Goal: Task Accomplishment & Management: Manage account settings

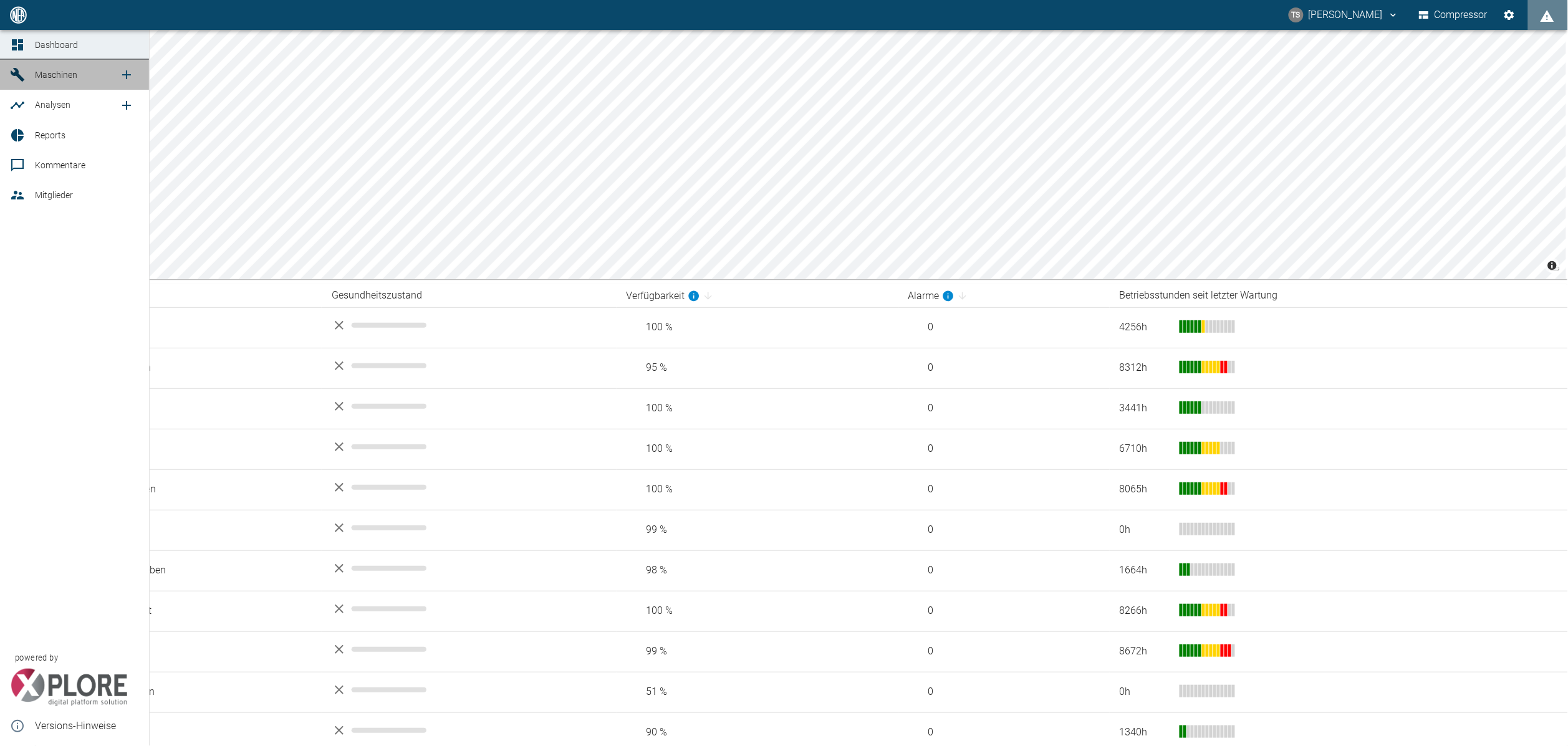
click at [13, 77] on icon at bounding box center [17, 74] width 15 height 15
click at [39, 87] on link "Maschinen" at bounding box center [74, 74] width 149 height 30
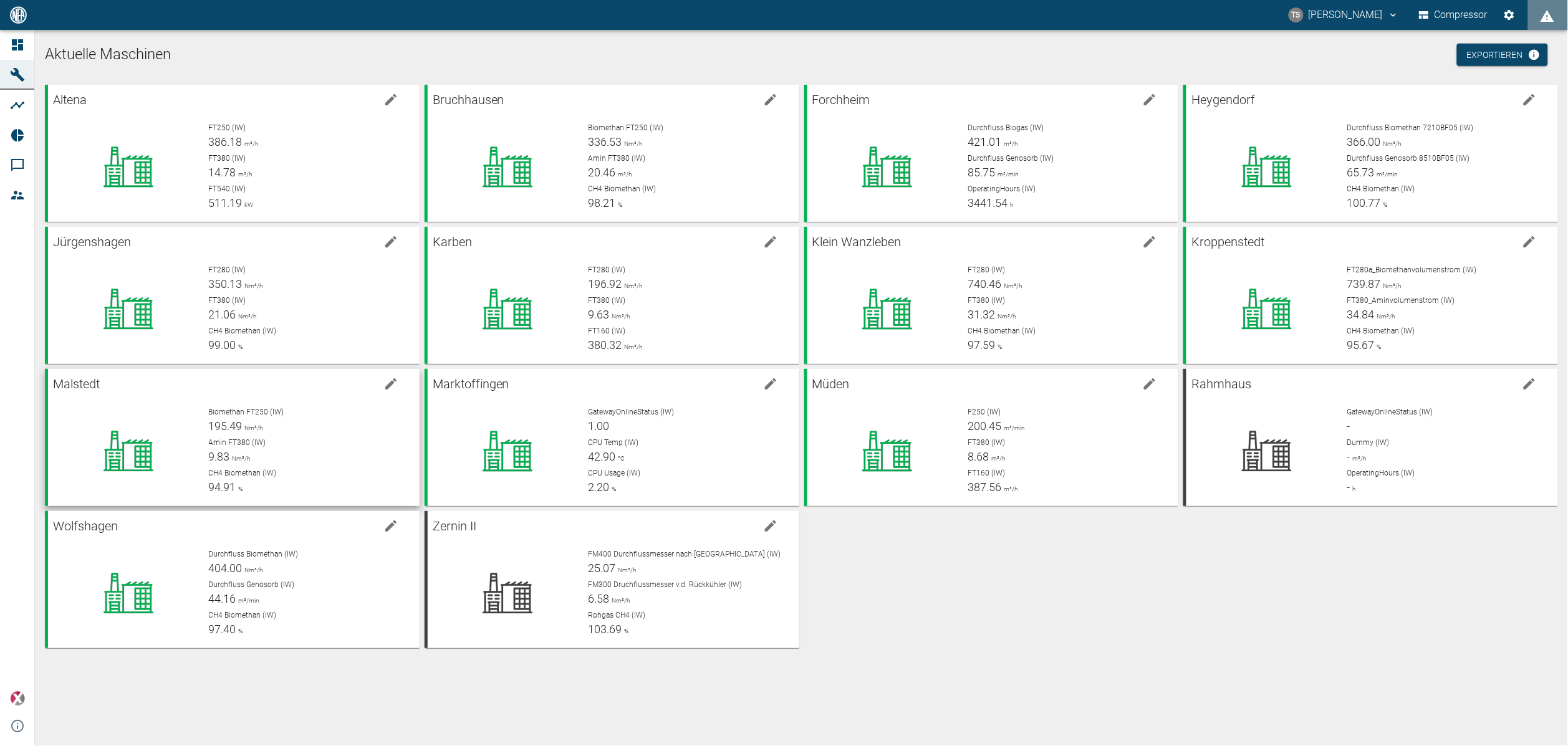
click at [222, 439] on span "Amin FT380 (IW)" at bounding box center [238, 443] width 58 height 8
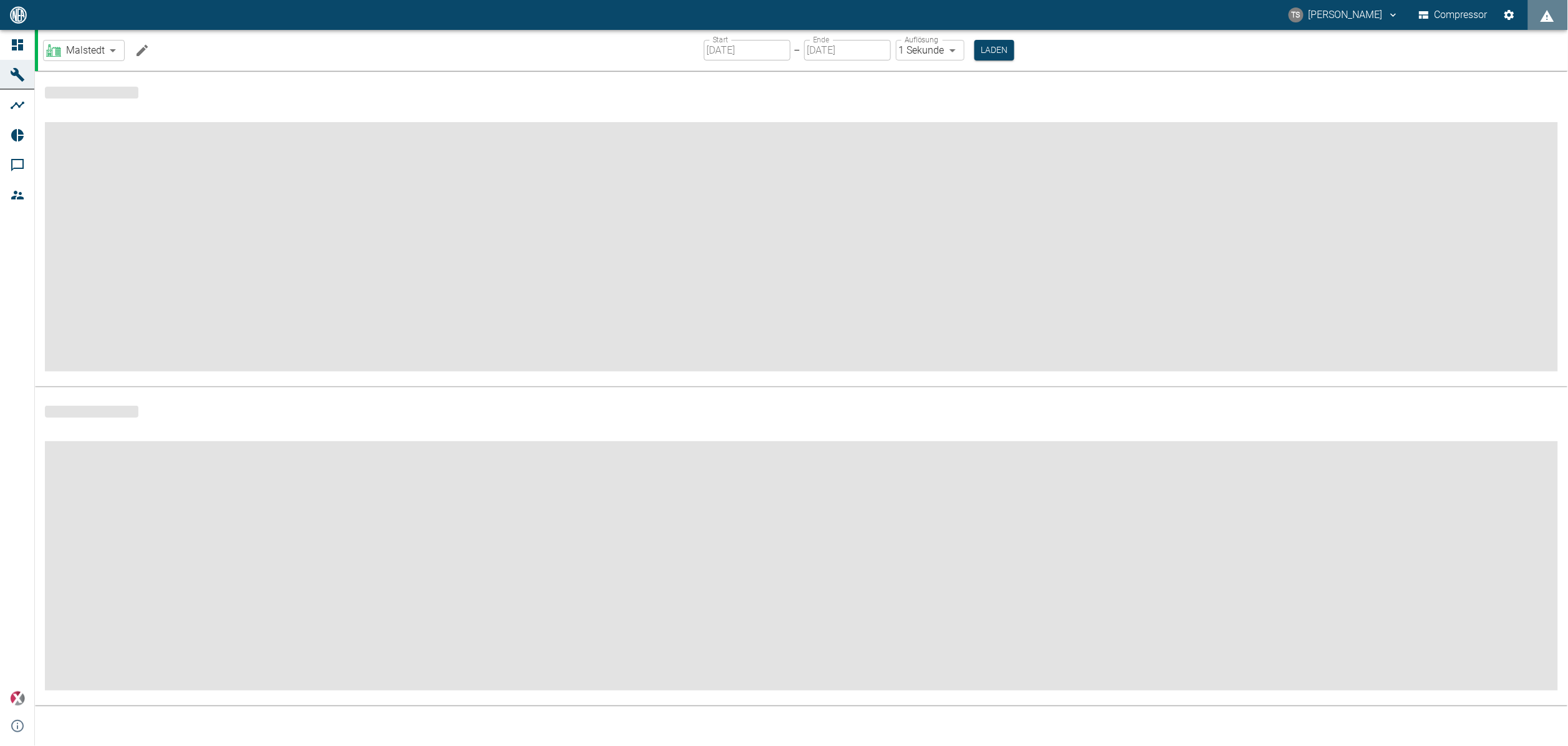
click at [135, 45] on icon "Machine bearbeiten" at bounding box center [142, 50] width 15 height 15
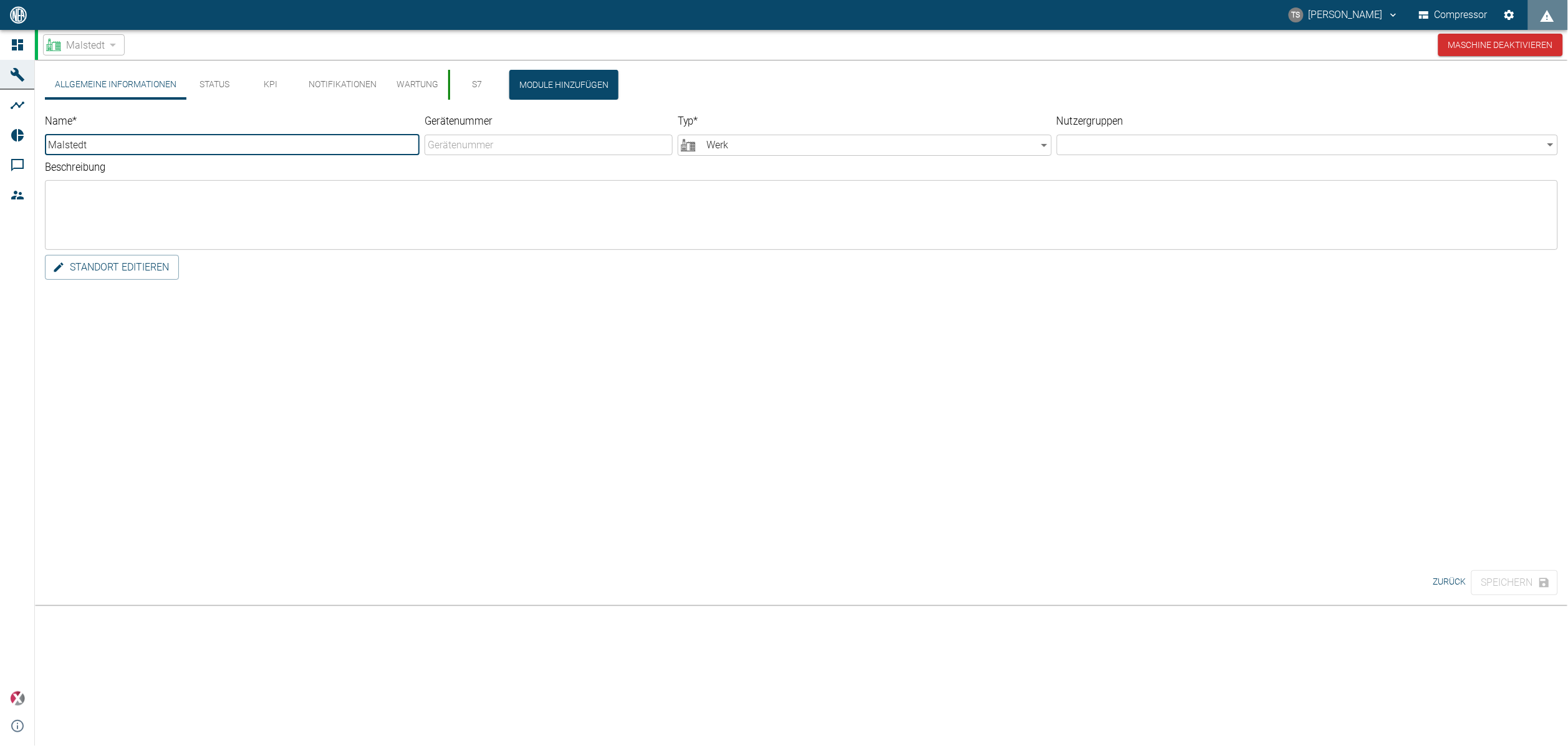
type input "Malstedt"
type input "Factory"
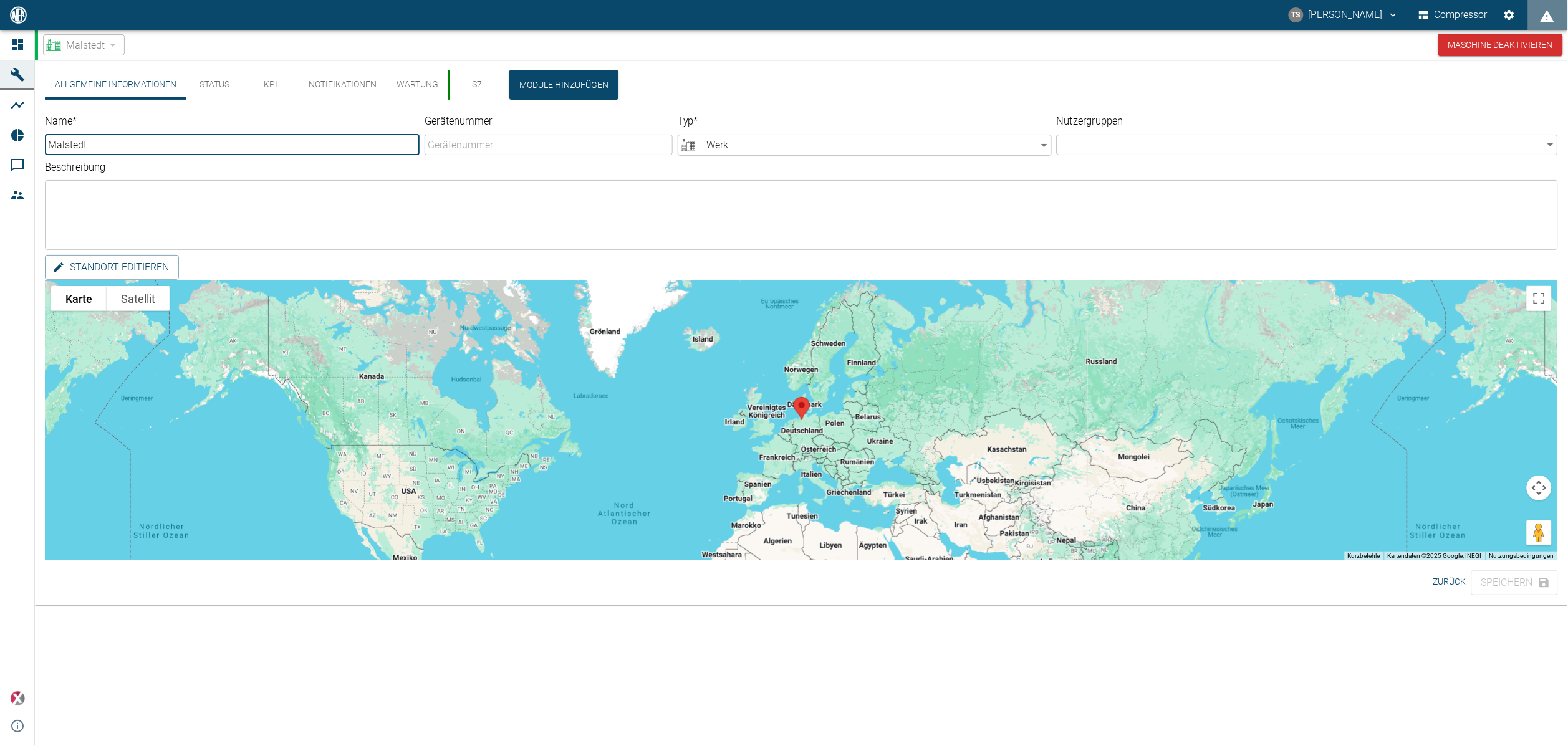
click at [277, 87] on button "KPI" at bounding box center [271, 85] width 56 height 30
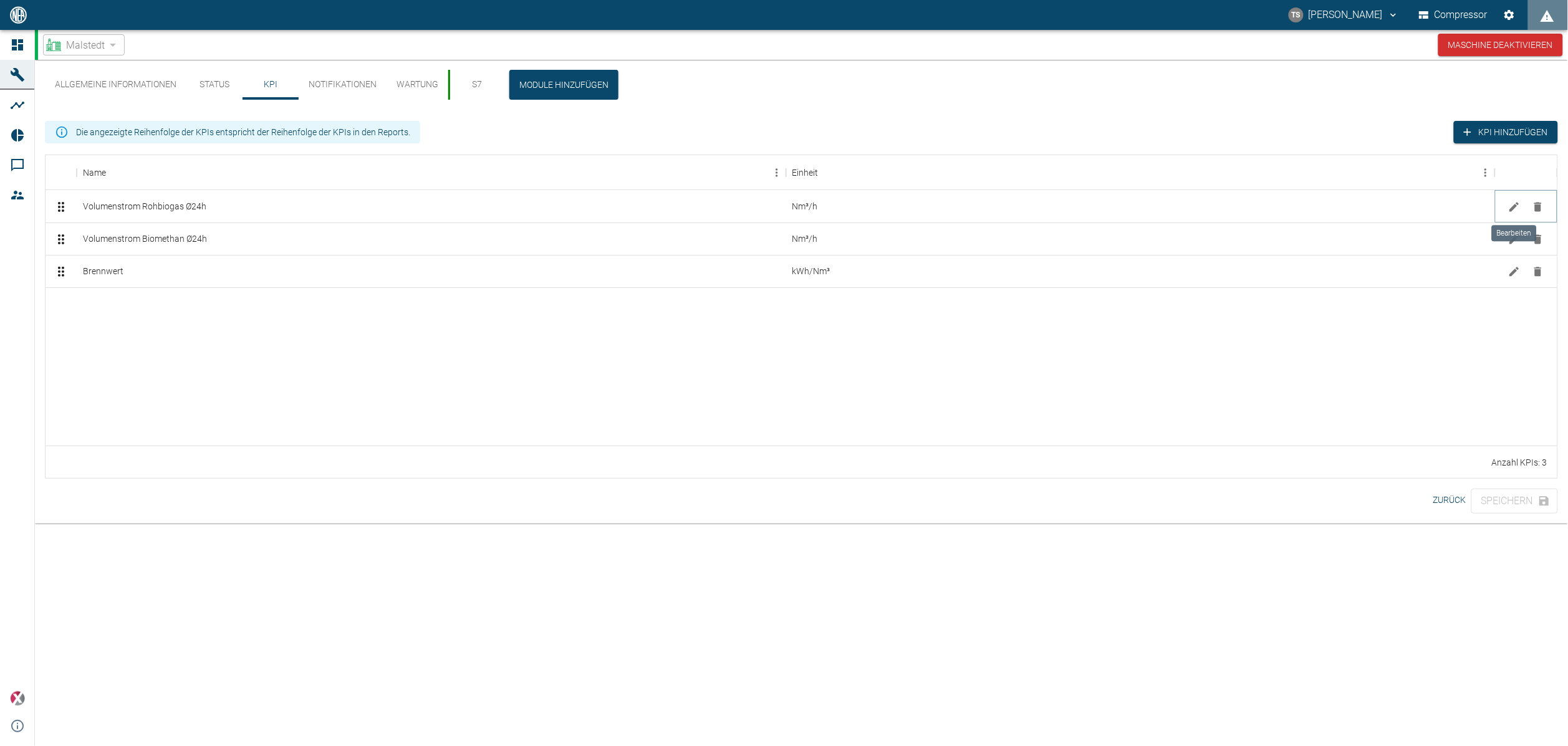
click at [1517, 208] on icon "Bearbeiten" at bounding box center [1515, 207] width 13 height 13
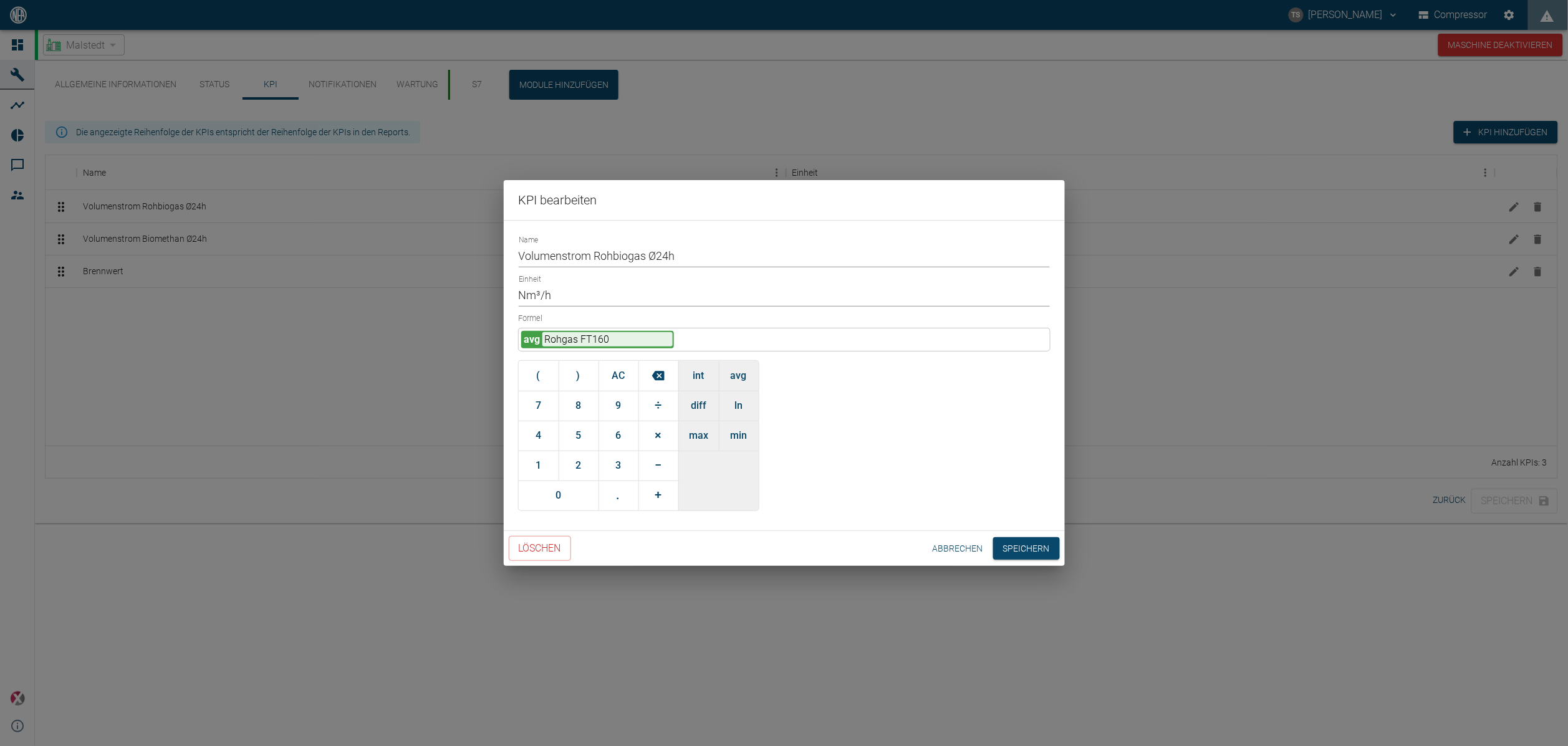
click at [680, 255] on input "Volumenstrom Rohbiogas Ø24h" at bounding box center [784, 256] width 531 height 22
drag, startPoint x: 701, startPoint y: 251, endPoint x: 691, endPoint y: 251, distance: 10.0
click at [691, 251] on input "Volumenstrom Rohbiogas Ø" at bounding box center [784, 256] width 531 height 22
click at [893, 262] on input "Volumenstrom Rohbiogas Ø" at bounding box center [784, 256] width 531 height 22
click at [930, 257] on input "Volumenstrom Rohbiogas Ø" at bounding box center [784, 256] width 531 height 22
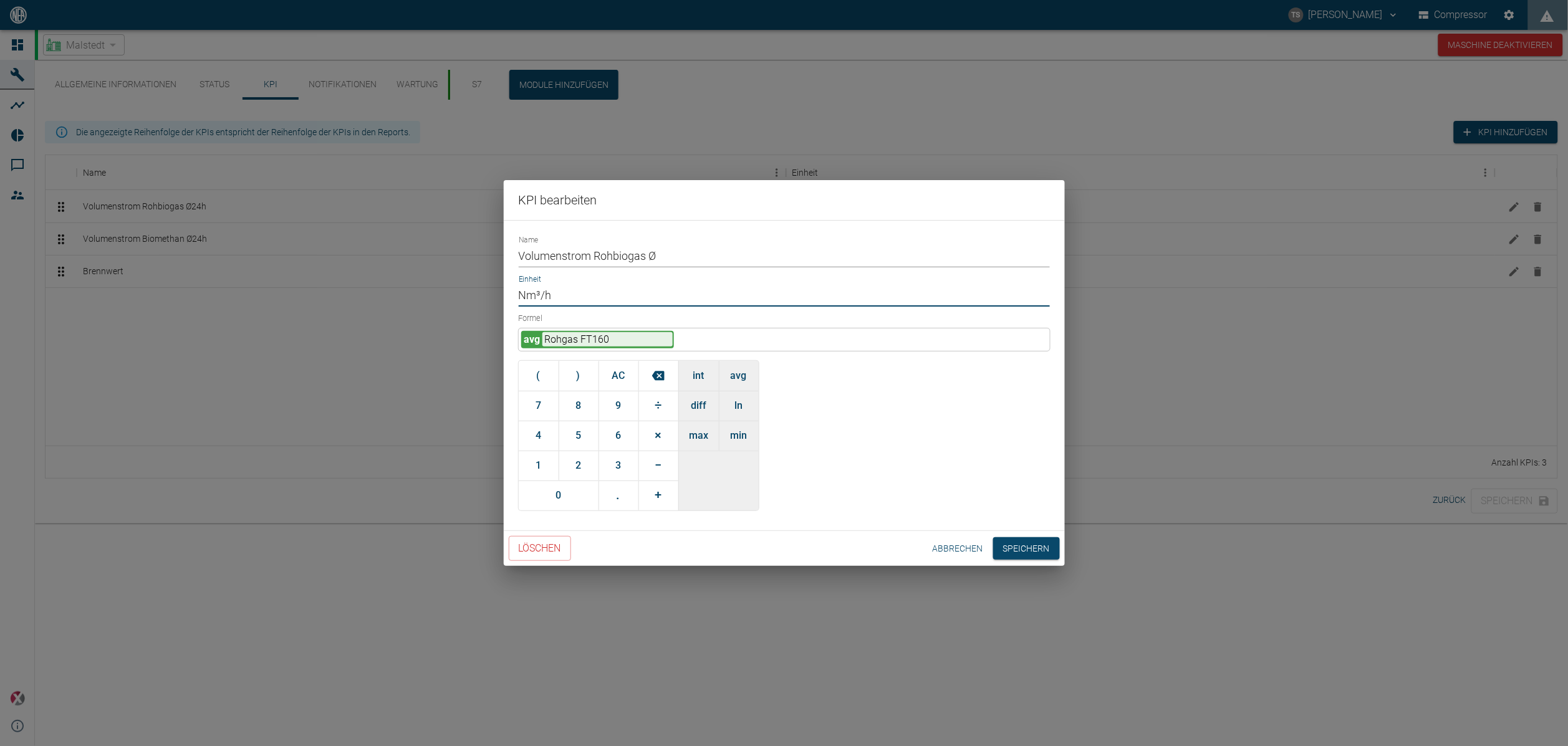
click at [911, 293] on input "Nm³/h" at bounding box center [784, 295] width 531 height 22
drag, startPoint x: 649, startPoint y: 253, endPoint x: 663, endPoint y: 255, distance: 14.1
click at [663, 255] on input "Volumenstrom Rohbiogas Ø" at bounding box center [784, 256] width 531 height 22
click at [677, 246] on input "Volumenstrom Rohbiogas" at bounding box center [784, 256] width 531 height 22
click at [680, 250] on input "Volumenstrom Rohbiogas" at bounding box center [784, 256] width 531 height 22
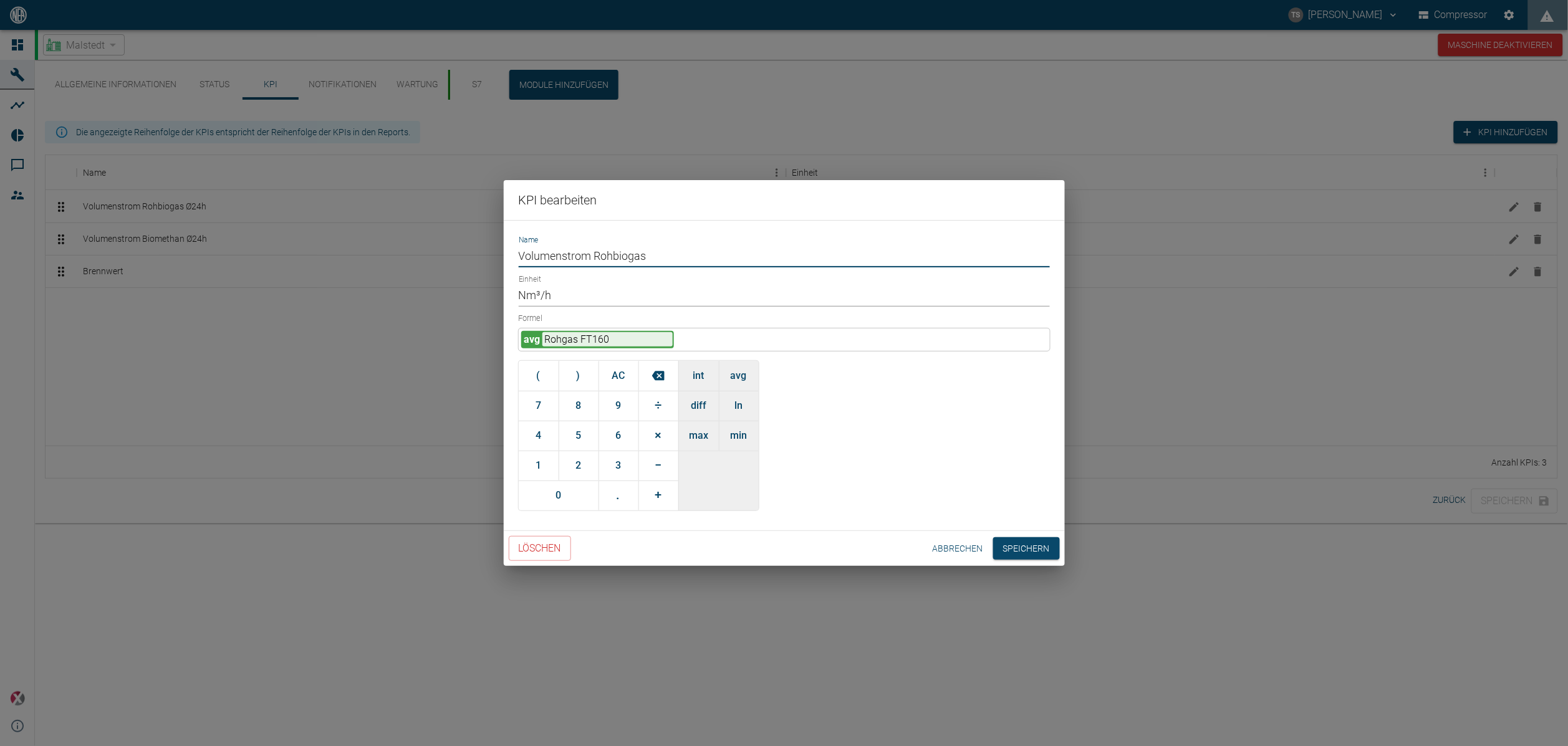
click at [677, 255] on input "Volumenstrom Rohbiogas" at bounding box center [784, 256] width 531 height 22
click at [519, 252] on input "Volumenstrom Rohbiogas" at bounding box center [784, 256] width 531 height 22
click at [512, 252] on div "Name Volumenstrom Rohbiogas Einheit Nm³/h Formel avg Rohgas FT160 ( ) AC 7 8 9 …" at bounding box center [785, 375] width 562 height 311
click at [519, 254] on input "Volumenstrom Rohbiogas" at bounding box center [784, 256] width 531 height 22
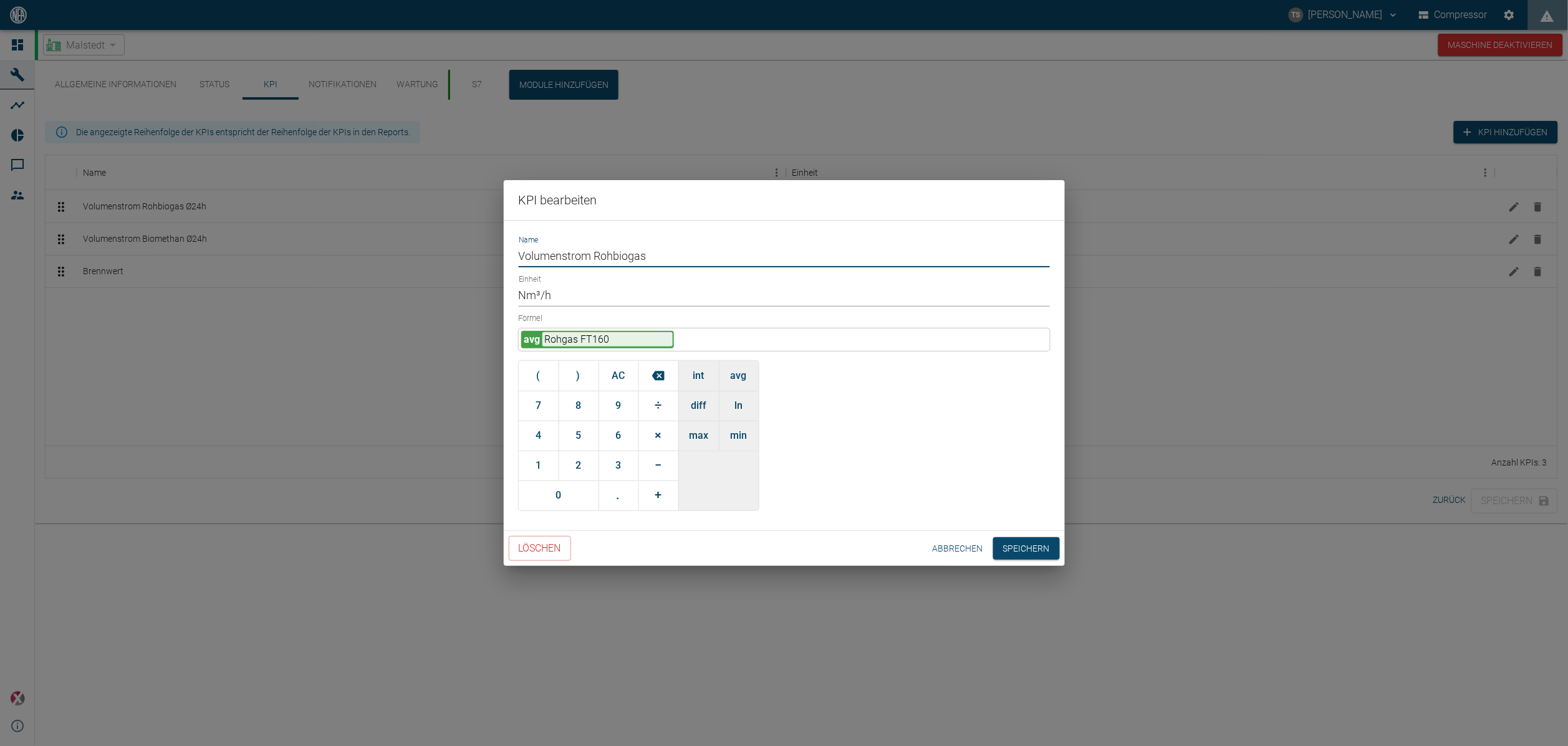
click at [519, 254] on input "Volumenstrom Rohbiogas" at bounding box center [784, 256] width 531 height 22
drag, startPoint x: 715, startPoint y: 254, endPoint x: 679, endPoint y: 271, distance: 39.8
click at [679, 271] on div "Name Volumenstrom Rohbiogas Einheit Nm³/h Formel avg Rohgas FT160 ( ) AC 7 8 9 …" at bounding box center [785, 375] width 562 height 311
click at [521, 255] on input "Volumenstrom Rohbiogas" at bounding box center [784, 256] width 531 height 22
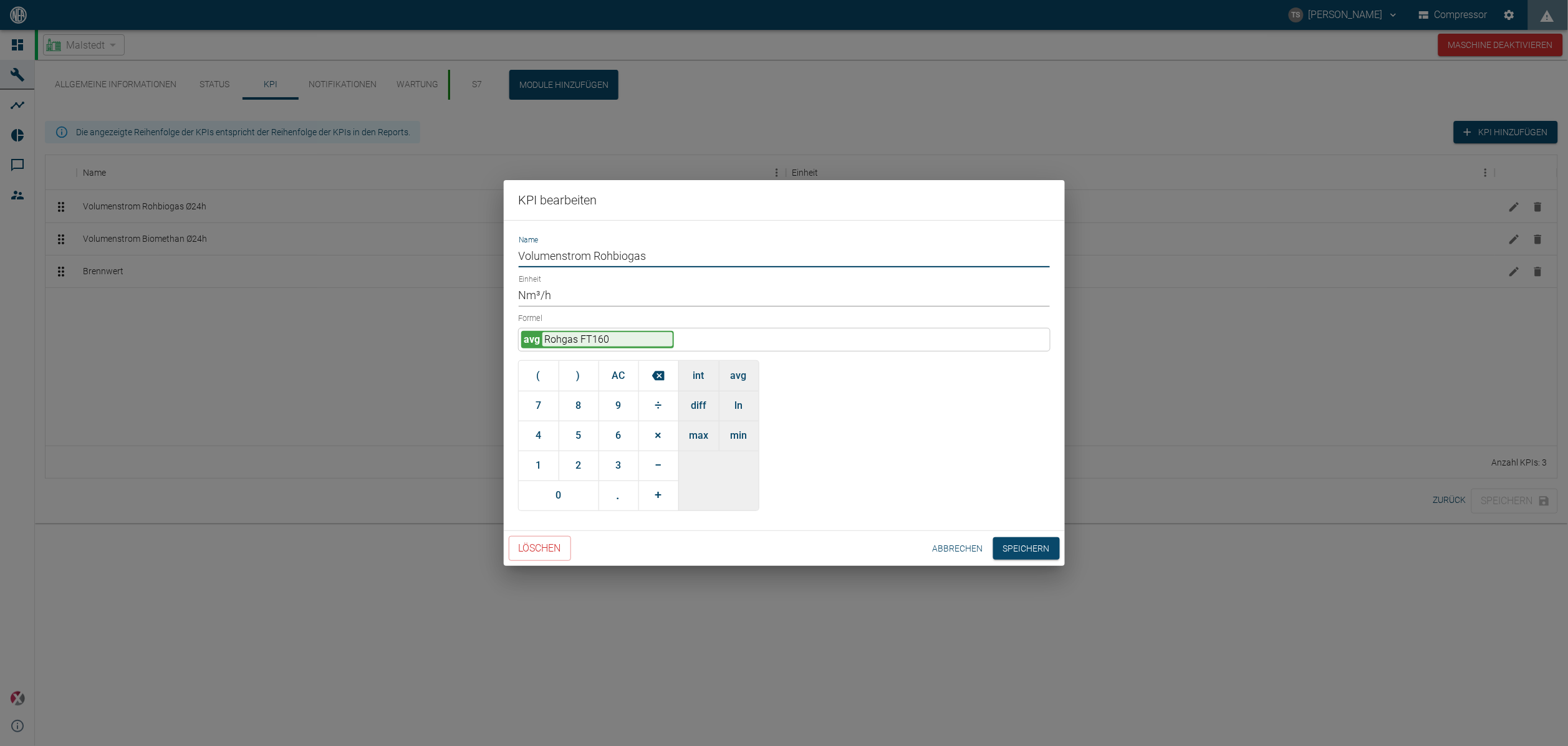
paste input "Ø"
click at [673, 254] on input "Ø Volumenstrom Rohbiogas" at bounding box center [784, 256] width 531 height 22
type input "Ø Volumenstrom Rohbiogas"
click at [1020, 541] on button "Speichern" at bounding box center [1026, 549] width 67 height 23
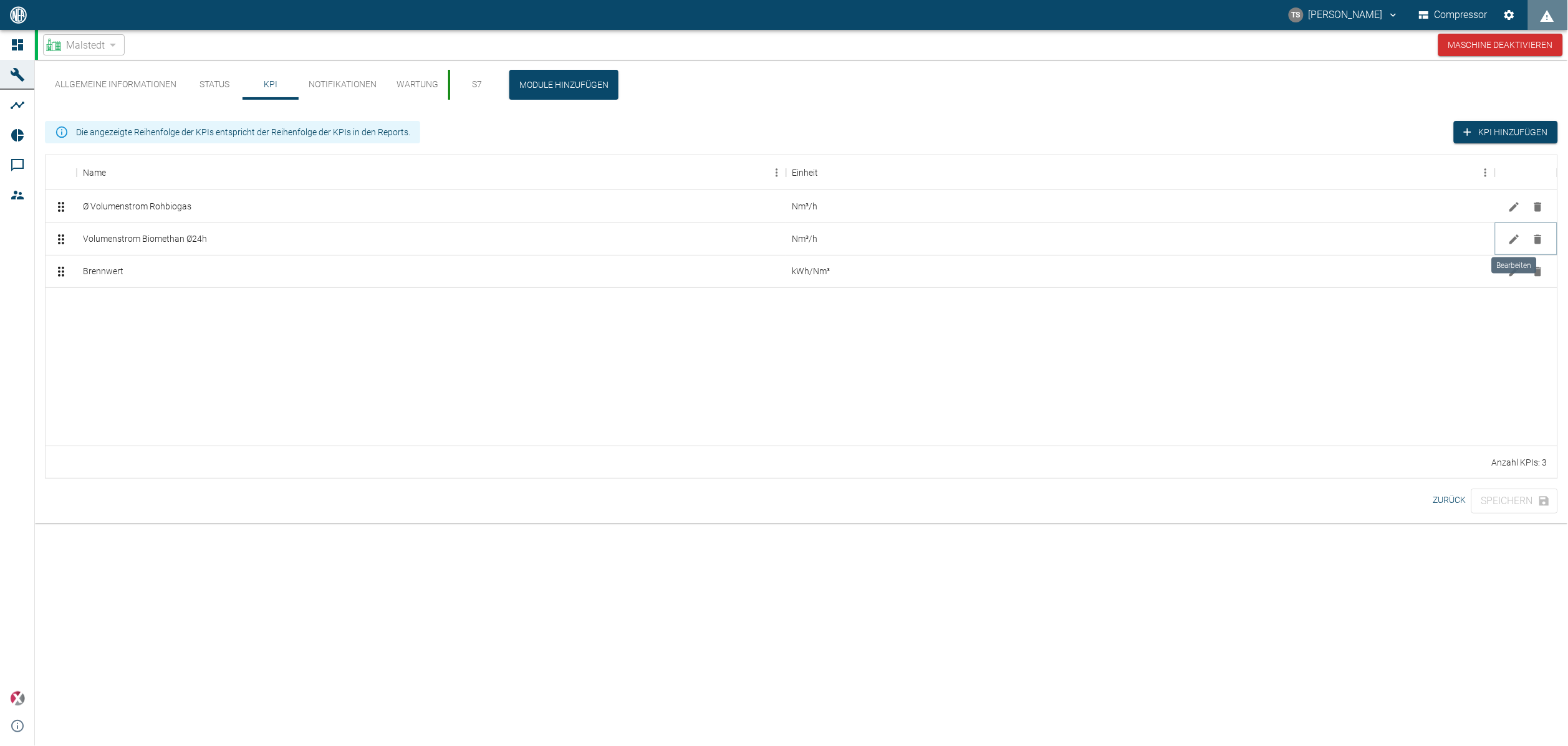
click at [1522, 243] on button "Bearbeiten" at bounding box center [1515, 239] width 19 height 19
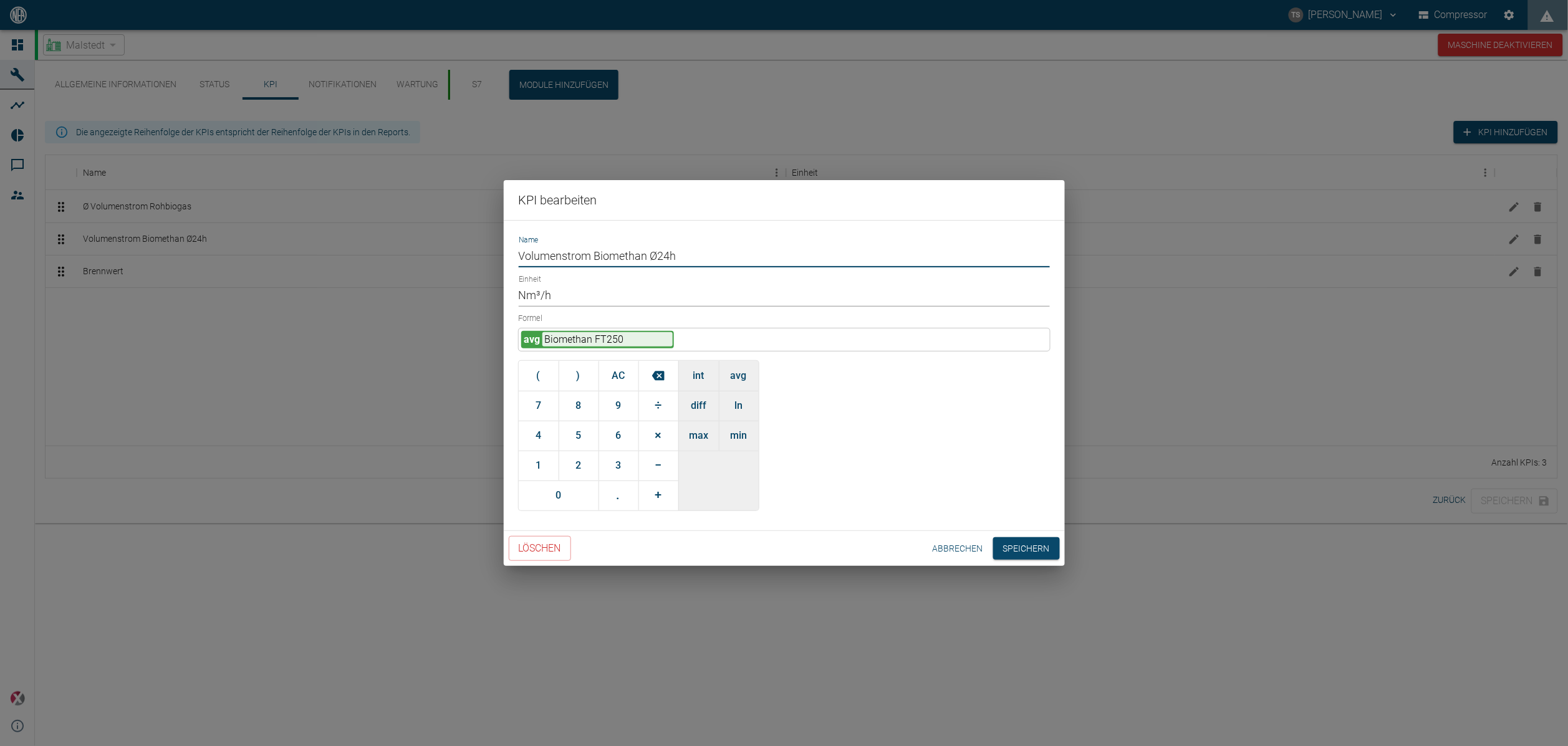
drag, startPoint x: 679, startPoint y: 254, endPoint x: 660, endPoint y: 255, distance: 19.0
click at [660, 255] on input "Volumenstrom Biomethan Ø24h" at bounding box center [784, 256] width 531 height 22
click at [523, 255] on input "Volumenstrom Biomethan" at bounding box center [784, 256] width 531 height 22
paste input "Ø"
type input "Ø Volumenstrom Biomethan"
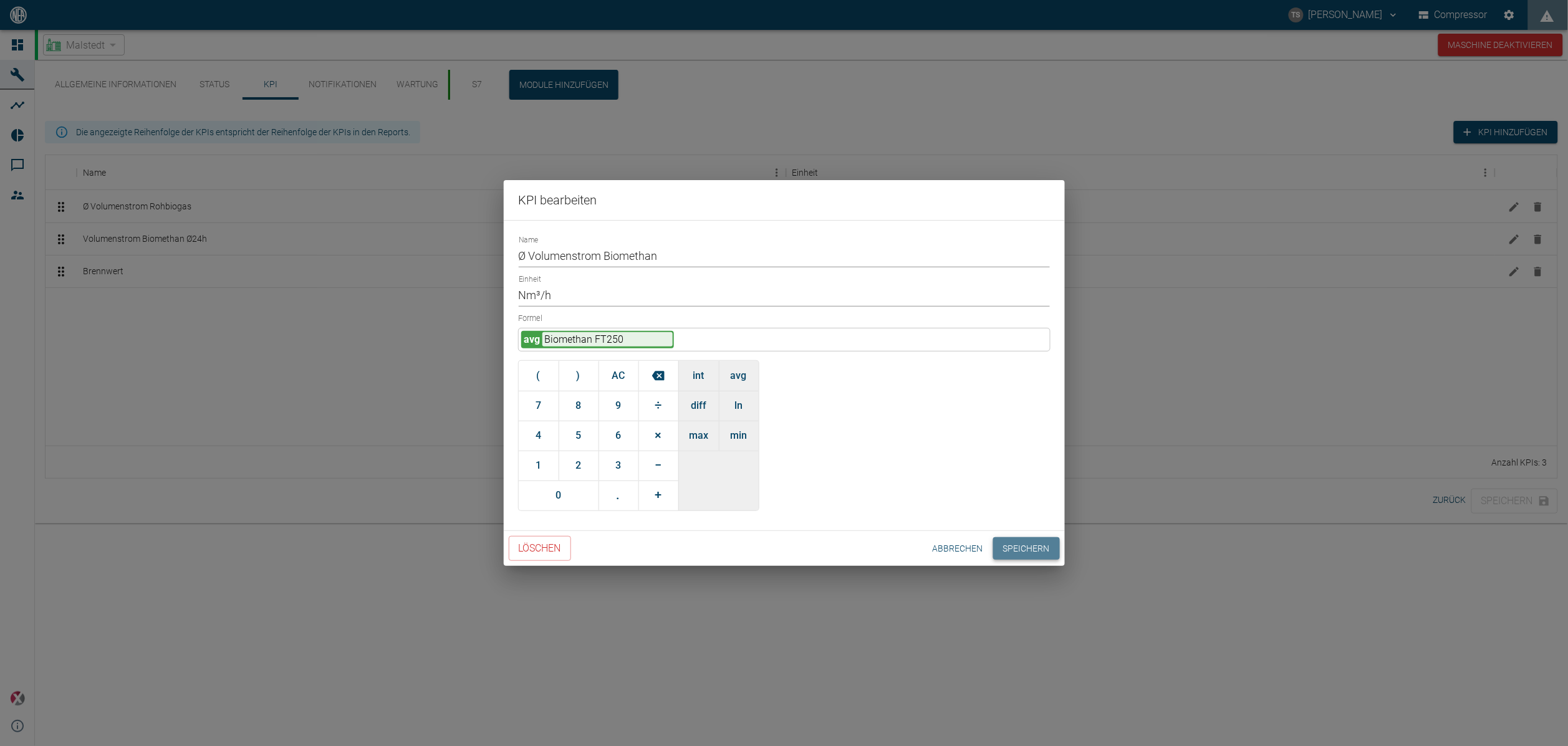
click at [1018, 545] on button "Speichern" at bounding box center [1026, 549] width 67 height 23
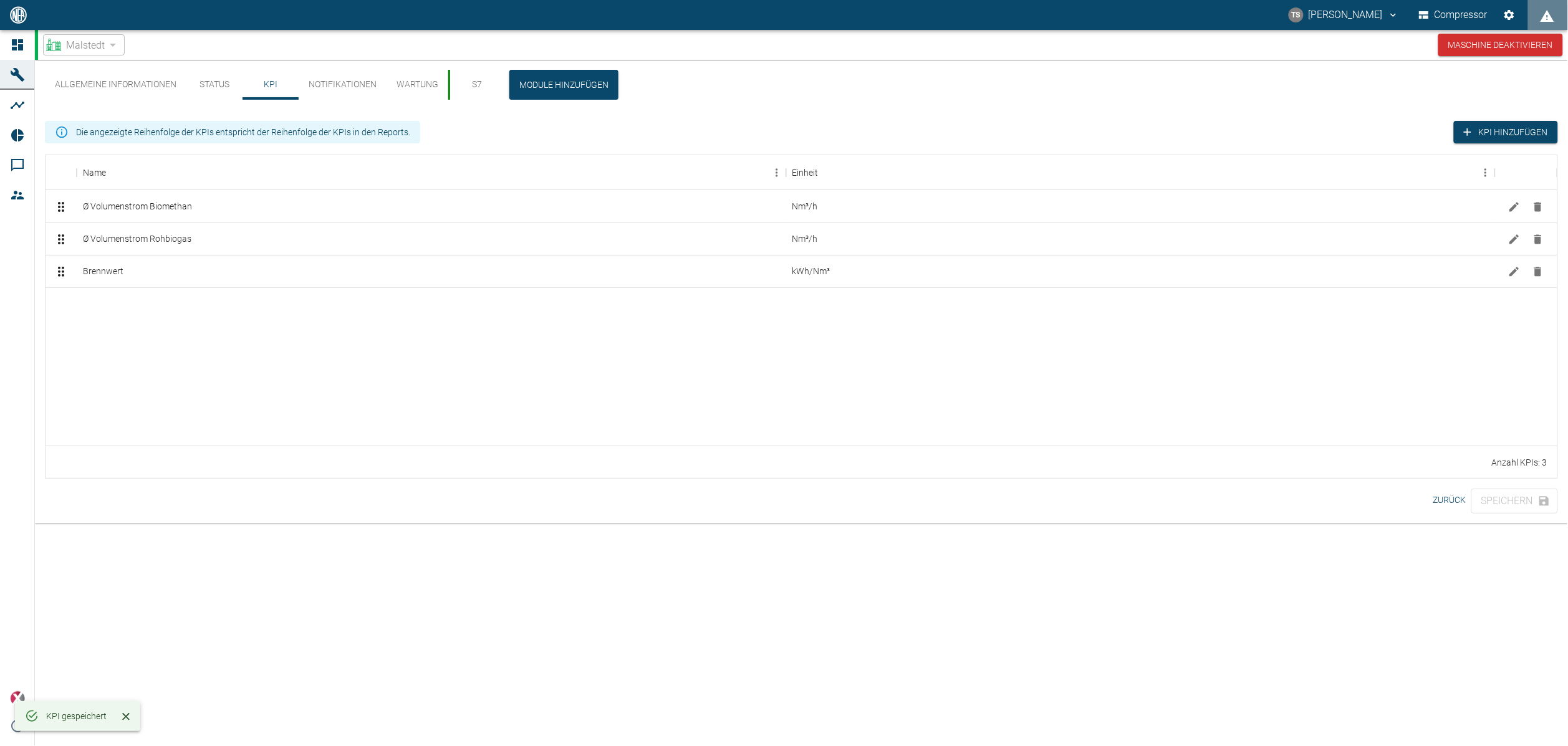
click at [238, 358] on div at bounding box center [802, 366] width 1512 height 158
click at [150, 88] on button "Allgemeine Informationen" at bounding box center [116, 85] width 142 height 30
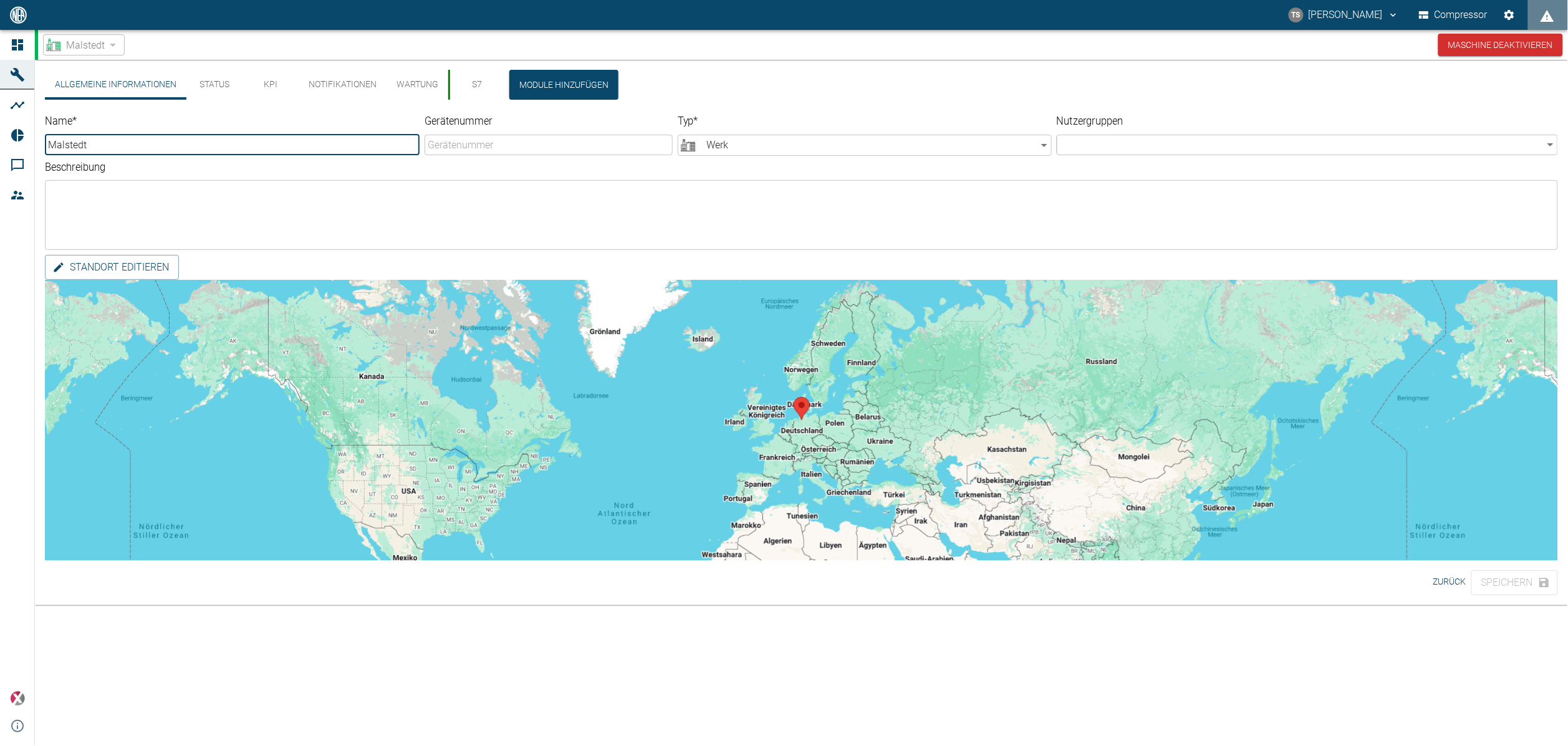
click at [213, 87] on button "Status" at bounding box center [215, 85] width 56 height 30
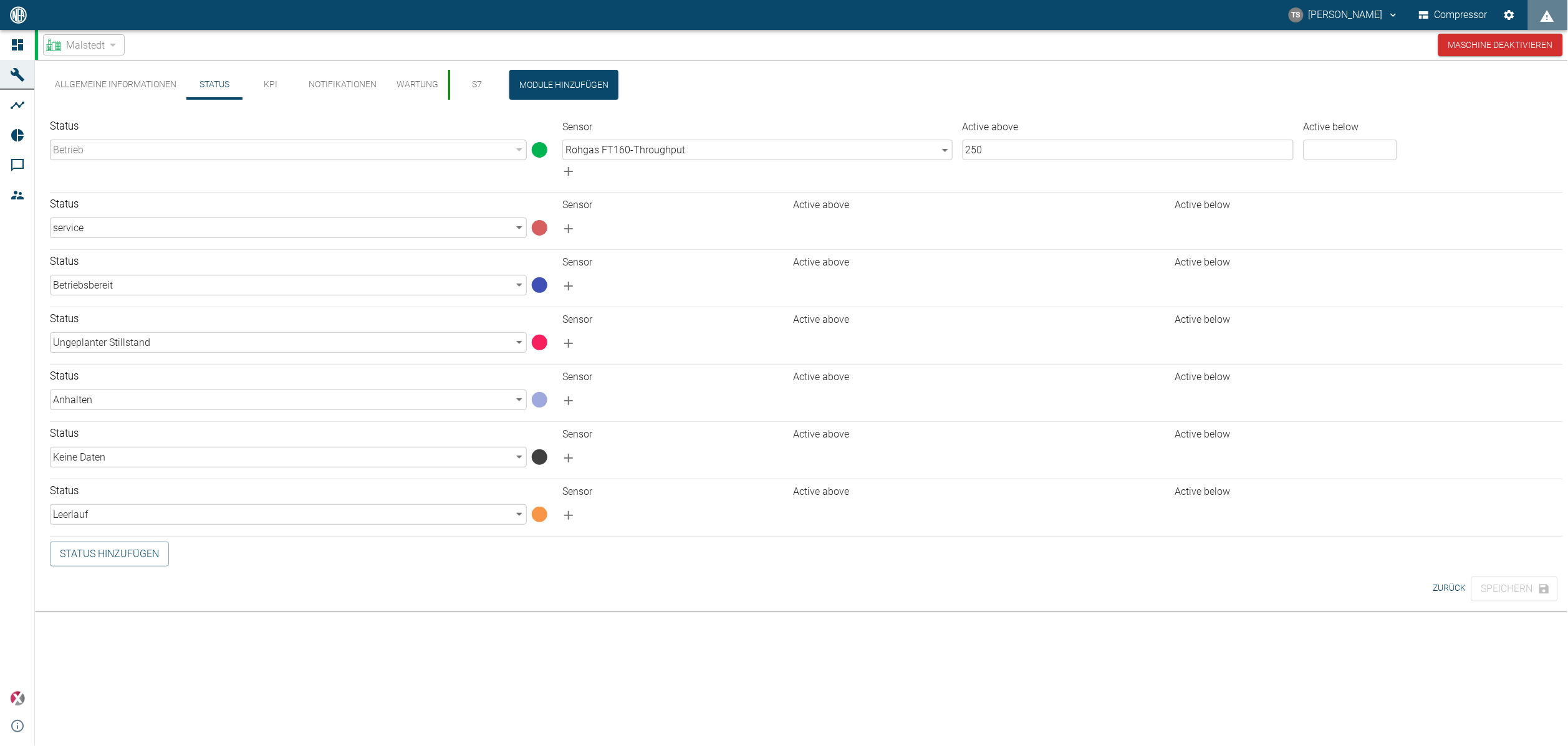
click at [146, 87] on button "Allgemeine Informationen" at bounding box center [116, 85] width 142 height 30
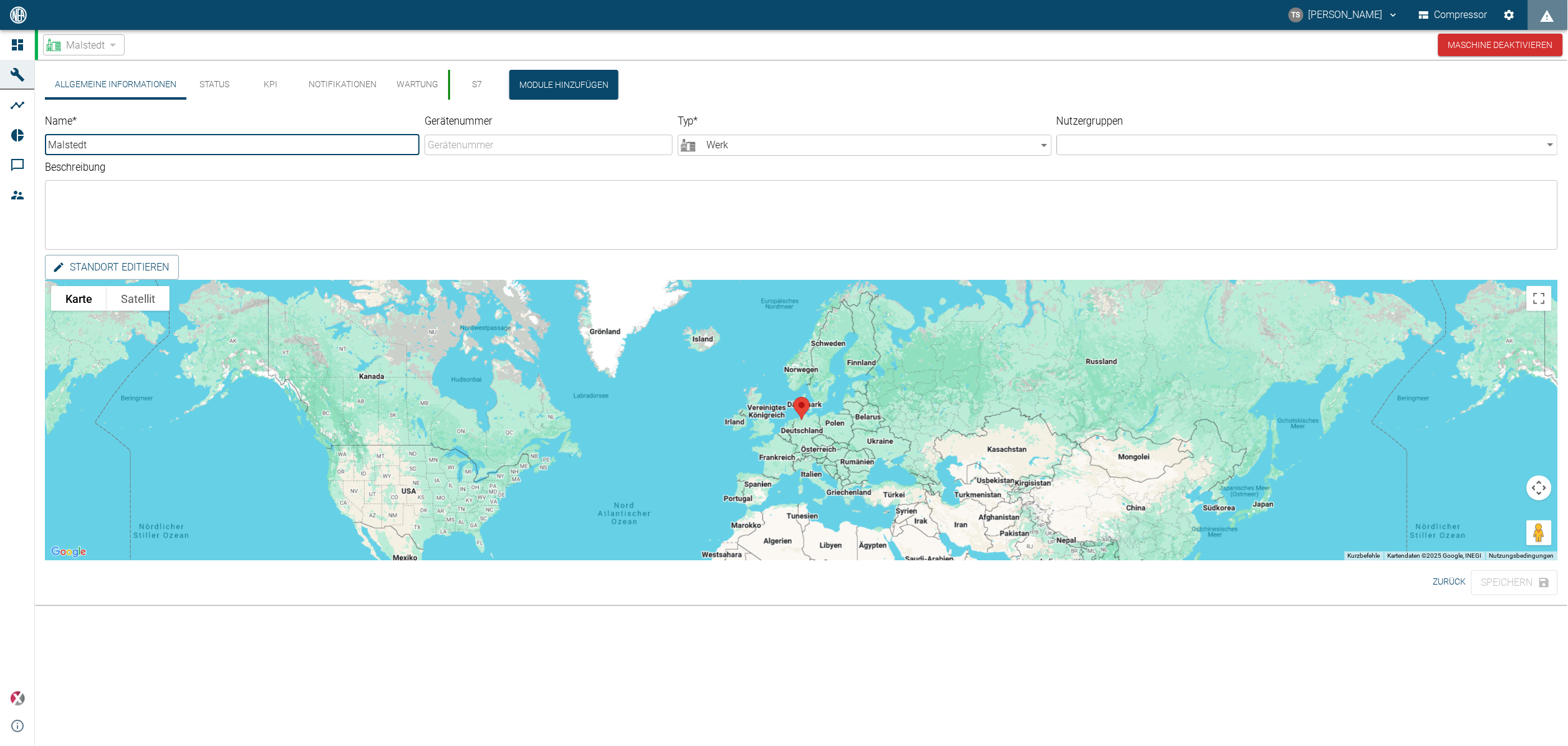
click at [288, 81] on button "KPI" at bounding box center [271, 85] width 56 height 30
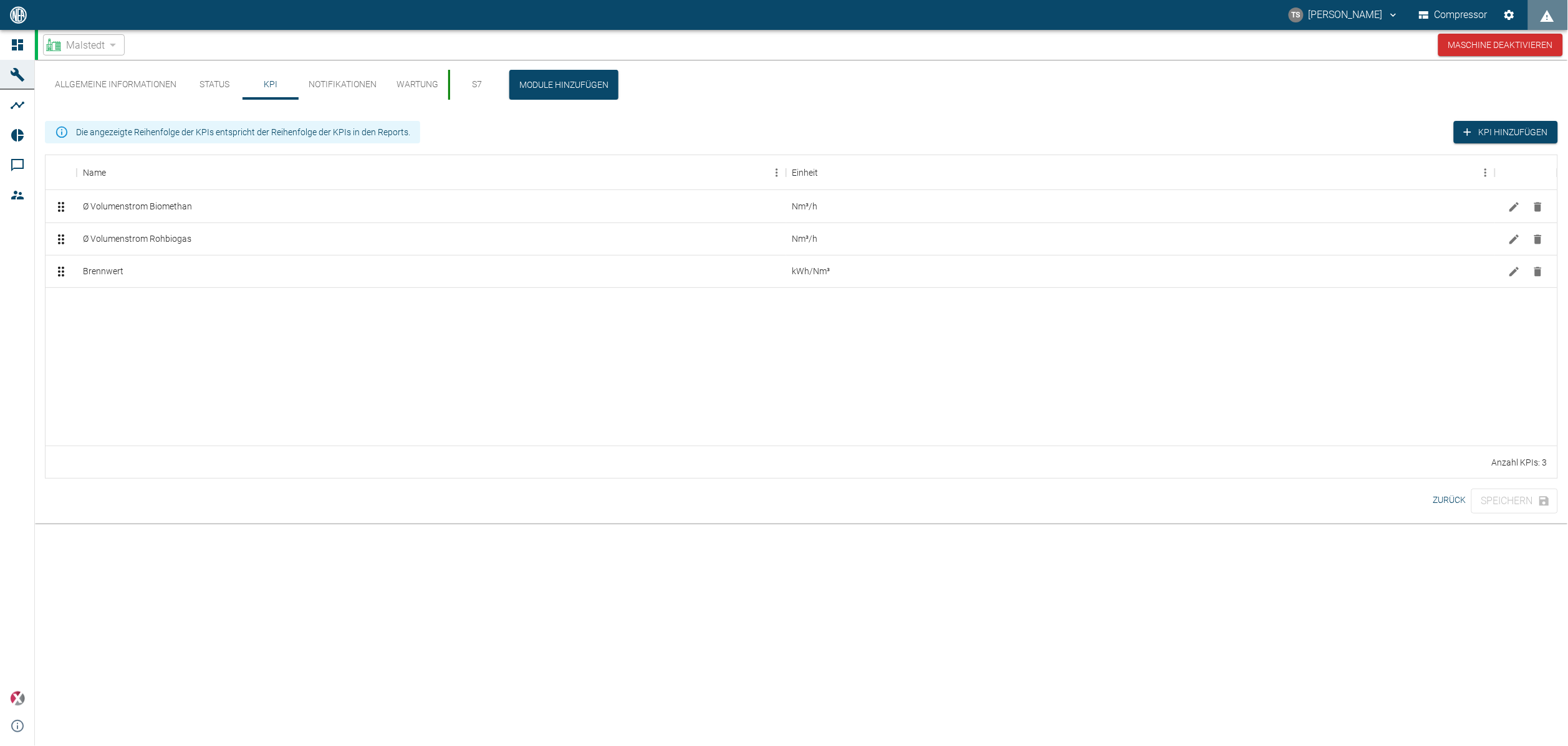
click at [277, 81] on button "KPI" at bounding box center [271, 85] width 56 height 30
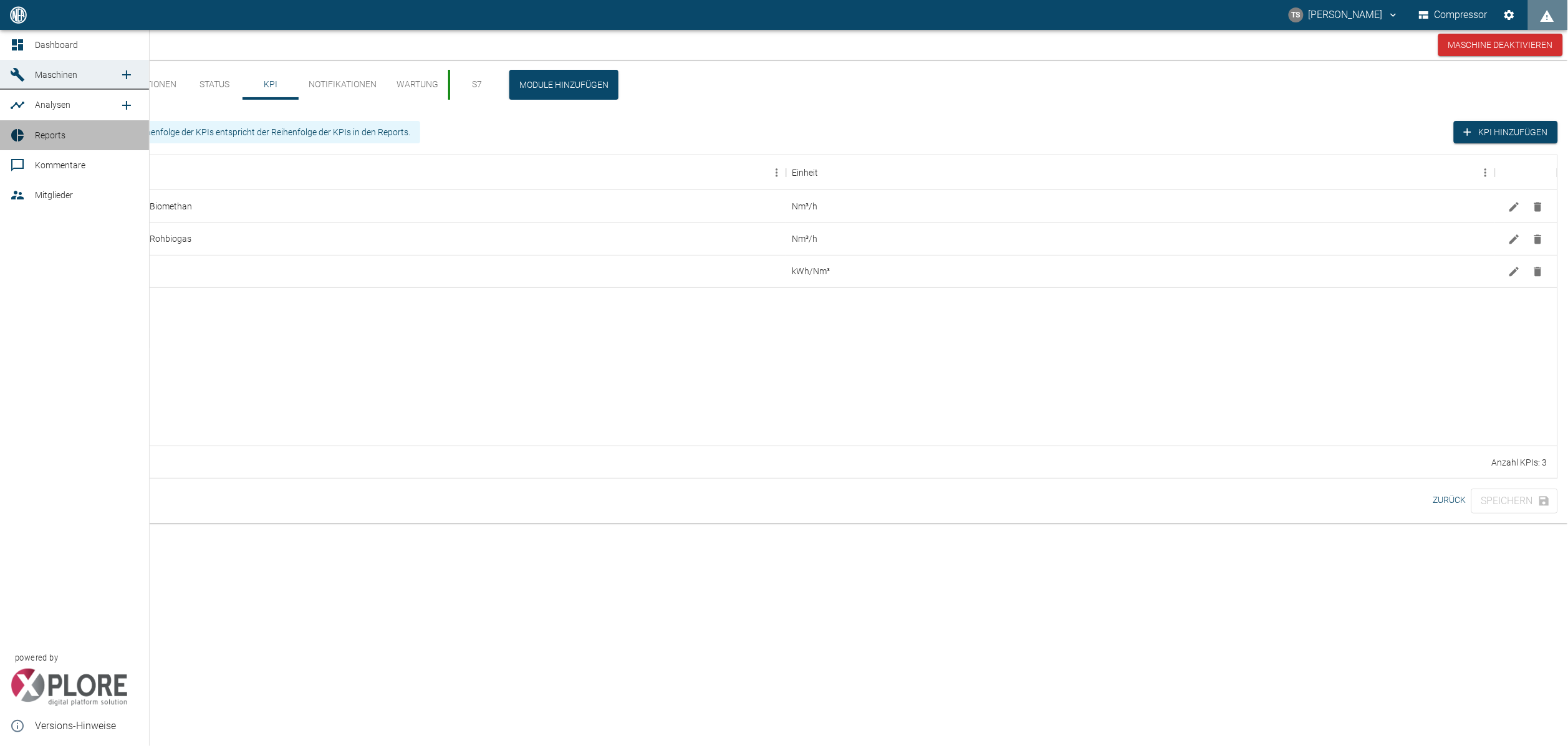
click at [35, 141] on span "Reports" at bounding box center [87, 135] width 104 height 15
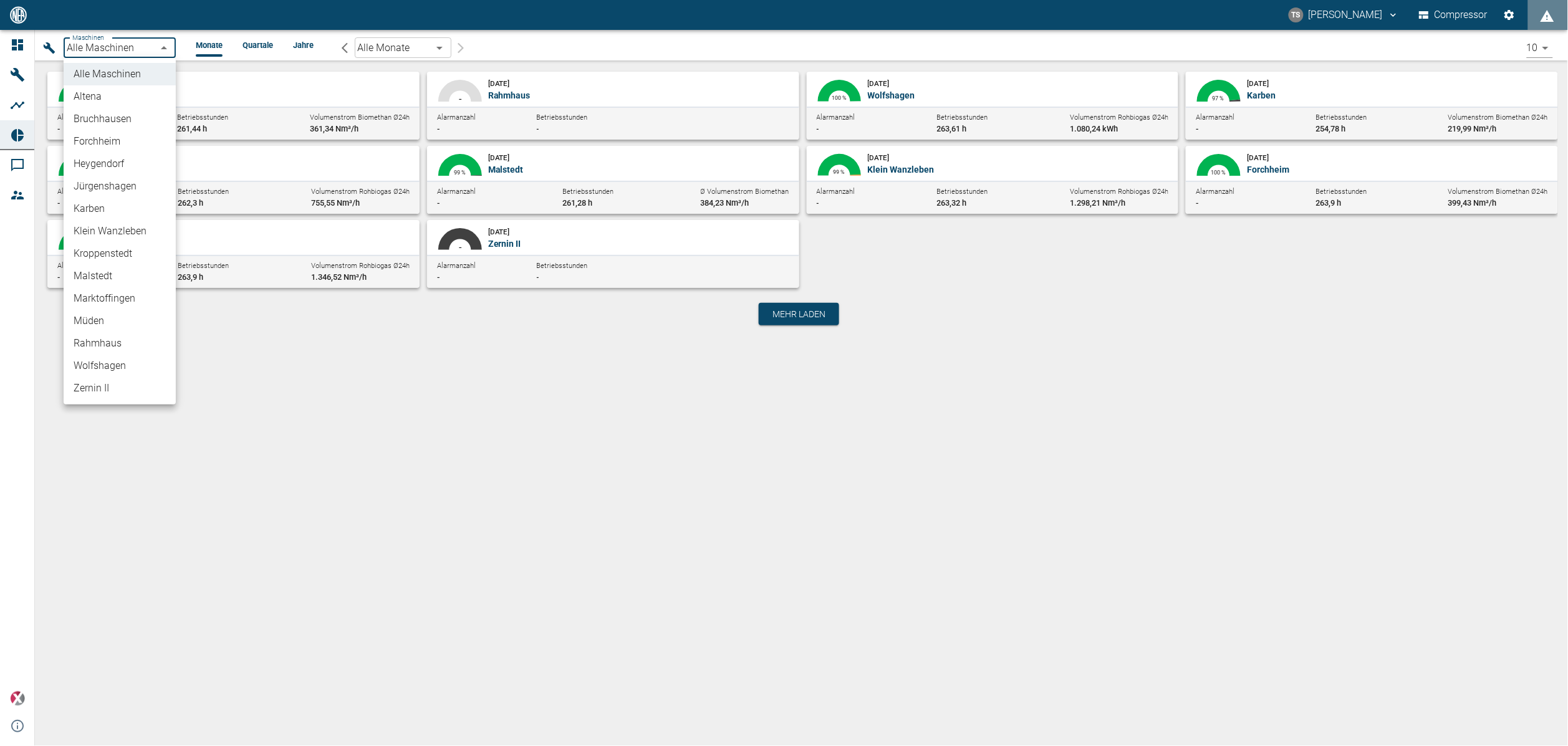
click at [138, 50] on body "TS [PERSON_NAME] Compressor Dashboard Maschinen Analysen Reports Kommentare Mit…" at bounding box center [784, 373] width 1568 height 746
click at [112, 271] on li "Malstedt" at bounding box center [120, 277] width 112 height 22
type input "7747ba40-e576-478b-9025-d024c0c73310"
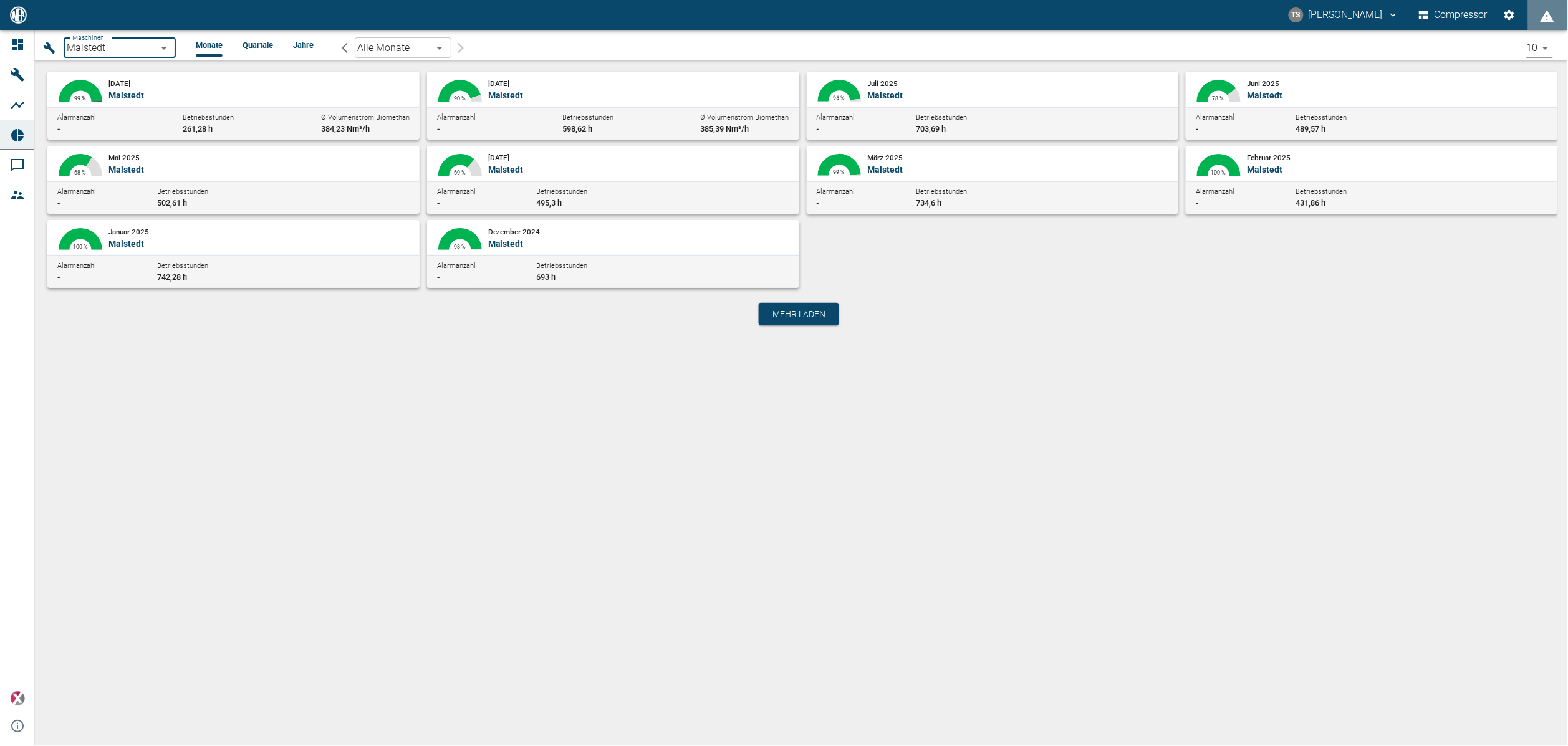
click at [273, 85] on div "[DATE] [GEOGRAPHIC_DATA]" at bounding box center [260, 89] width 302 height 25
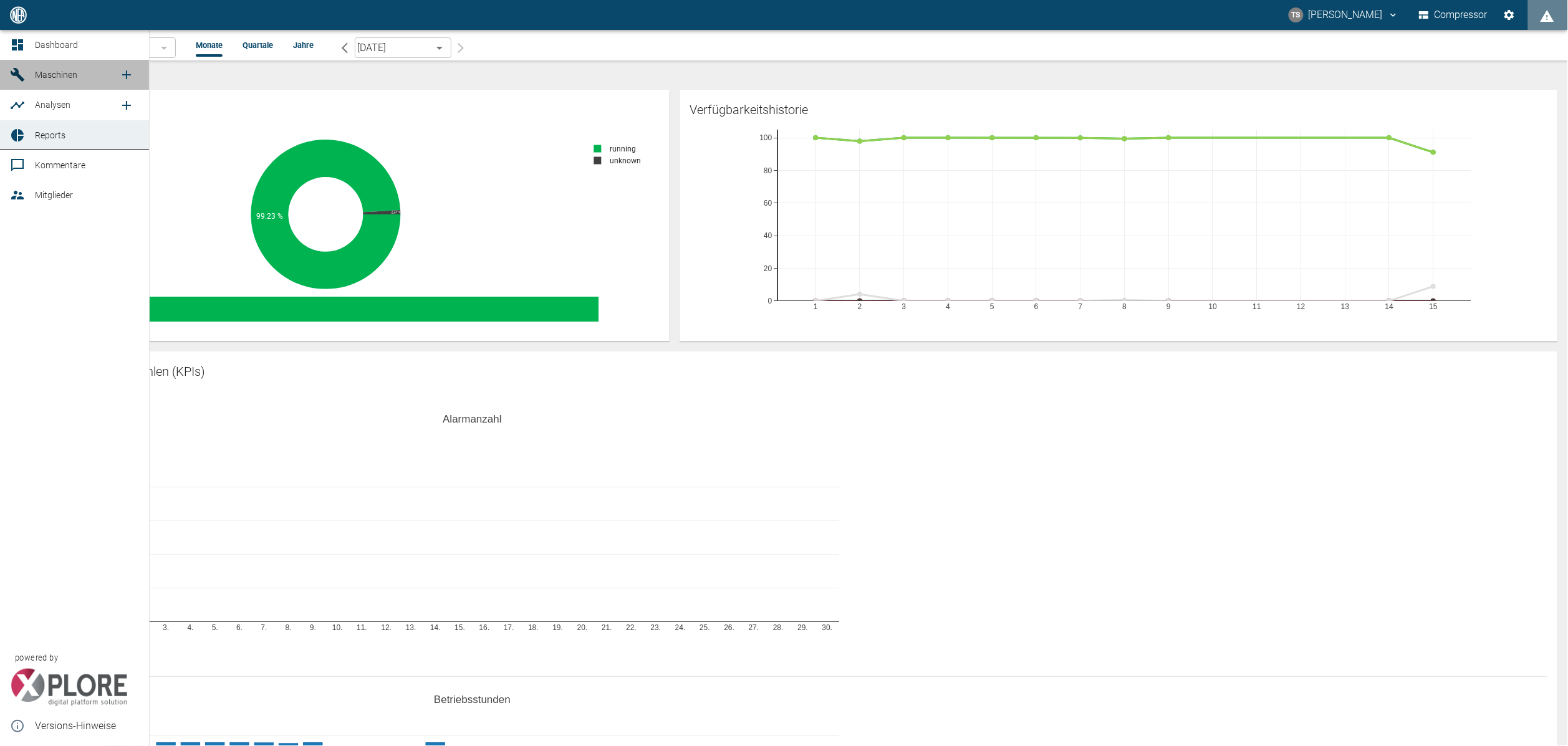
drag, startPoint x: 43, startPoint y: 77, endPoint x: 58, endPoint y: 90, distance: 19.8
click at [43, 77] on span "Maschinen" at bounding box center [56, 75] width 42 height 10
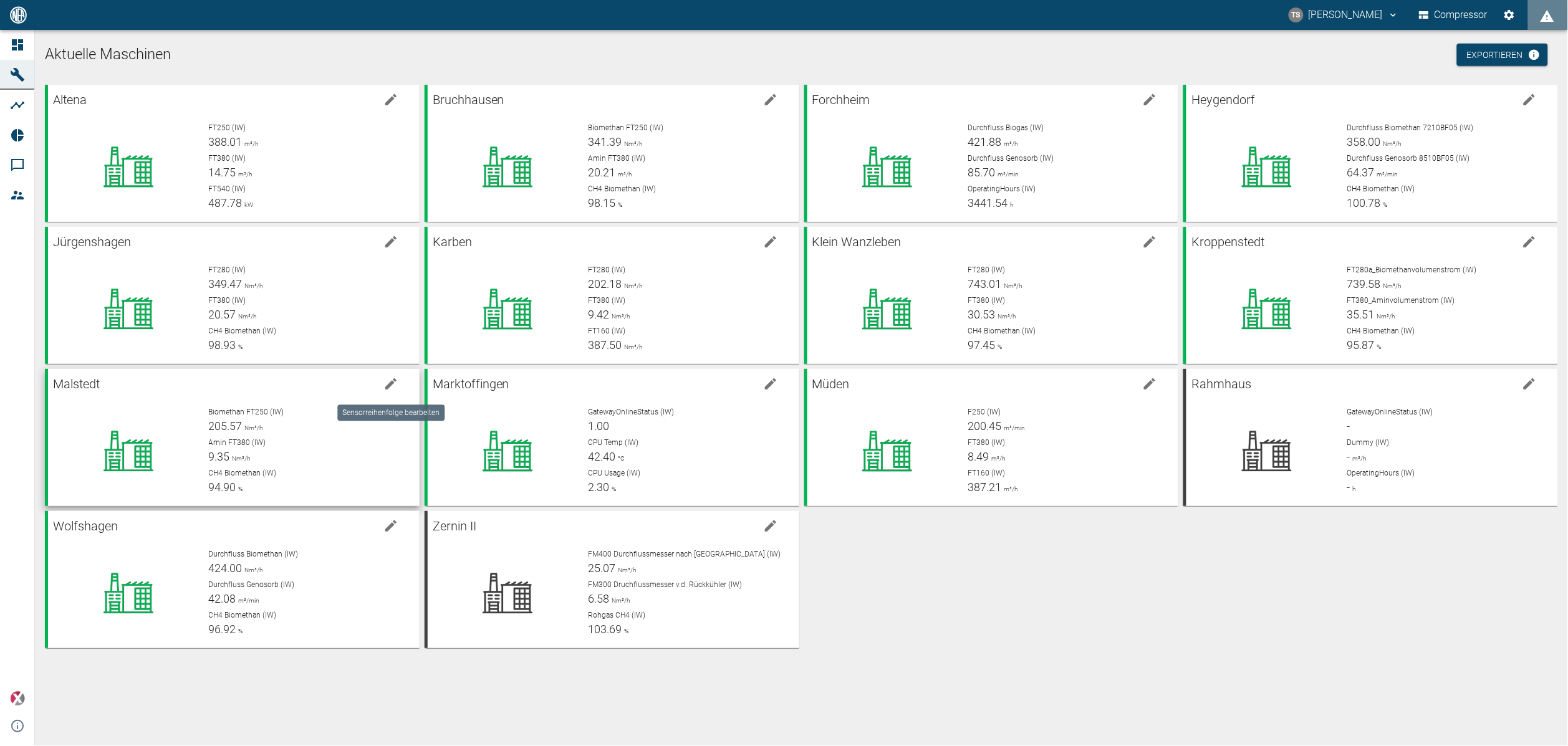
click at [397, 383] on icon "edit machine" at bounding box center [390, 384] width 15 height 15
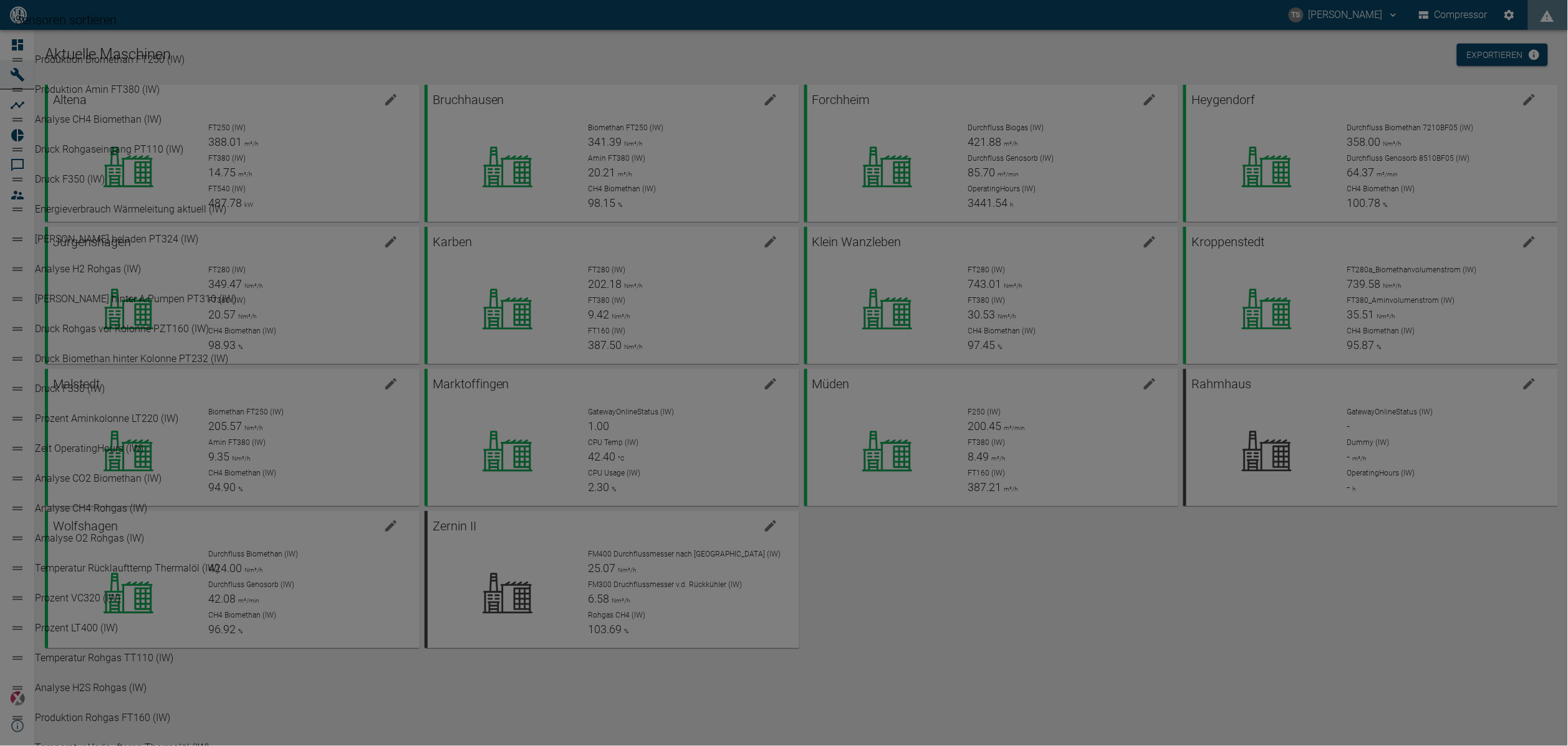
click at [281, 431] on div "Sensoren sortieren Produktion Biomethan FT250 (IW) Produktion Amin FT380 (IW) A…" at bounding box center [784, 550] width 1568 height 1100
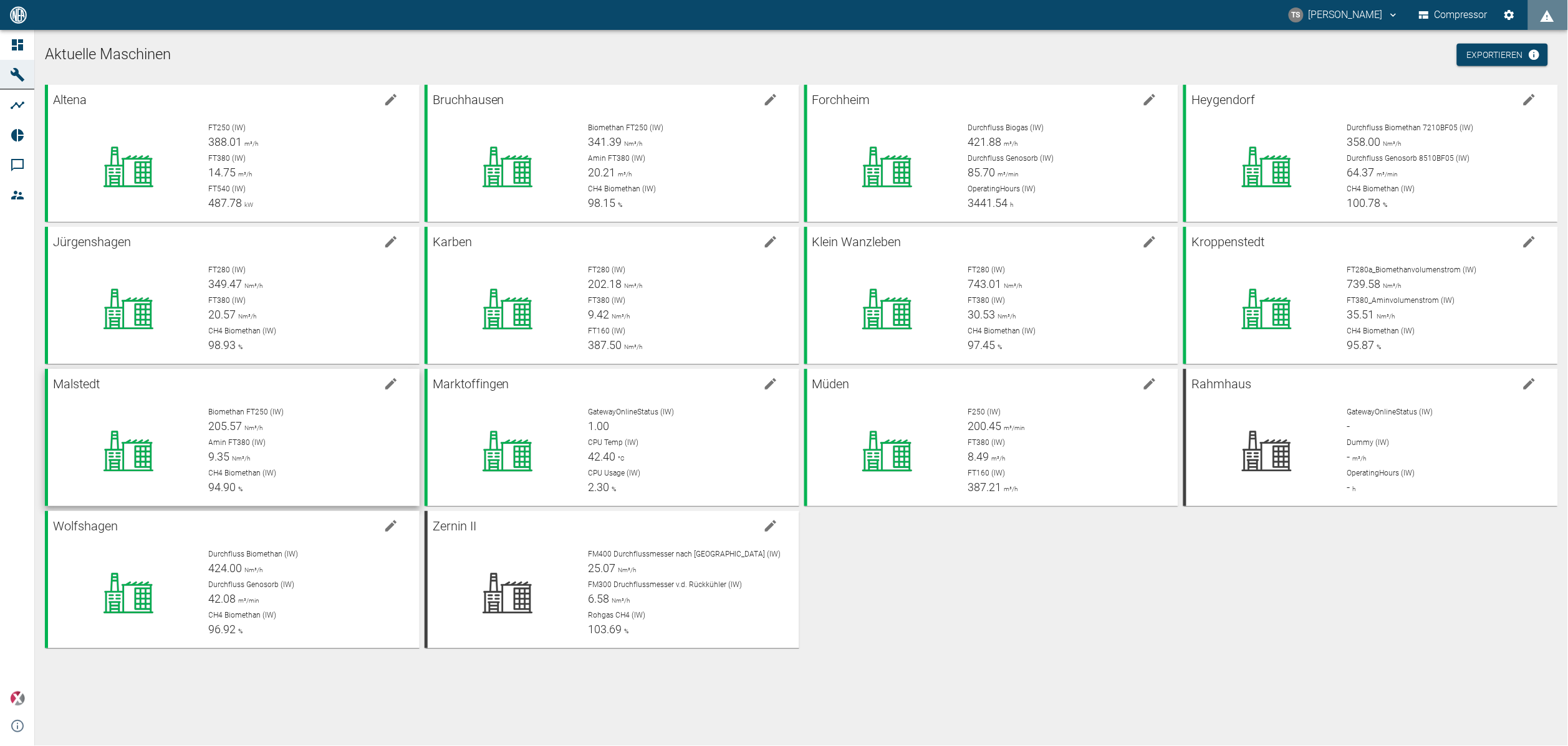
click at [298, 421] on div "Biomethan FT250 (IW) 205.57 Nm³/h" at bounding box center [310, 420] width 201 height 28
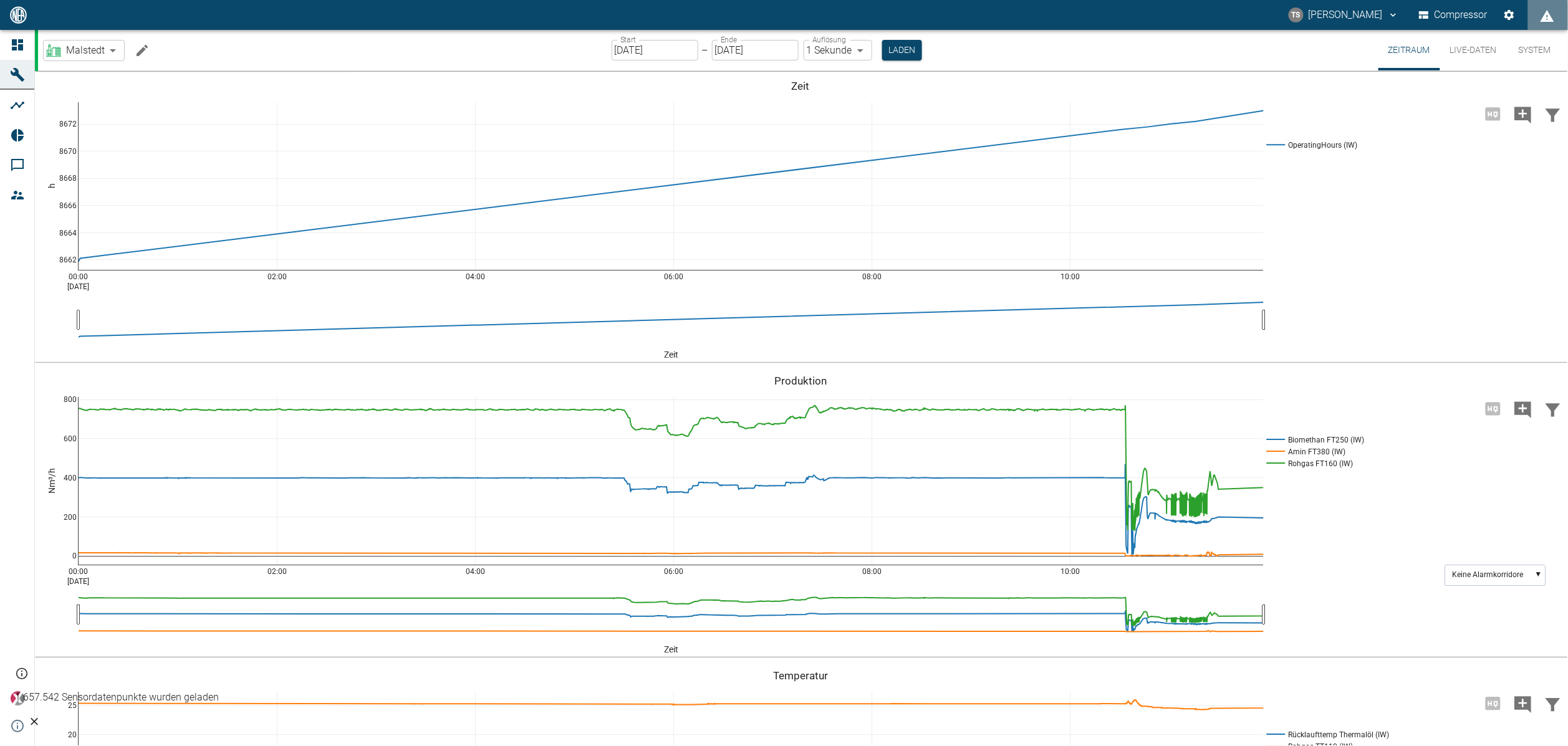
click at [137, 43] on icon "Machine bearbeiten" at bounding box center [142, 50] width 15 height 15
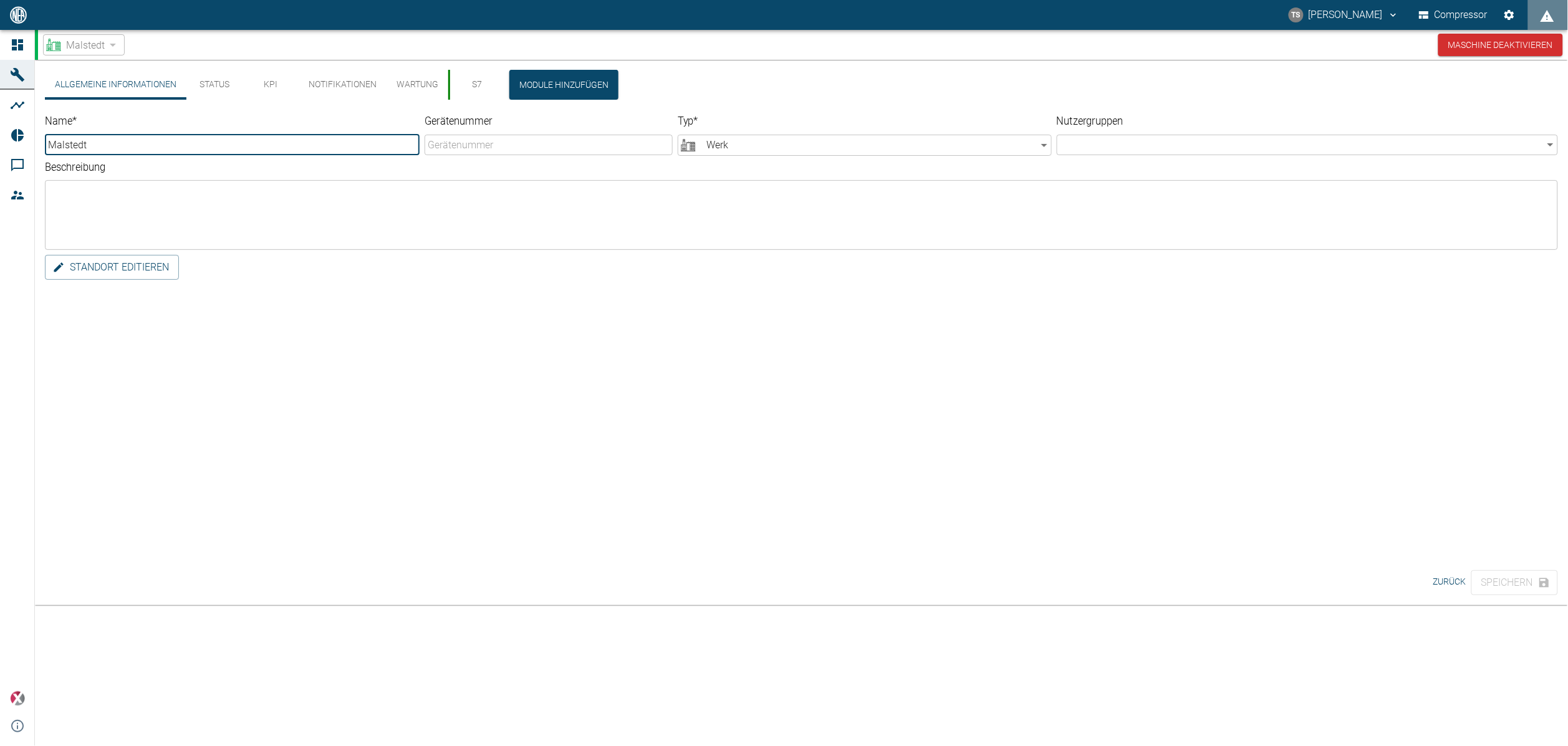
type input "Malstedt"
type input "Factory"
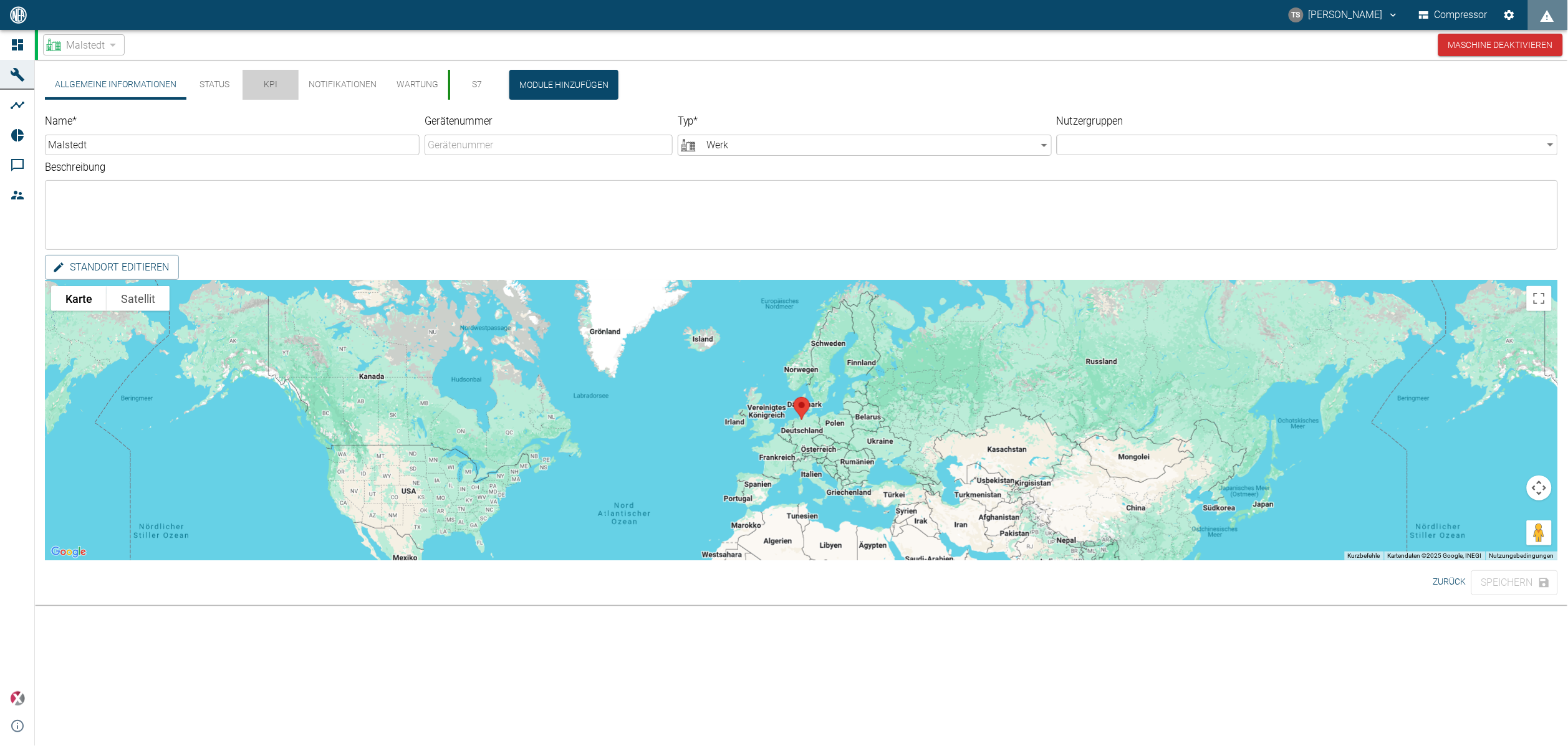
click at [267, 92] on button "KPI" at bounding box center [271, 85] width 56 height 30
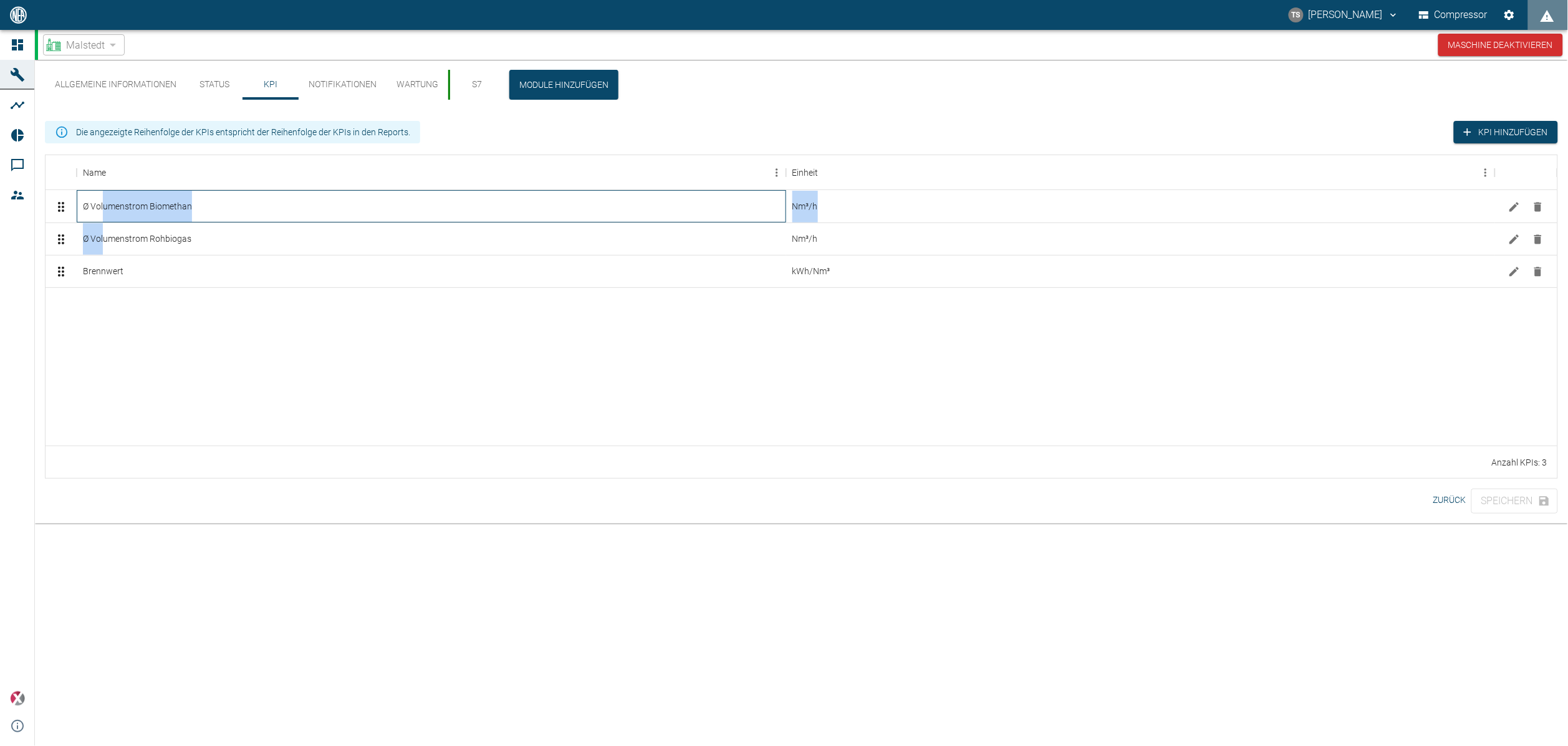
drag, startPoint x: 104, startPoint y: 204, endPoint x: 103, endPoint y: 222, distance: 18.0
click at [103, 222] on div "Ø Volumenstrom Biomethan (2f694596-e812-4df2-aa16-c7f3d6e0afad) Ø Volumenstrom …" at bounding box center [802, 239] width 1512 height 98
click at [187, 380] on div at bounding box center [802, 366] width 1512 height 158
click at [1508, 506] on div "Speichern" at bounding box center [1515, 502] width 86 height 25
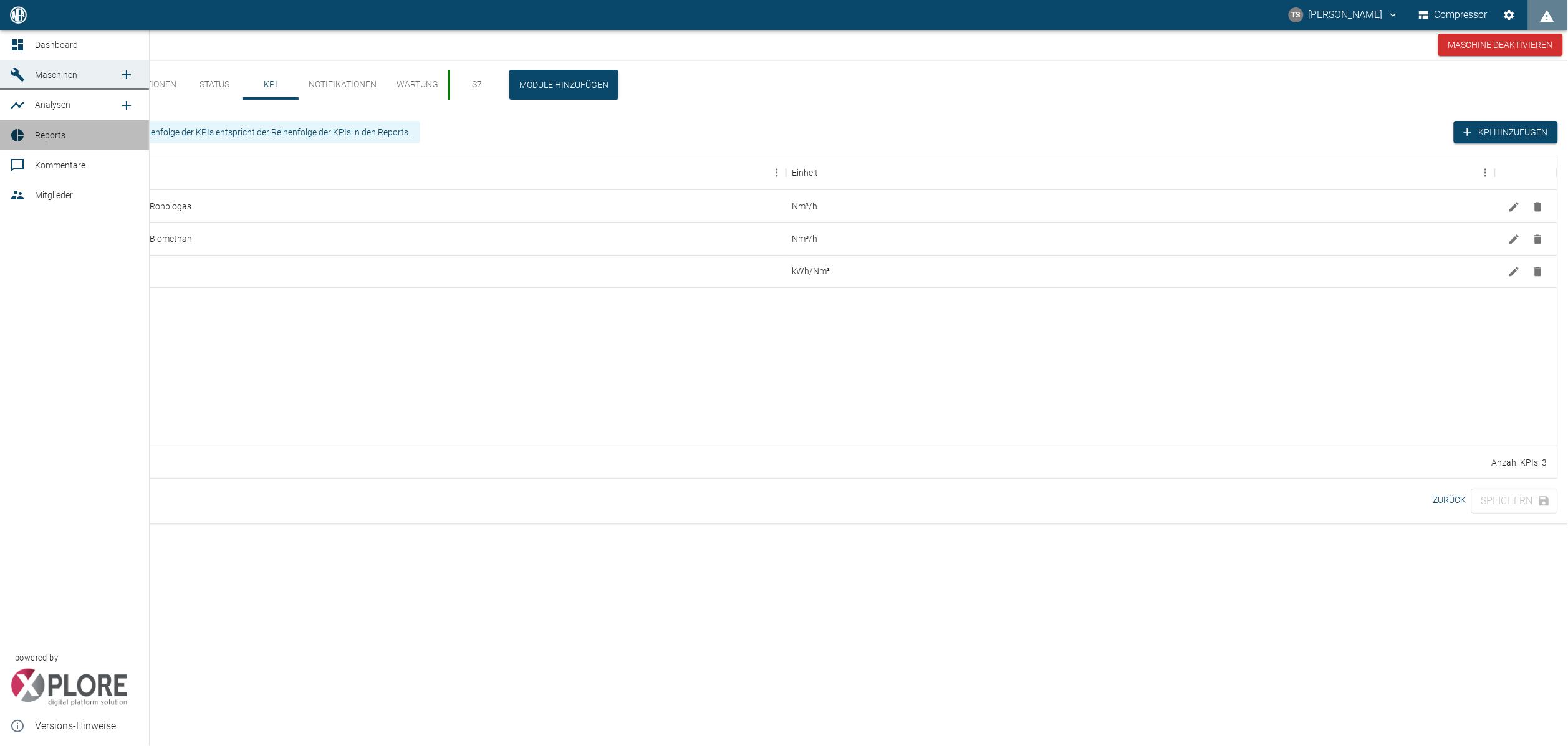
click at [53, 132] on span "Reports" at bounding box center [51, 135] width 31 height 10
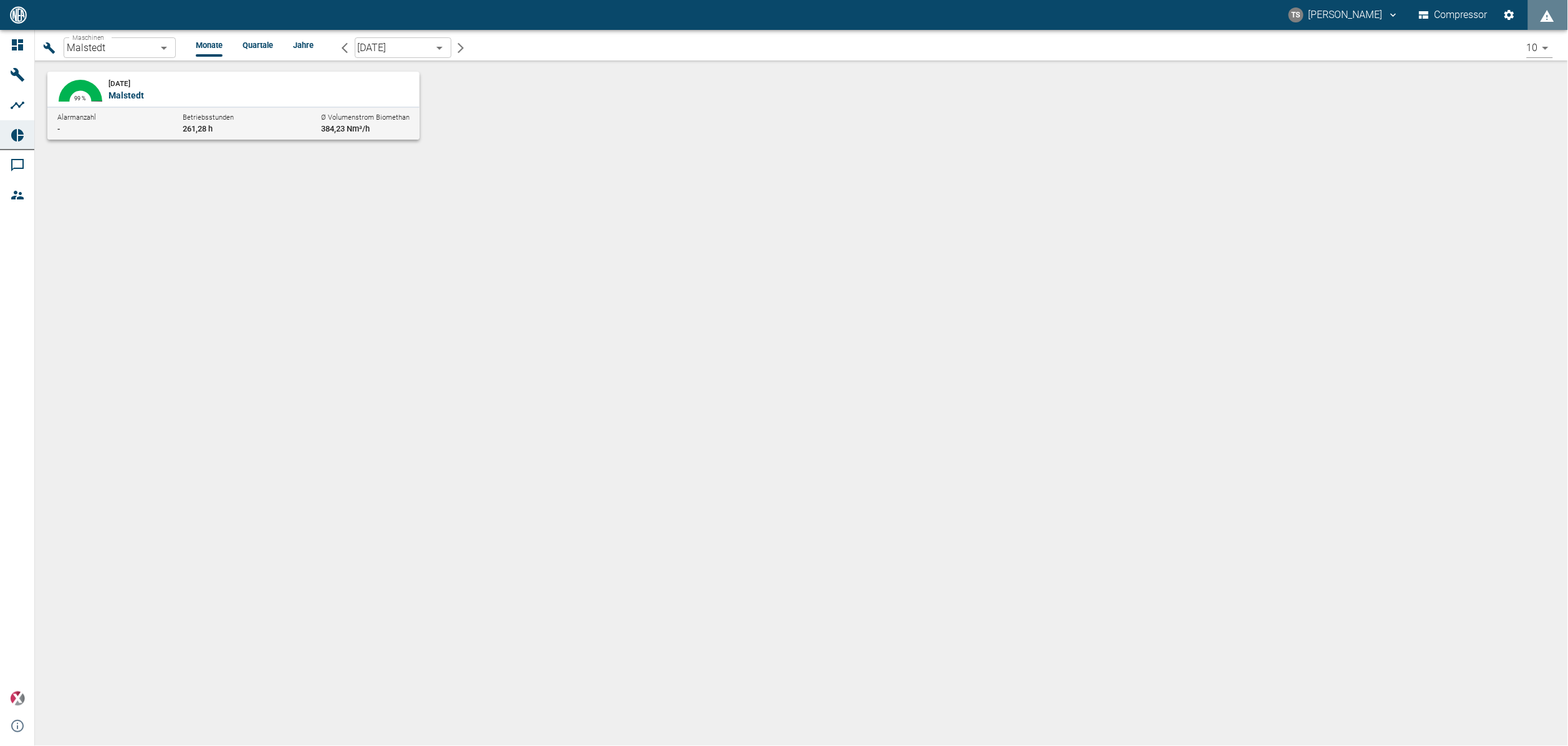
click at [182, 92] on p "Malstedt" at bounding box center [257, 95] width 297 height 13
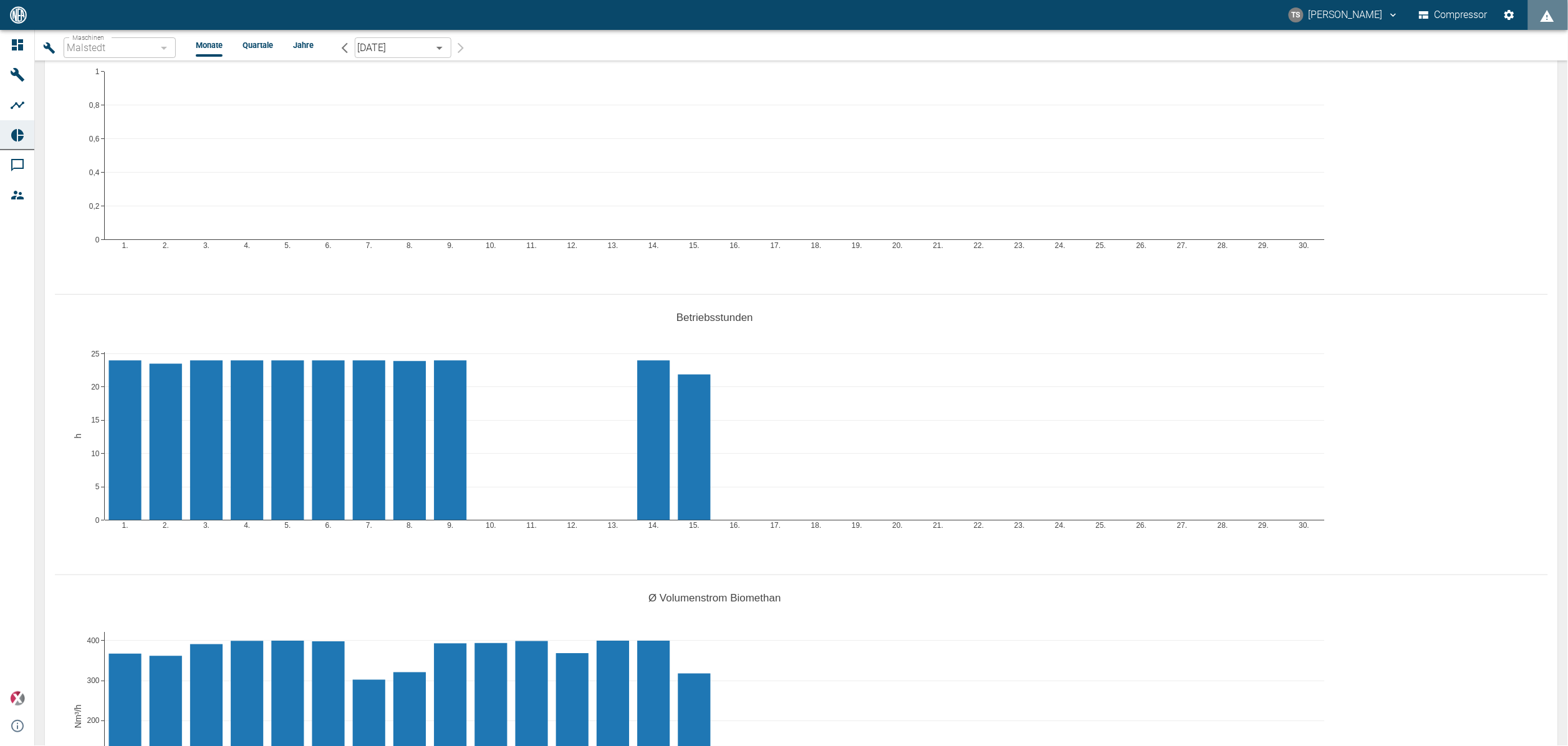
scroll to position [281, 0]
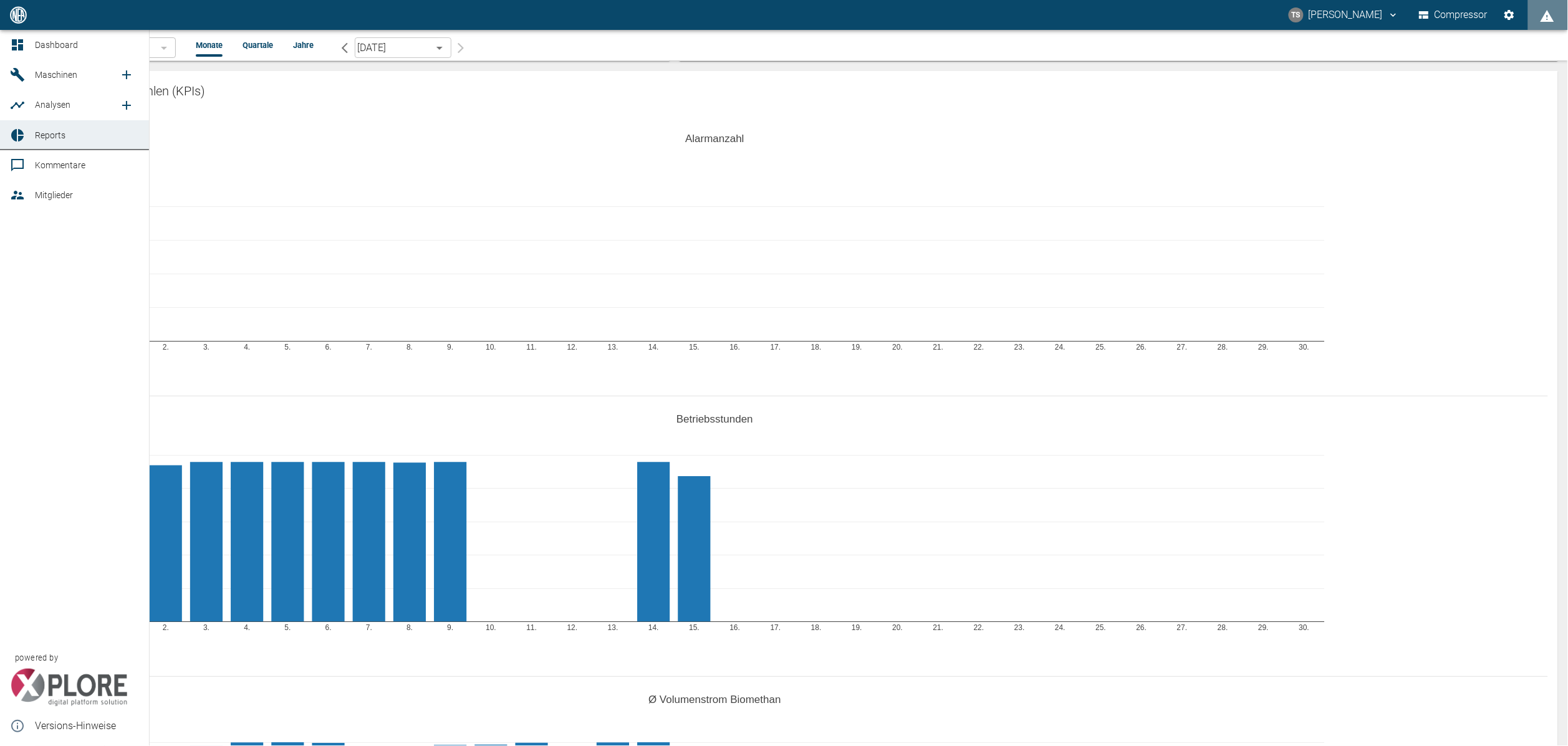
click at [27, 73] on div at bounding box center [19, 74] width 19 height 15
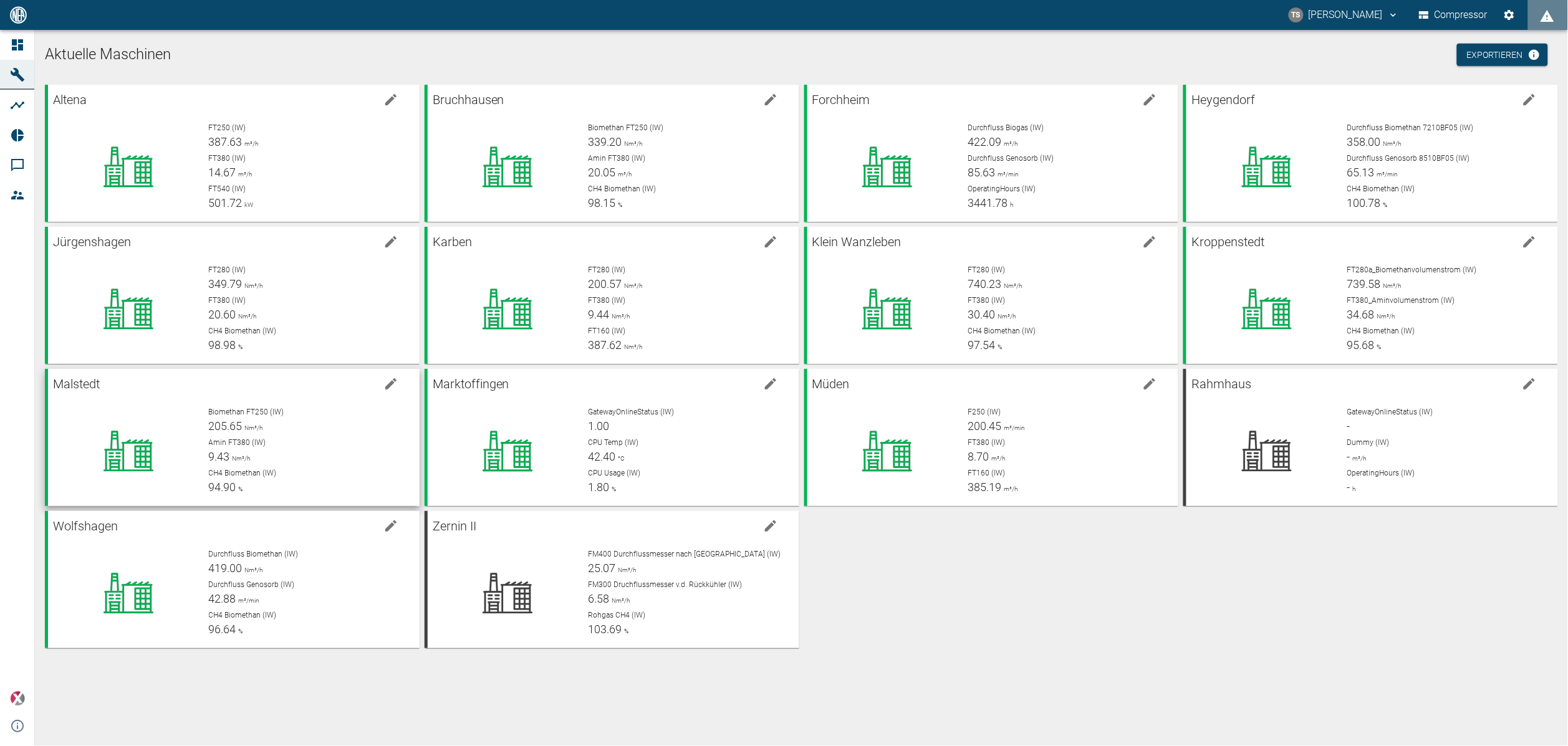
click at [146, 404] on div at bounding box center [123, 446] width 151 height 100
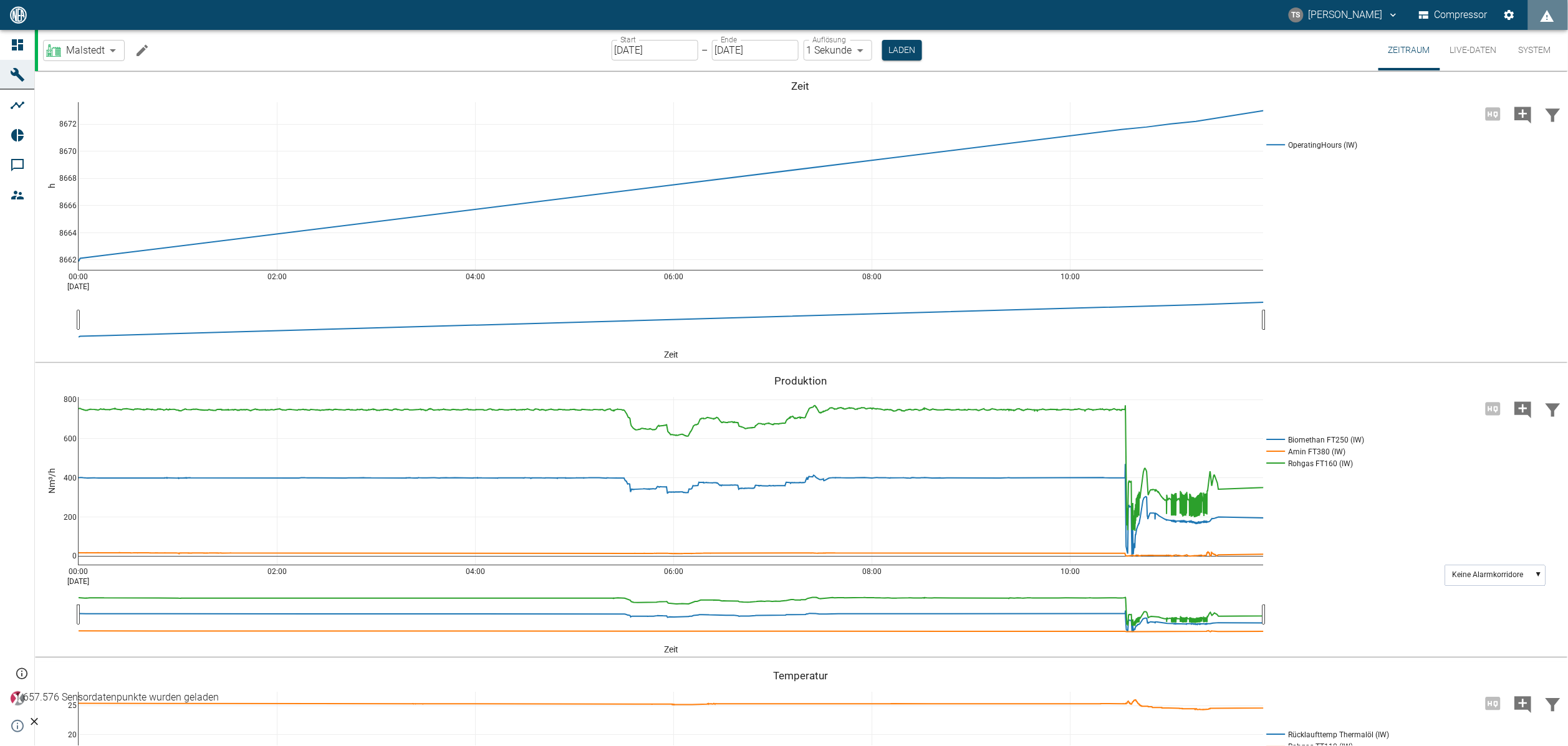
click at [142, 46] on icon "Machine bearbeiten" at bounding box center [142, 50] width 15 height 15
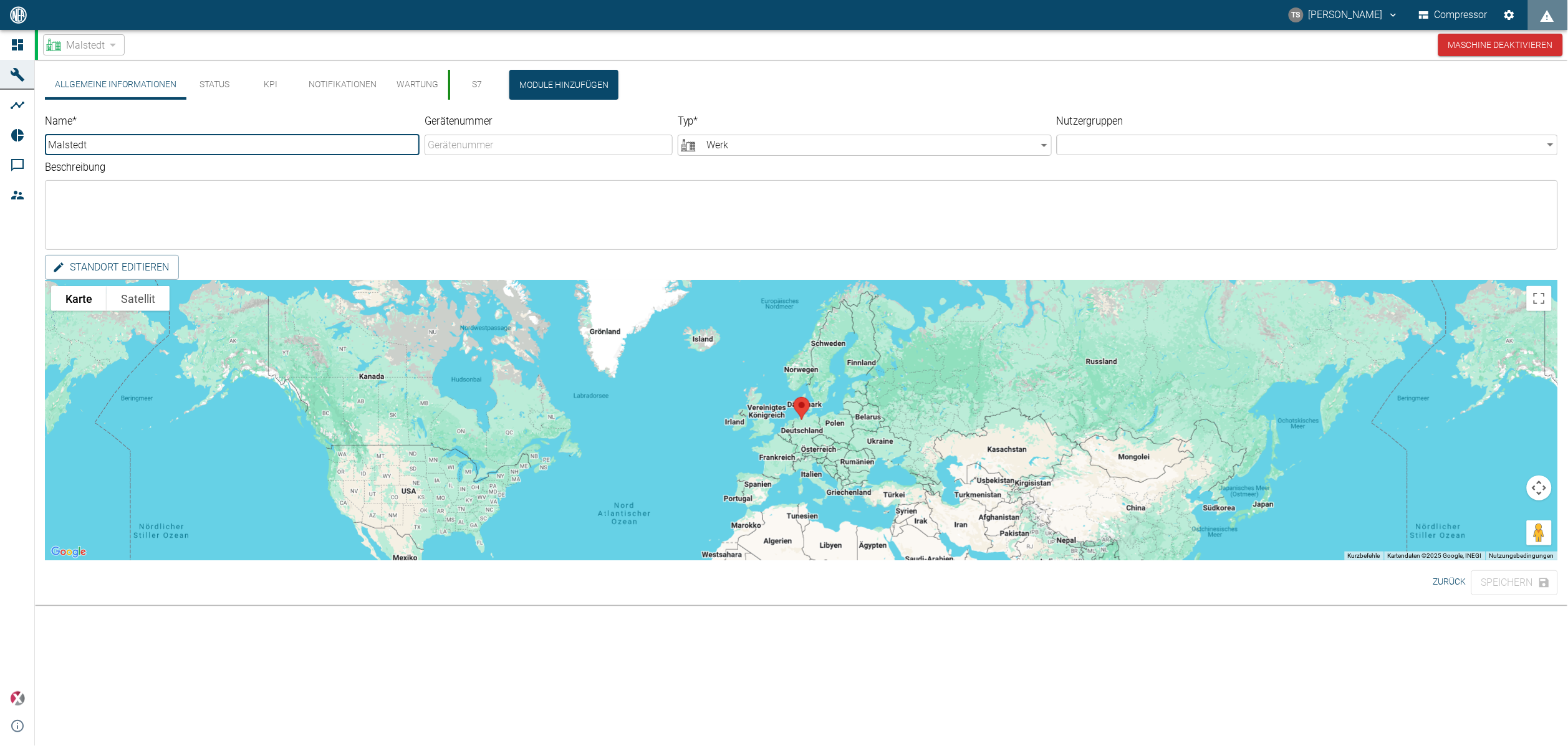
click at [265, 81] on button "KPI" at bounding box center [271, 85] width 56 height 30
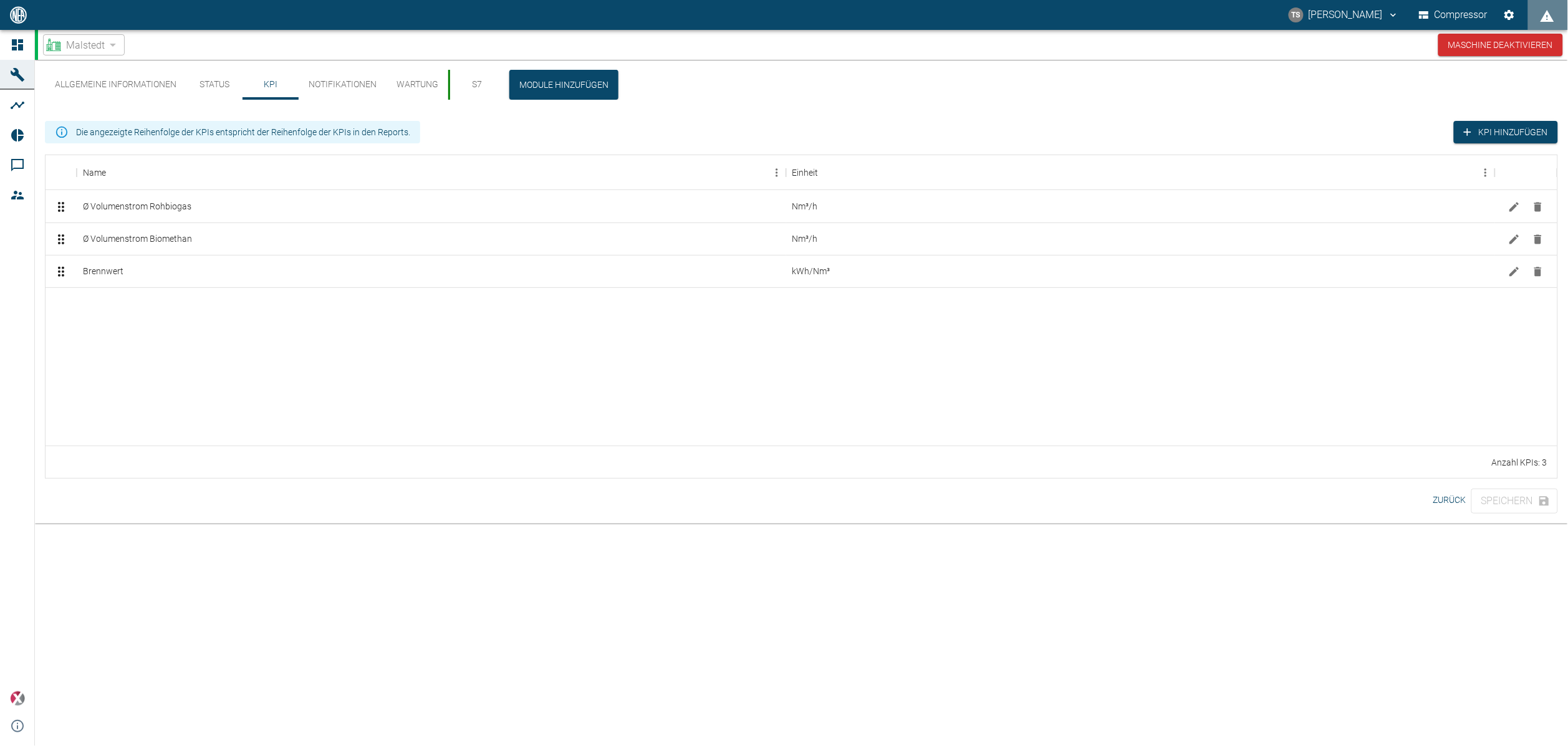
click at [172, 331] on div at bounding box center [802, 366] width 1512 height 158
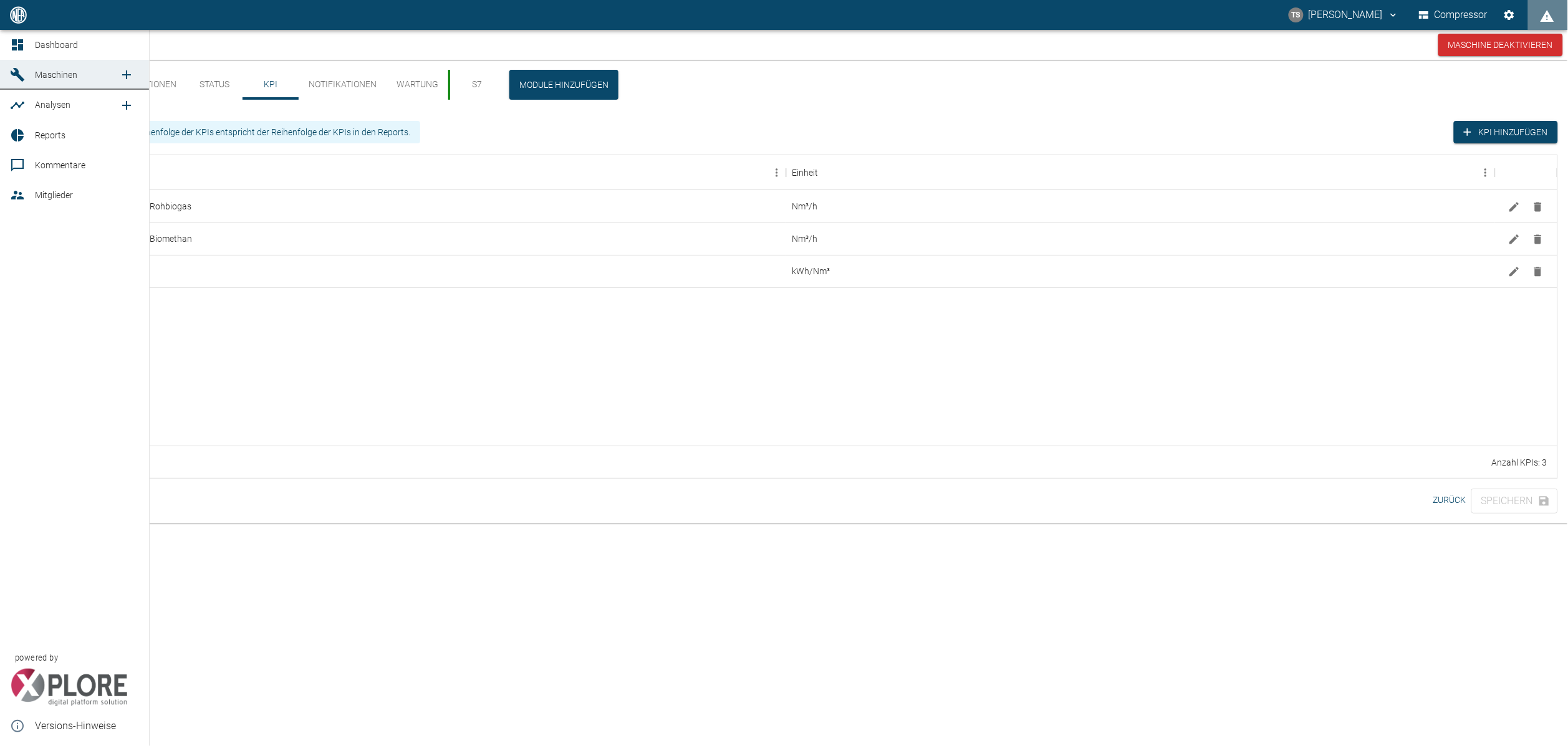
drag, startPoint x: 39, startPoint y: 132, endPoint x: 98, endPoint y: 171, distance: 70.7
click at [39, 132] on span "Reports" at bounding box center [51, 135] width 31 height 10
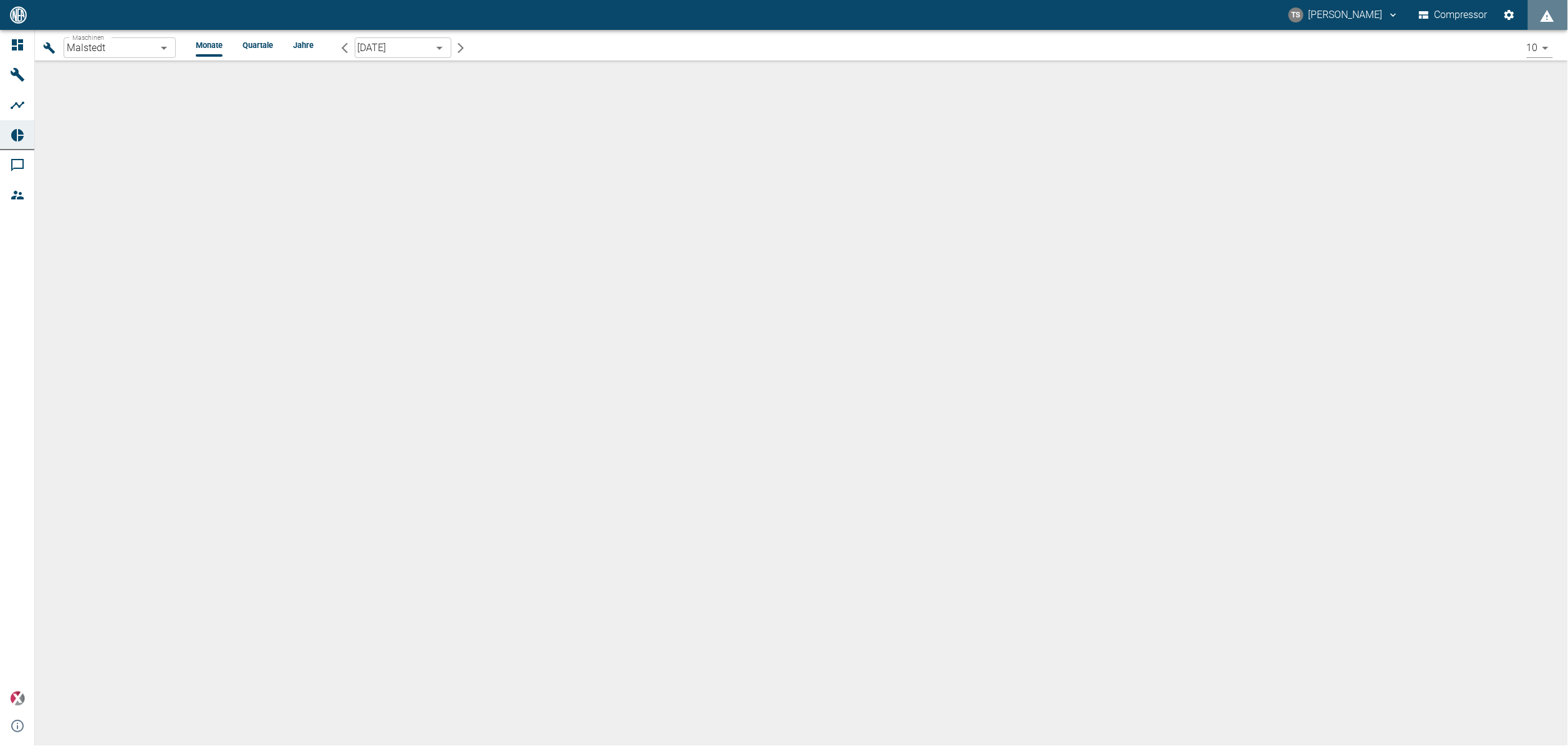
click at [208, 100] on p "Malstedt" at bounding box center [257, 95] width 297 height 13
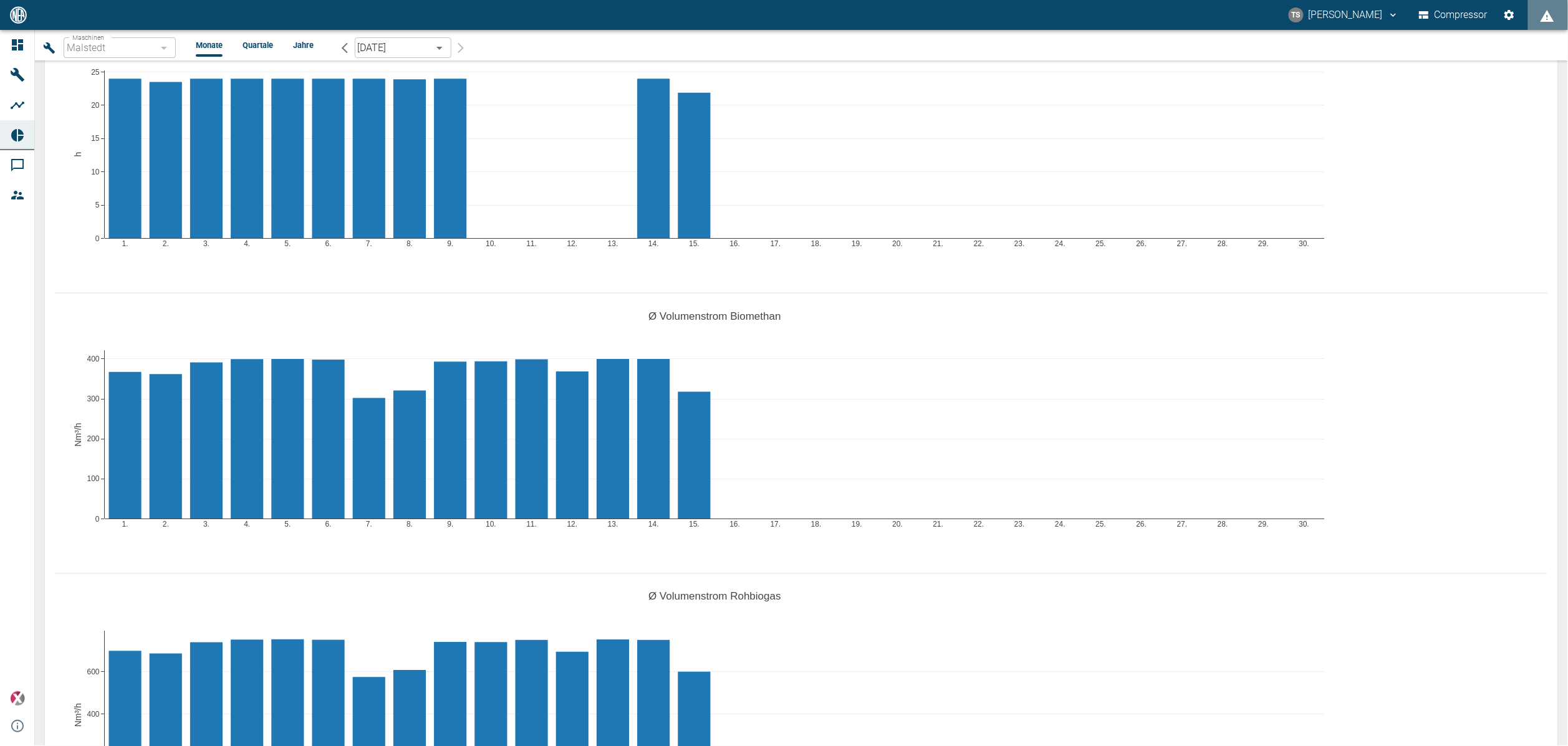
scroll to position [655, 0]
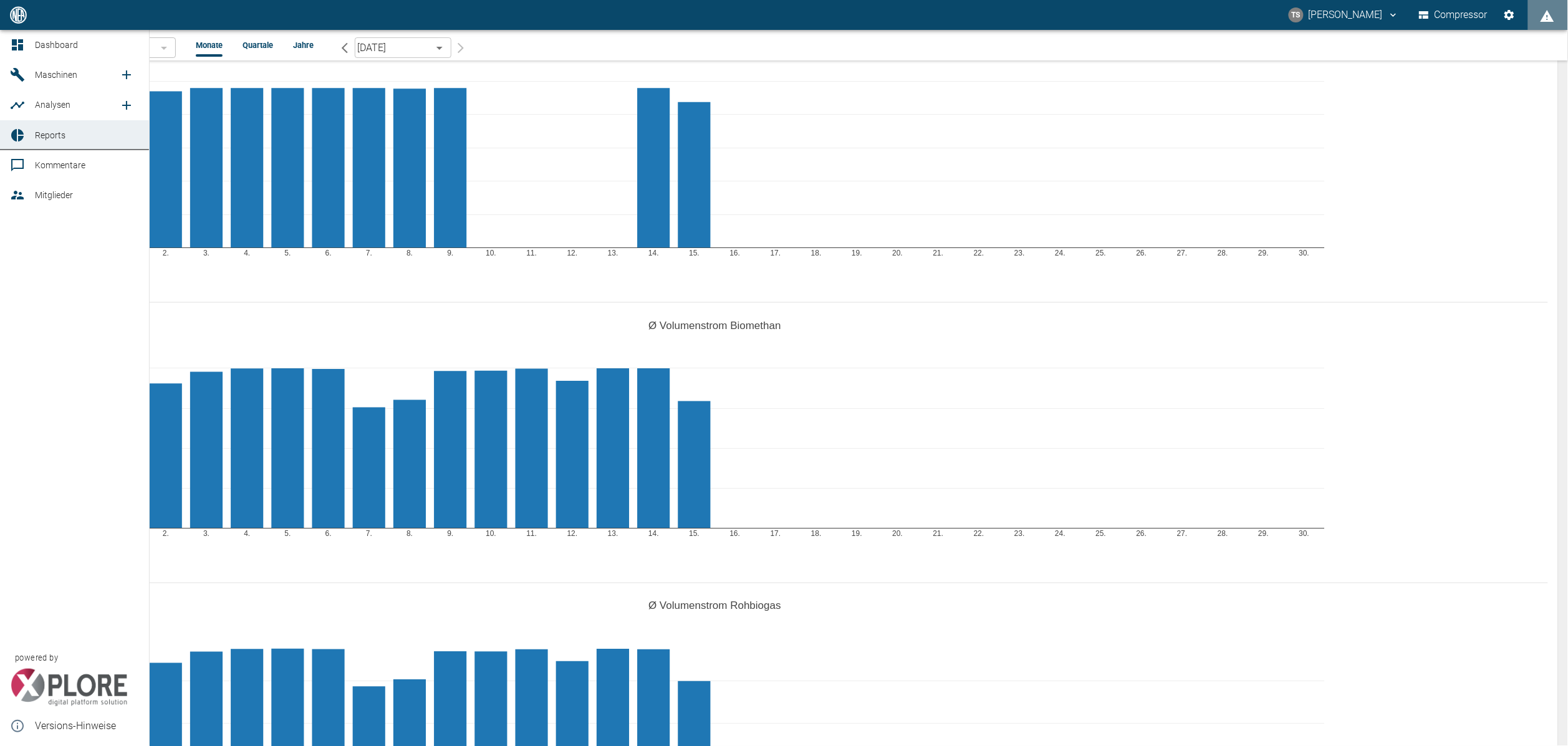
click at [39, 70] on span "Maschinen" at bounding box center [56, 75] width 42 height 10
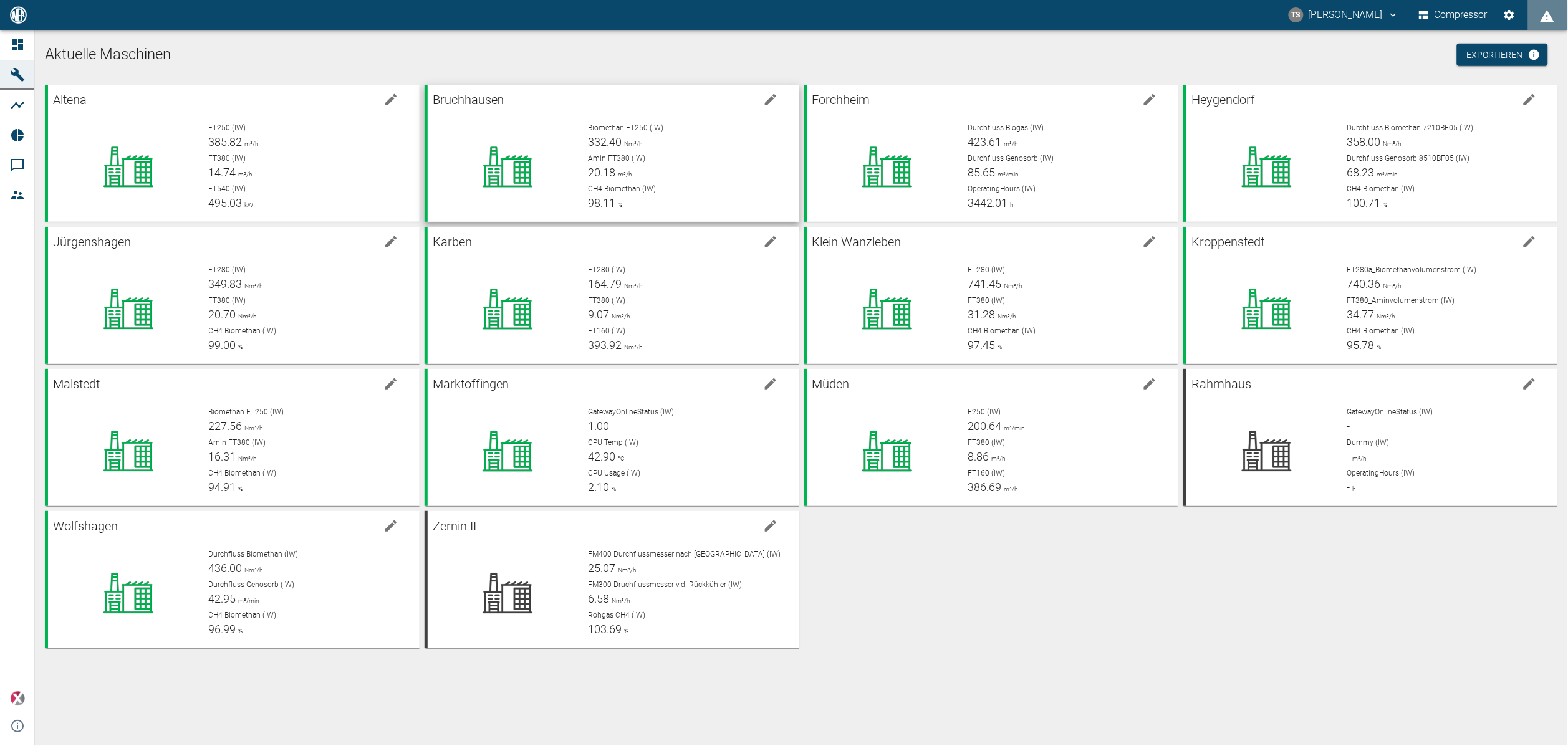
click at [488, 117] on div at bounding box center [503, 162] width 151 height 100
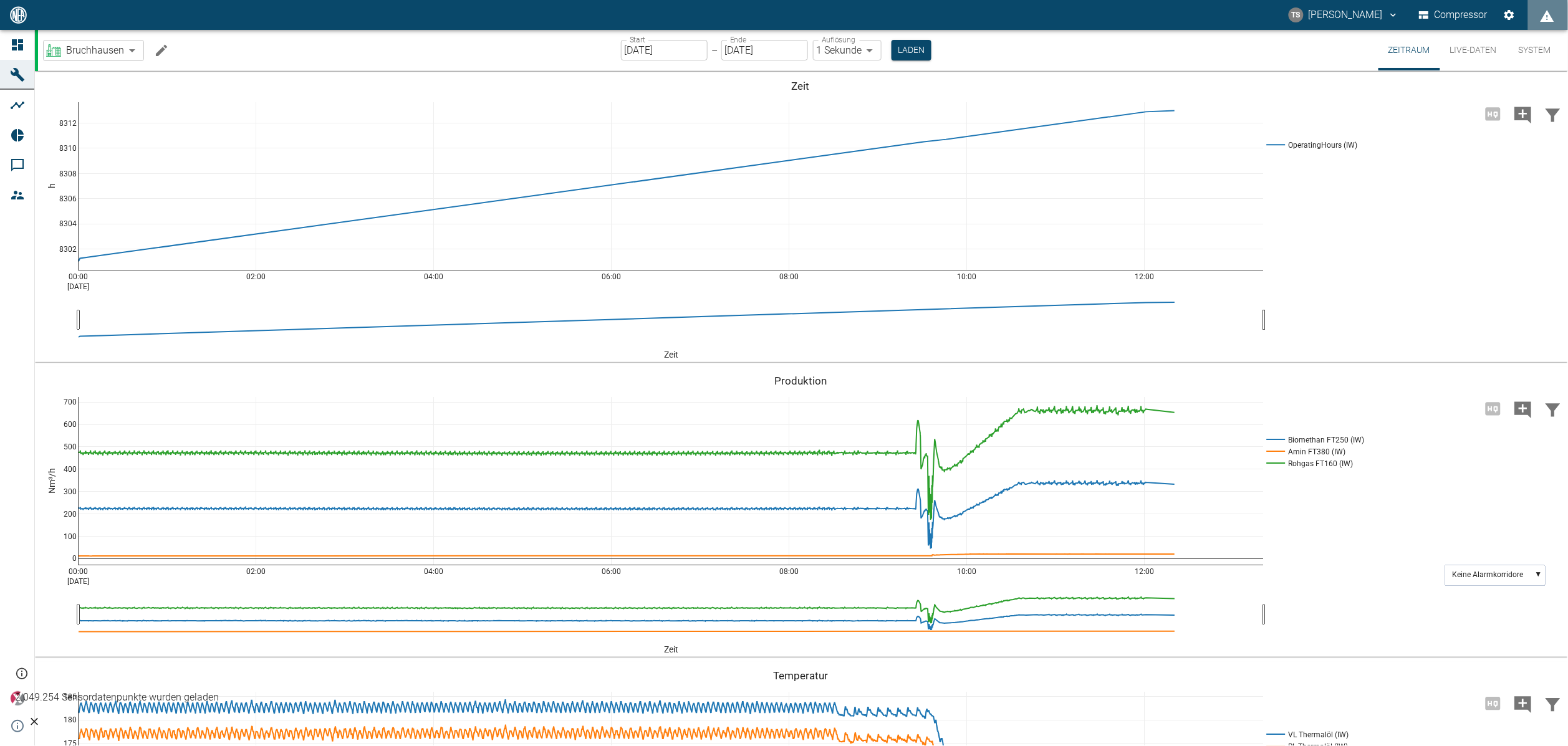
click at [161, 52] on icon "Machine bearbeiten" at bounding box center [161, 50] width 15 height 15
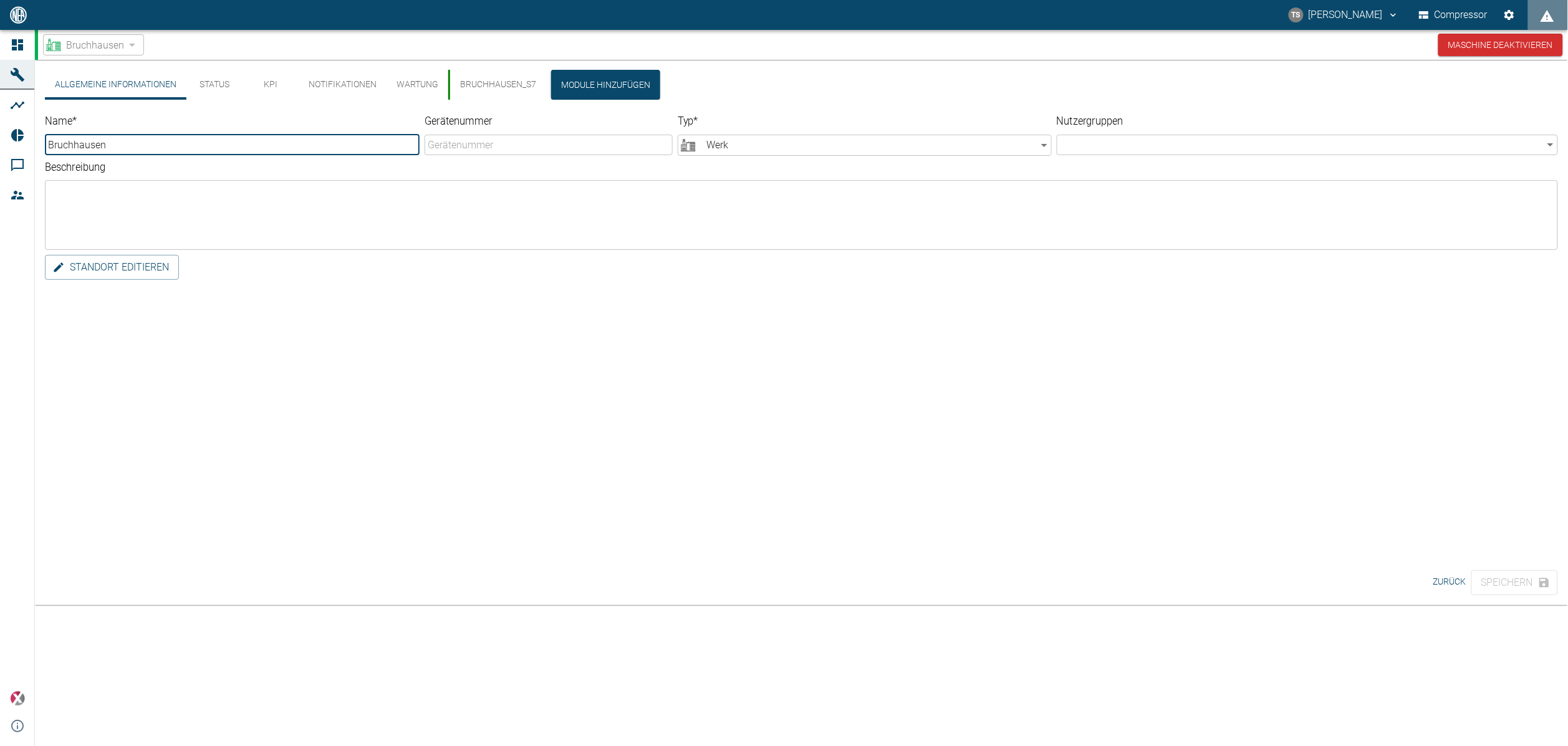
type input "Bruchhausen"
type input "Factory"
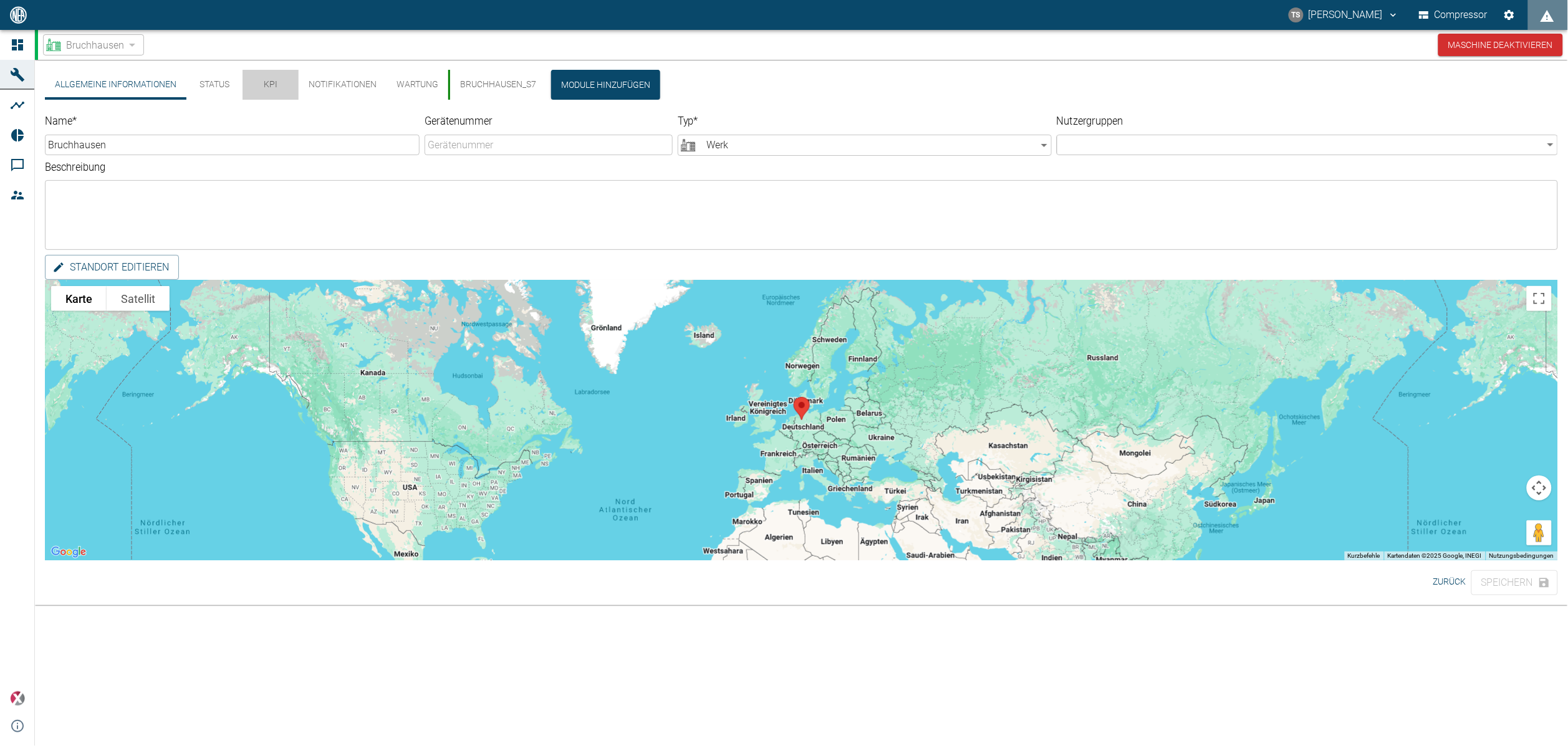
click at [260, 91] on button "KPI" at bounding box center [271, 85] width 56 height 30
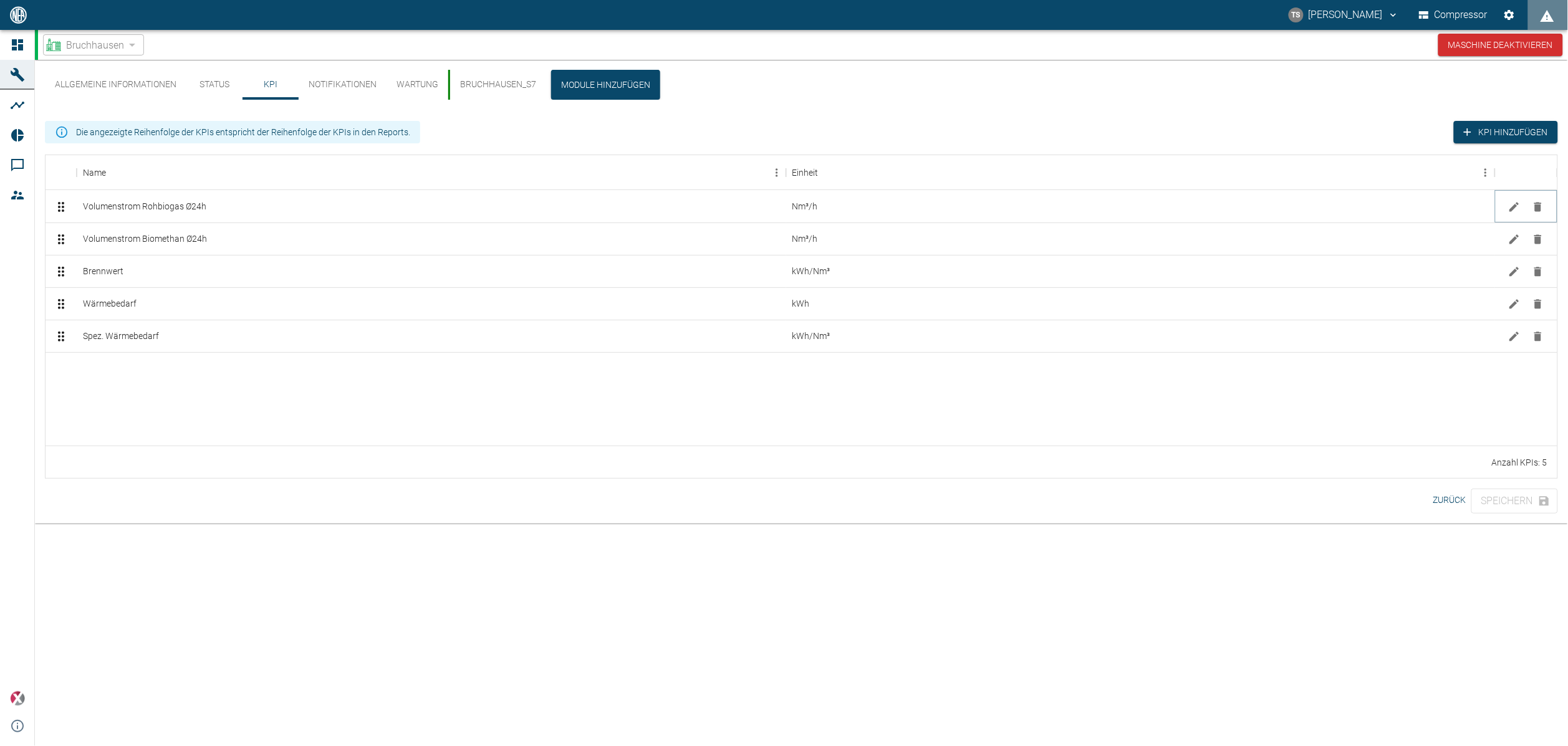
click at [1509, 215] on button "Bearbeiten" at bounding box center [1515, 207] width 19 height 19
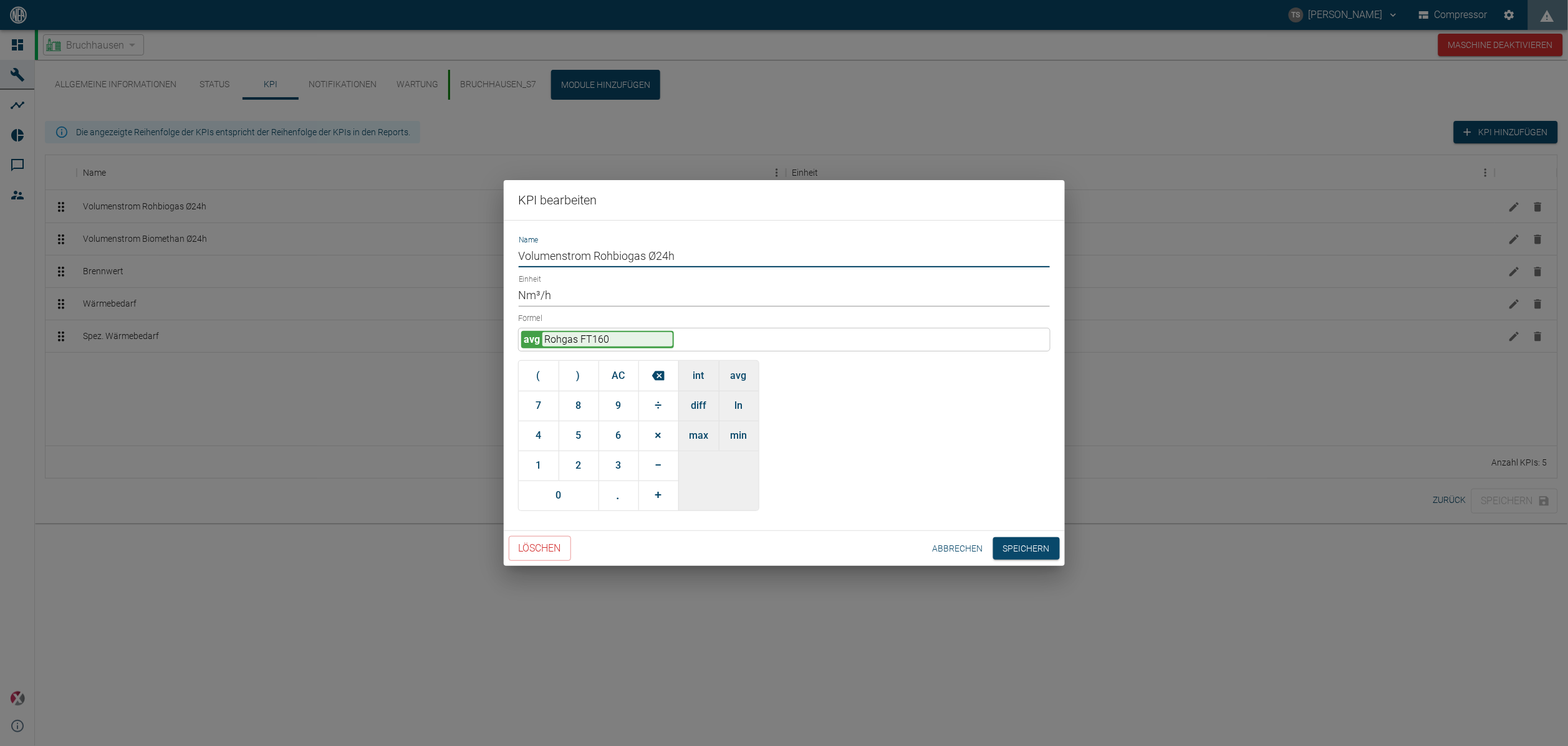
drag, startPoint x: 682, startPoint y: 255, endPoint x: 658, endPoint y: 256, distance: 24.0
click at [658, 256] on input "Volumenstrom Rohbiogas Ø24h" at bounding box center [784, 256] width 531 height 22
drag, startPoint x: 667, startPoint y: 250, endPoint x: 651, endPoint y: 250, distance: 16.0
click at [651, 250] on input "Volumenstrom Rohbiogas Ø" at bounding box center [784, 256] width 531 height 22
click at [665, 249] on input "Volumenstrom Rohbiogas" at bounding box center [784, 256] width 531 height 22
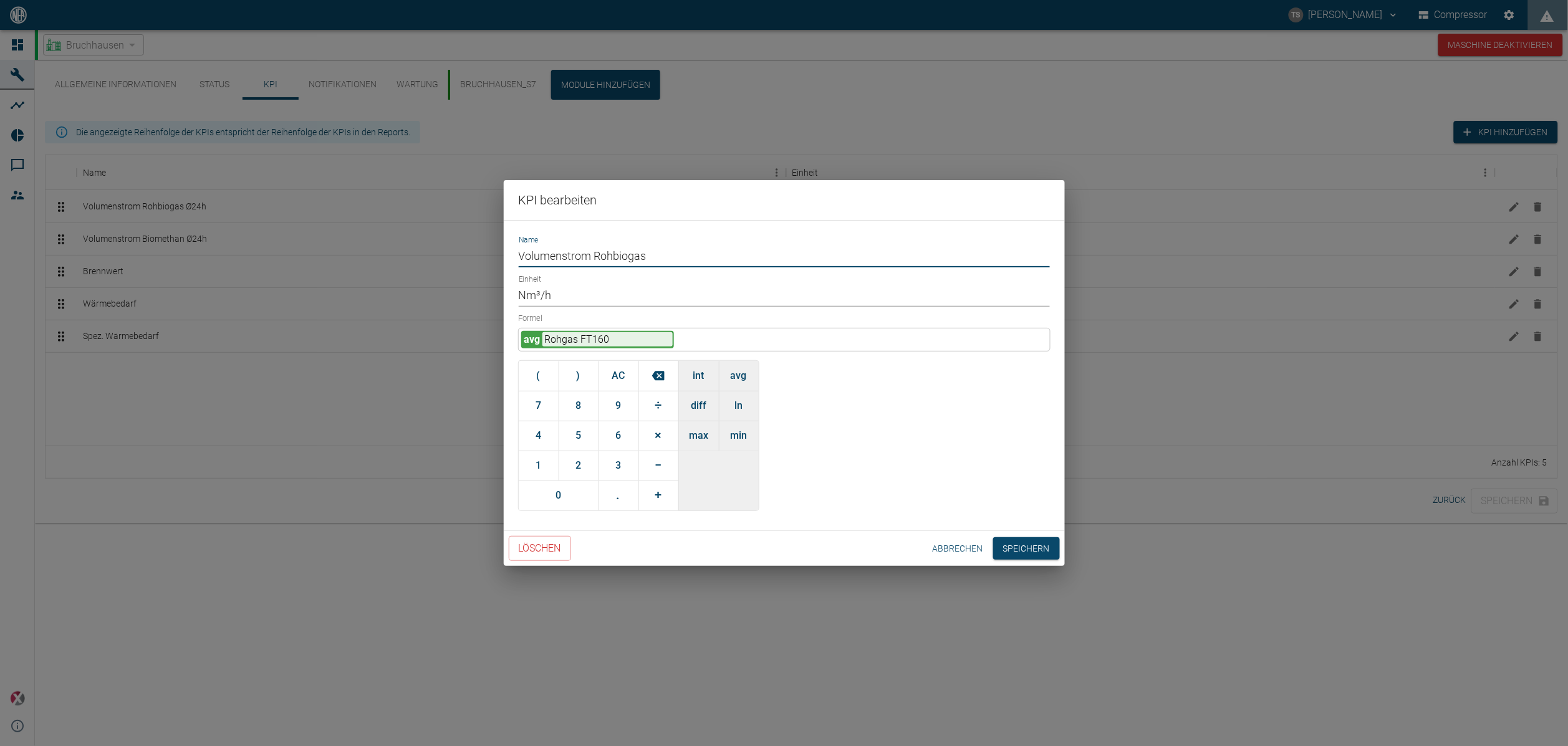
paste input "Ø"
type input "Ø Volumenstrom Rohbiogas"
click at [1021, 538] on button "Speichern" at bounding box center [1026, 549] width 67 height 23
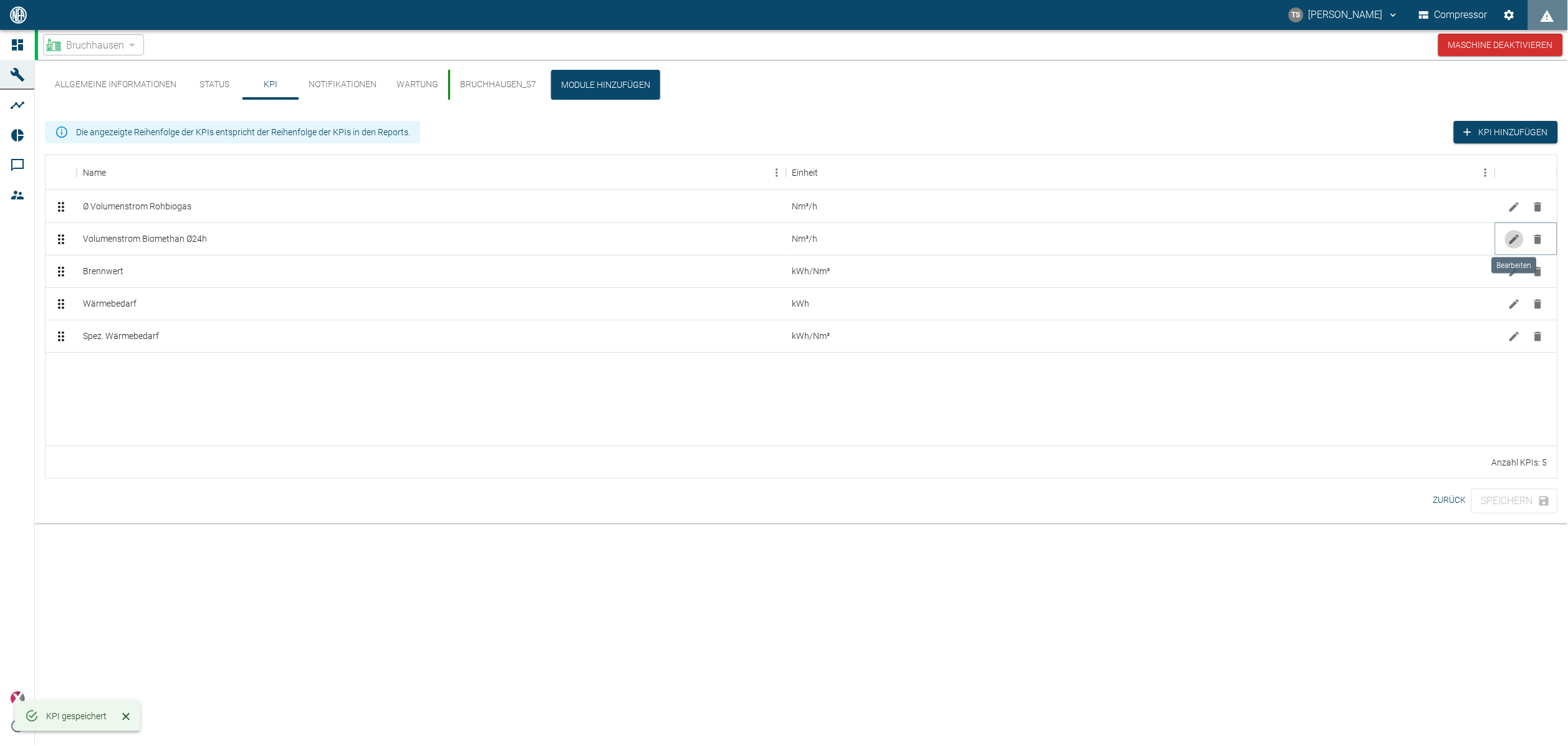
click at [1519, 241] on icon "Bearbeiten" at bounding box center [1515, 239] width 13 height 13
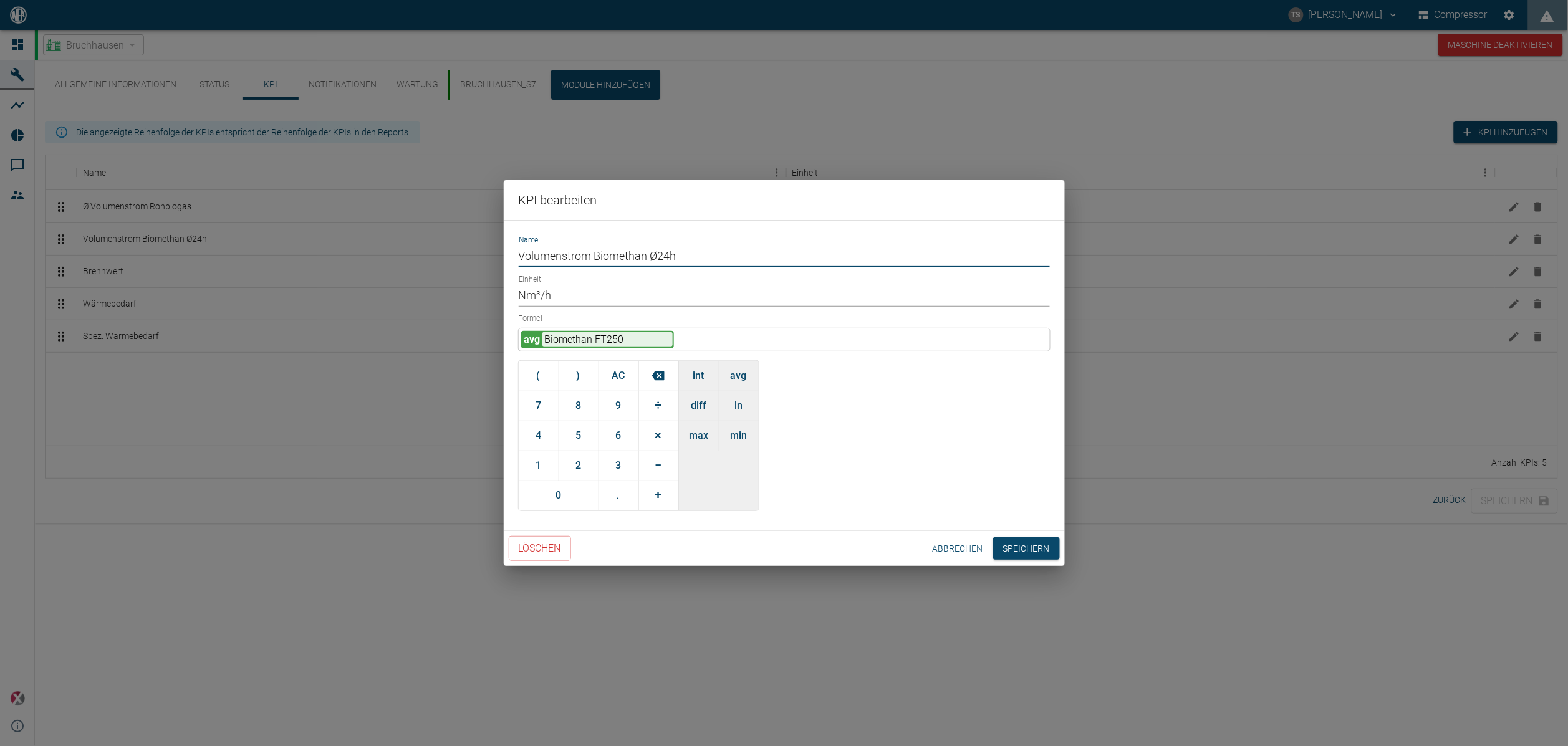
click at [519, 258] on input "Volumenstrom Biomethan Ø24h" at bounding box center [784, 256] width 531 height 22
paste input "Ø"
drag, startPoint x: 707, startPoint y: 262, endPoint x: 659, endPoint y: 254, distance: 48.7
click at [659, 254] on input "Ø Volumenstrom Biomethan Ø24h" at bounding box center [784, 256] width 531 height 22
type input "Ø Volumenstrom Biomethan"
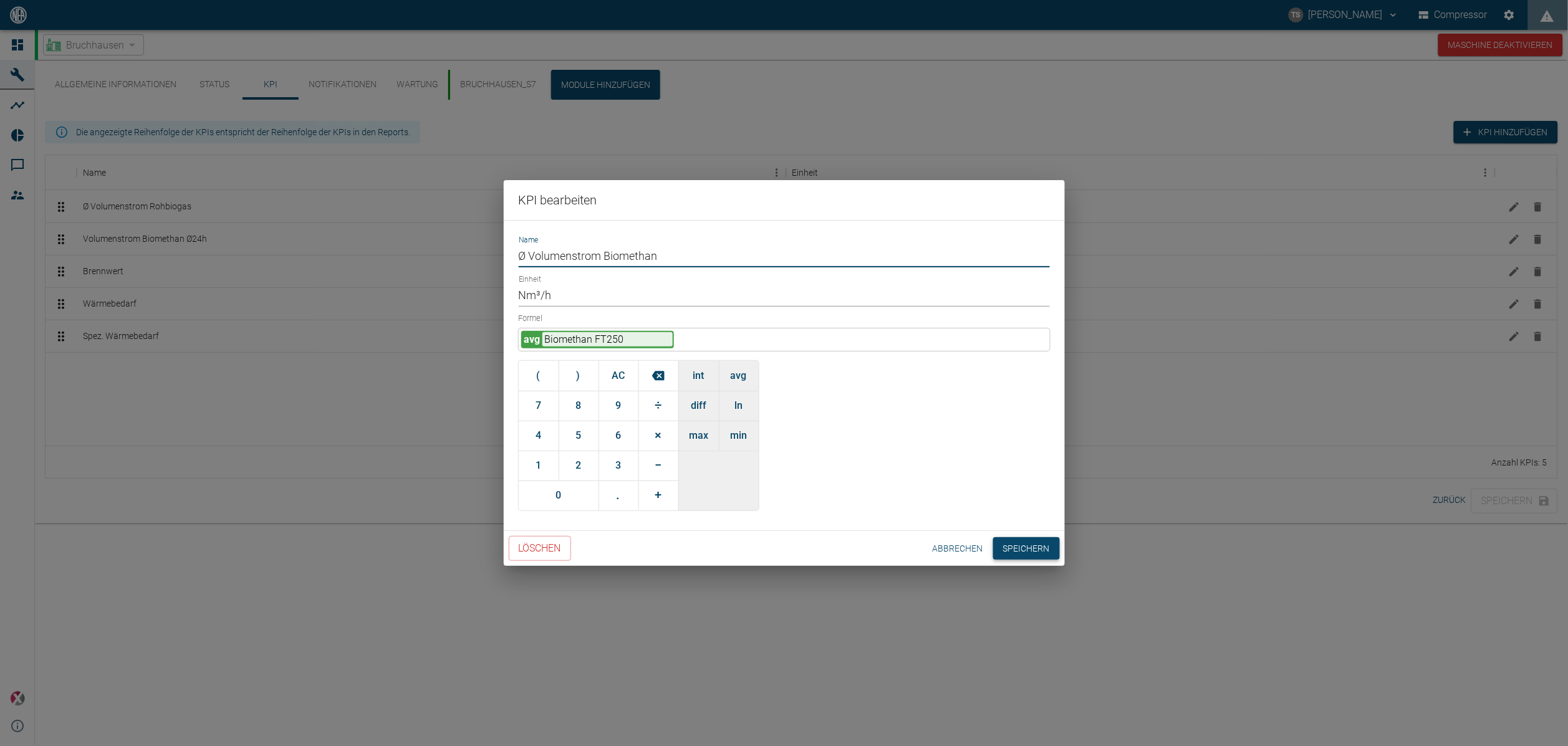
click at [1016, 552] on button "Speichern" at bounding box center [1026, 549] width 67 height 23
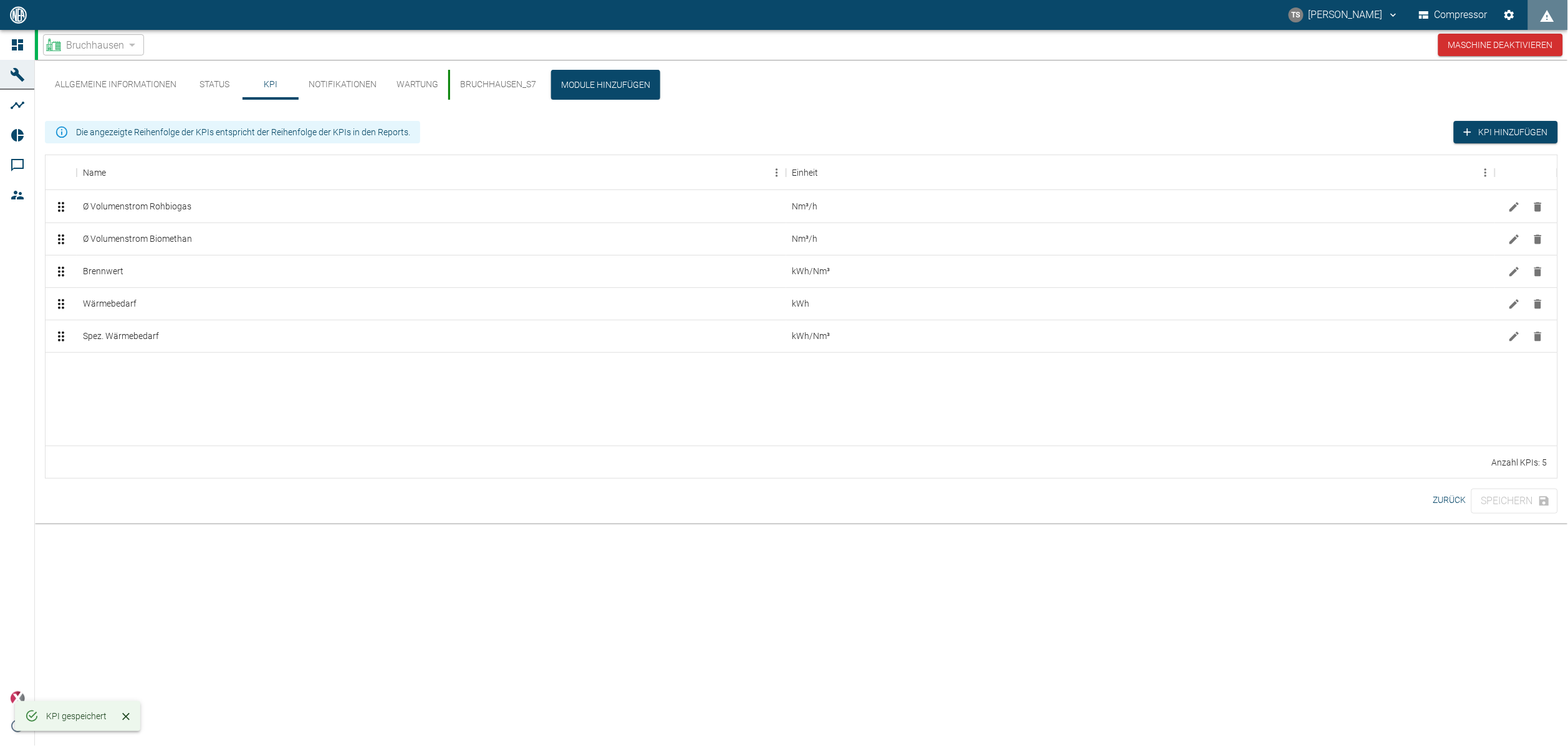
click at [208, 498] on div "Allgemeine Informationen Status KPI Notifikationen Wartung Bruchhausen_S7 Modul…" at bounding box center [802, 291] width 1534 height 464
click at [1509, 500] on div "Speichern" at bounding box center [1515, 502] width 86 height 25
click at [206, 88] on button "Status" at bounding box center [215, 85] width 56 height 30
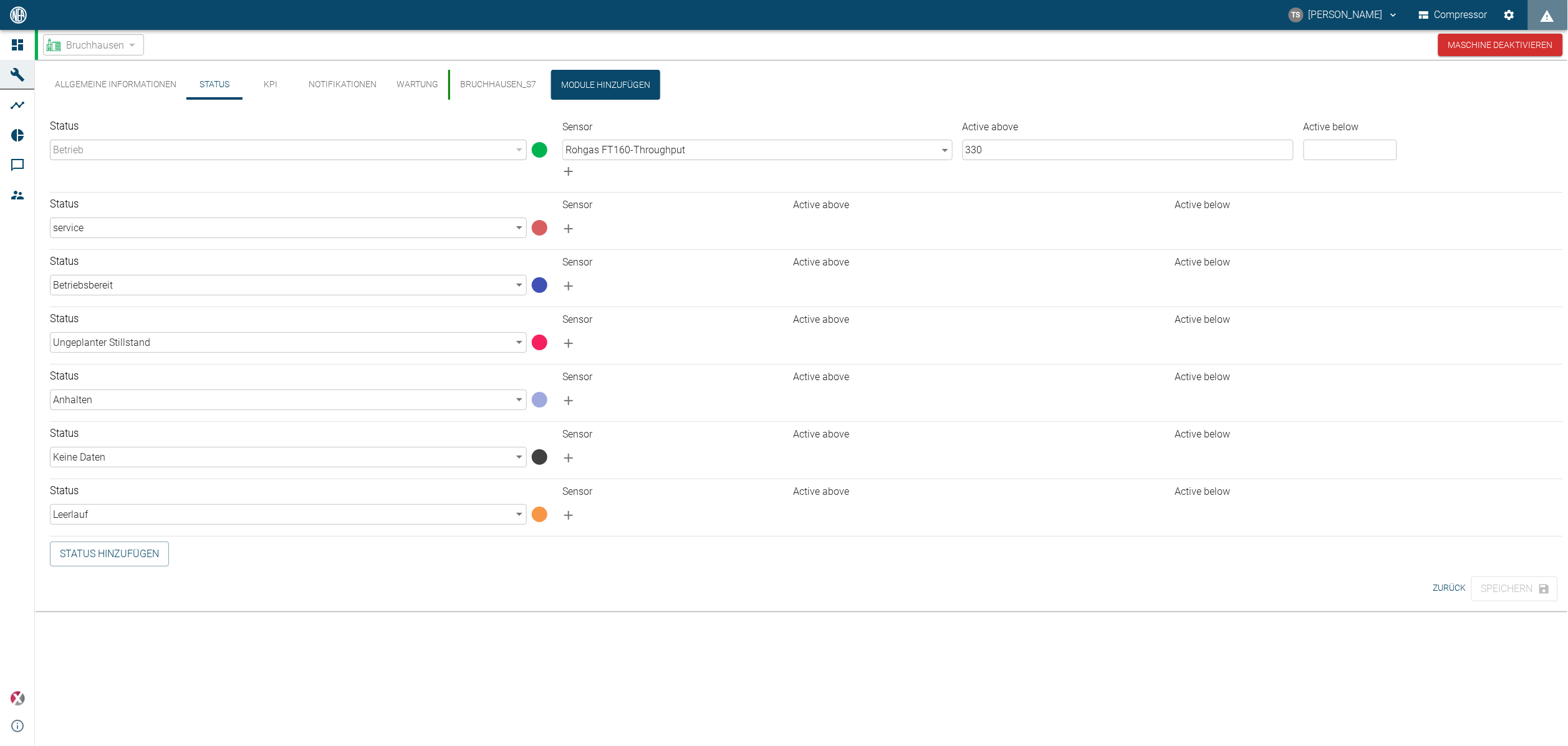
click at [253, 83] on button "KPI" at bounding box center [271, 85] width 56 height 30
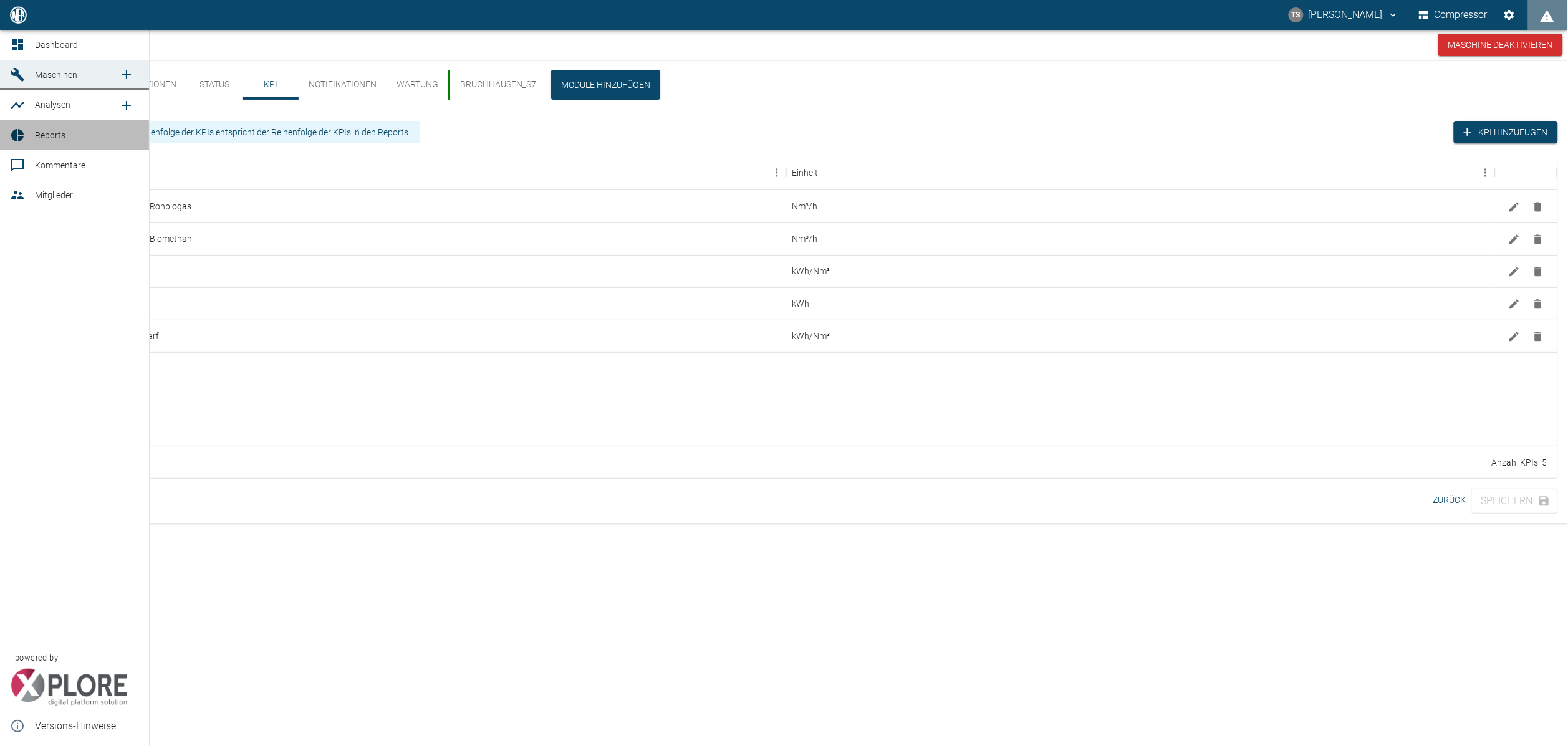
click at [42, 132] on span "Reports" at bounding box center [51, 135] width 31 height 10
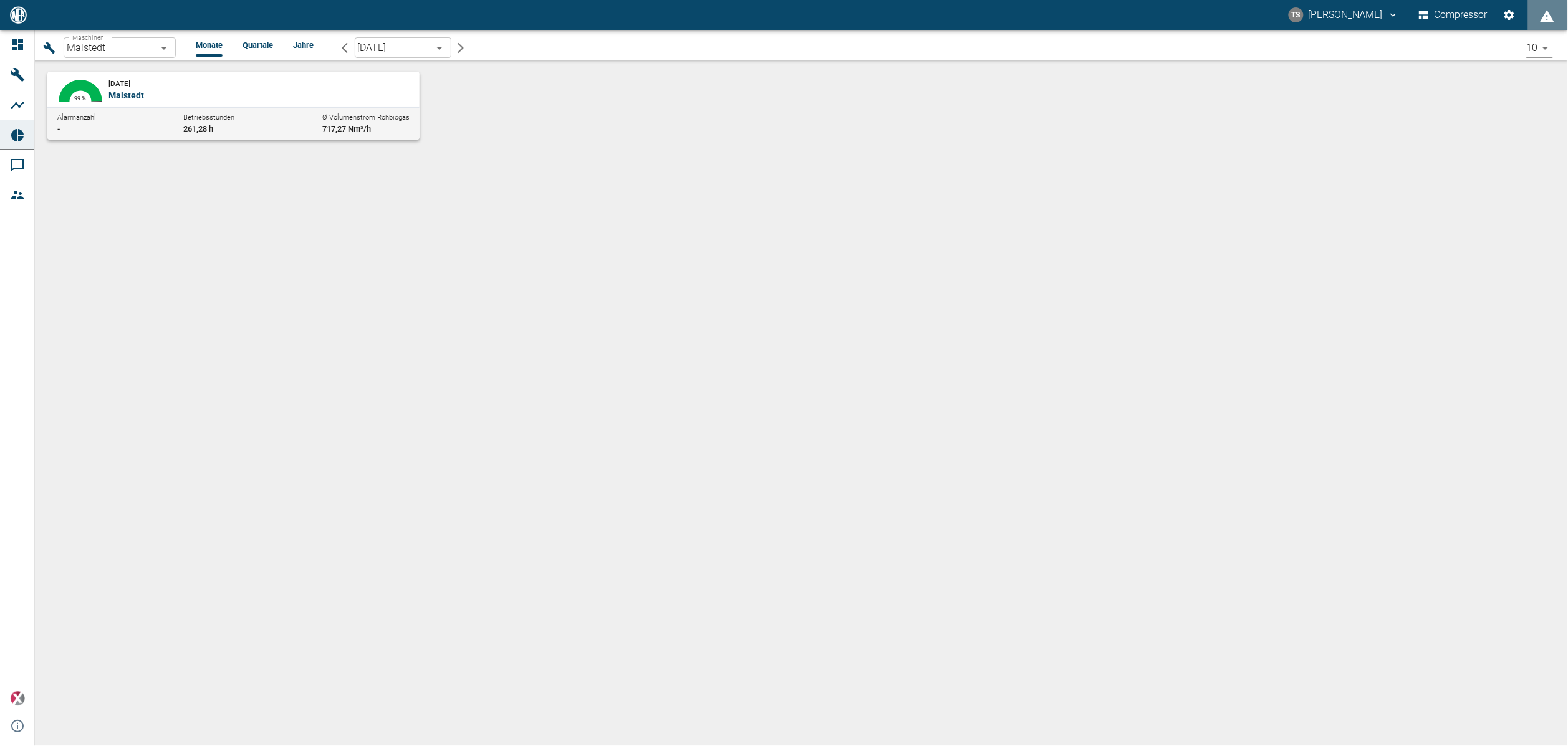
click at [161, 53] on body "TS [PERSON_NAME] Compressor Dashboard Maschinen Analysen Reports Kommentare Mit…" at bounding box center [784, 373] width 1568 height 746
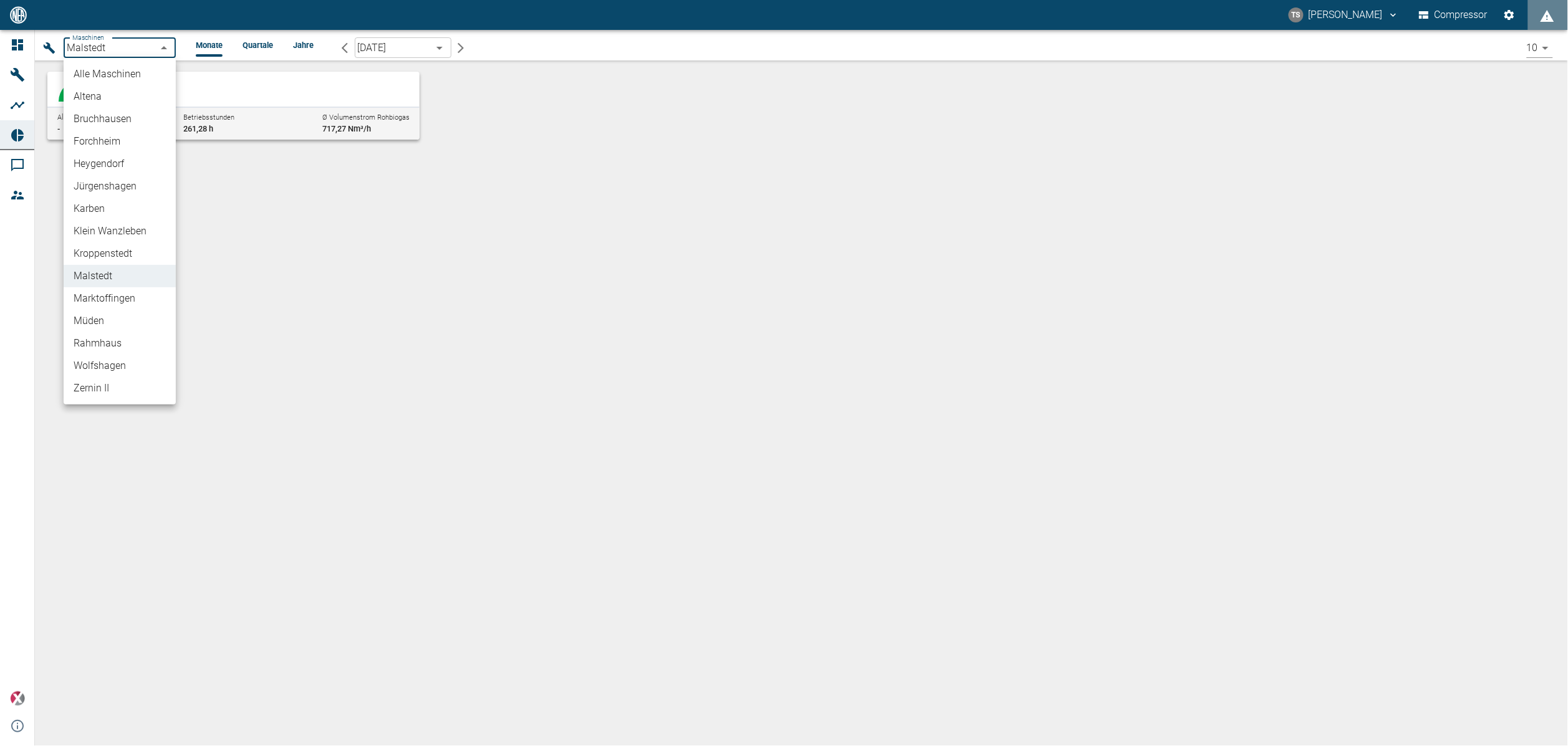
click at [109, 108] on li "Bruchhausen" at bounding box center [120, 119] width 112 height 22
type input "af7d40c2-c812-4a17-a281-d871ce7187b0"
click at [199, 87] on div "[DATE] [GEOGRAPHIC_DATA]" at bounding box center [260, 89] width 302 height 25
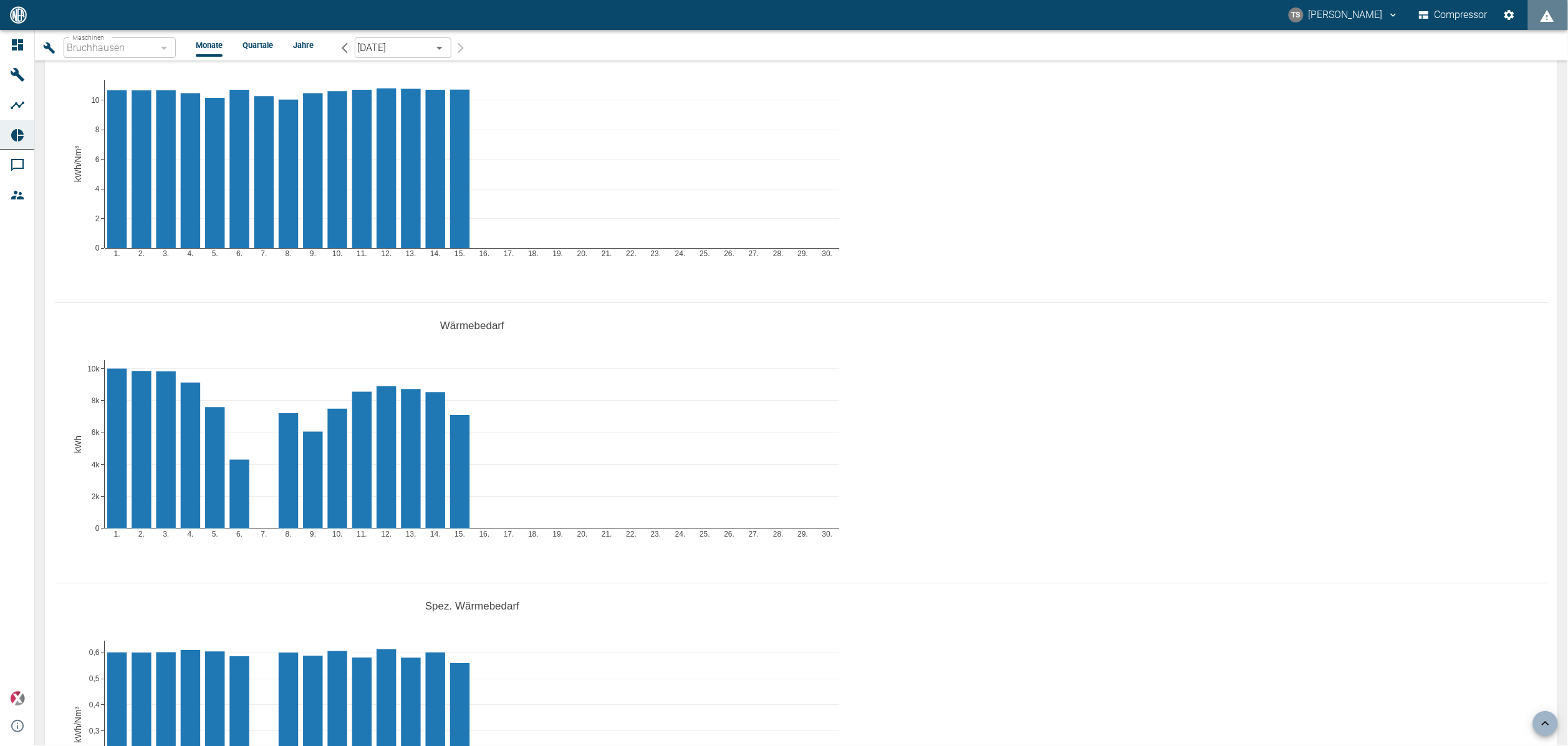
scroll to position [1590, 0]
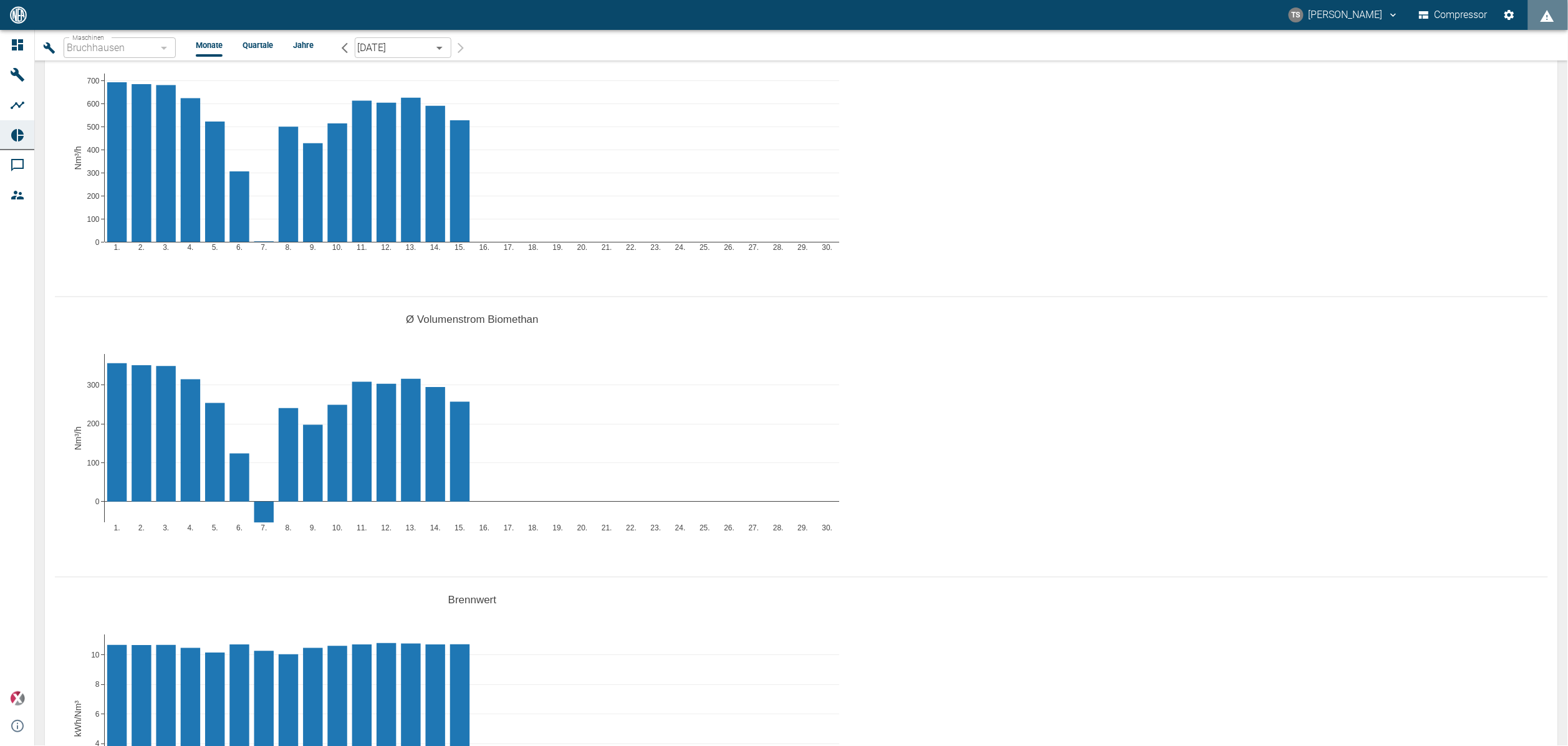
scroll to position [748, 0]
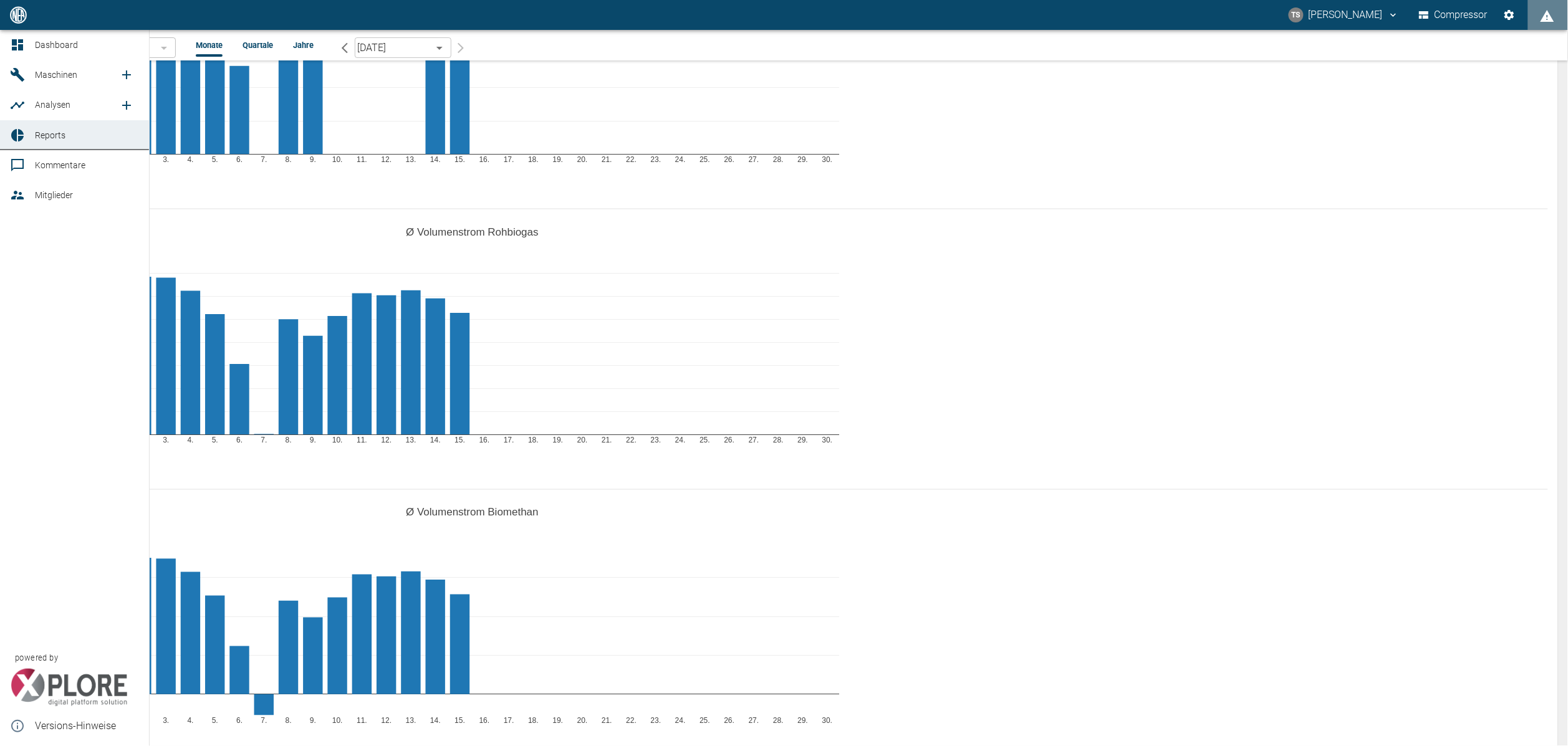
click at [31, 69] on link "Maschinen" at bounding box center [74, 74] width 149 height 30
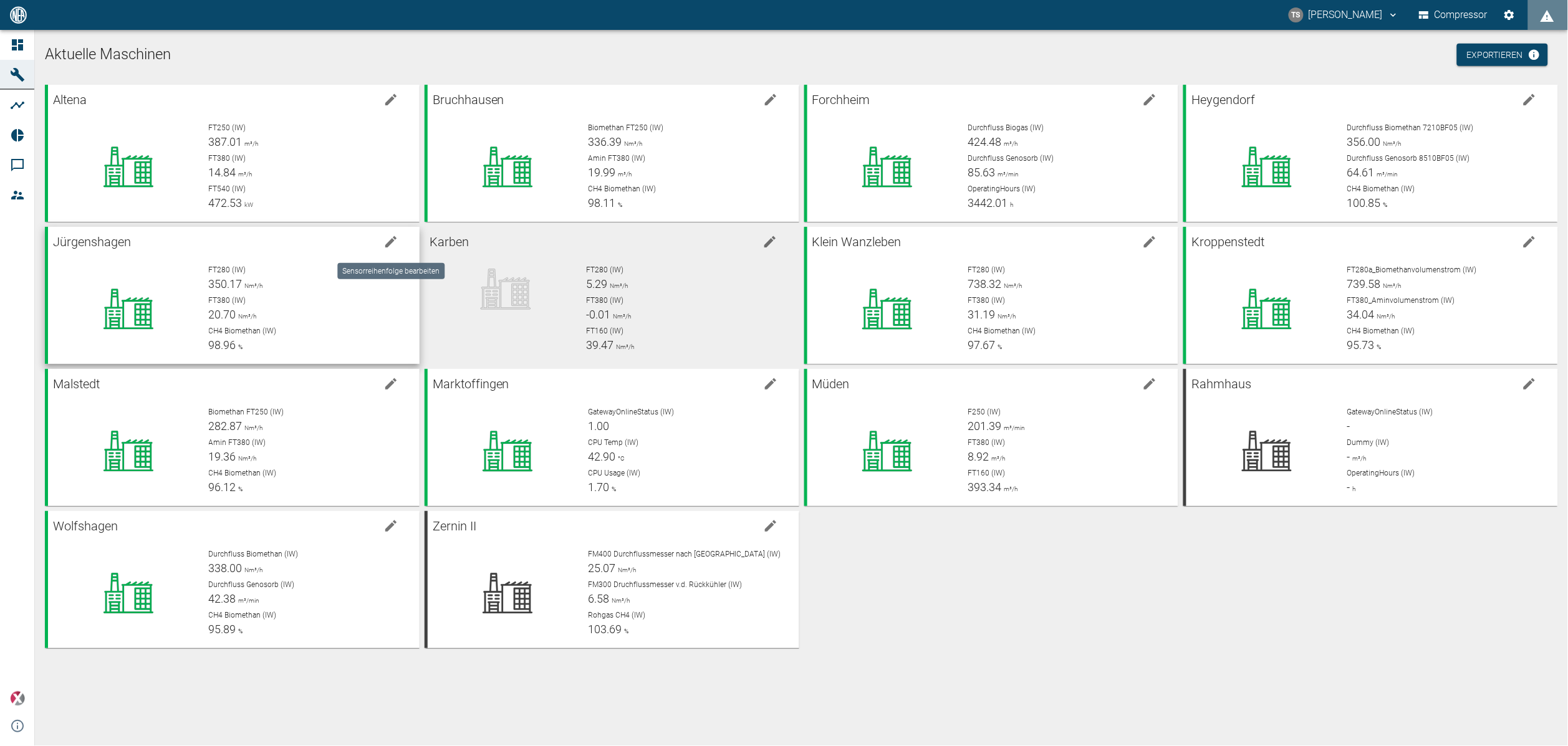
click at [387, 245] on icon "edit machine" at bounding box center [391, 242] width 11 height 11
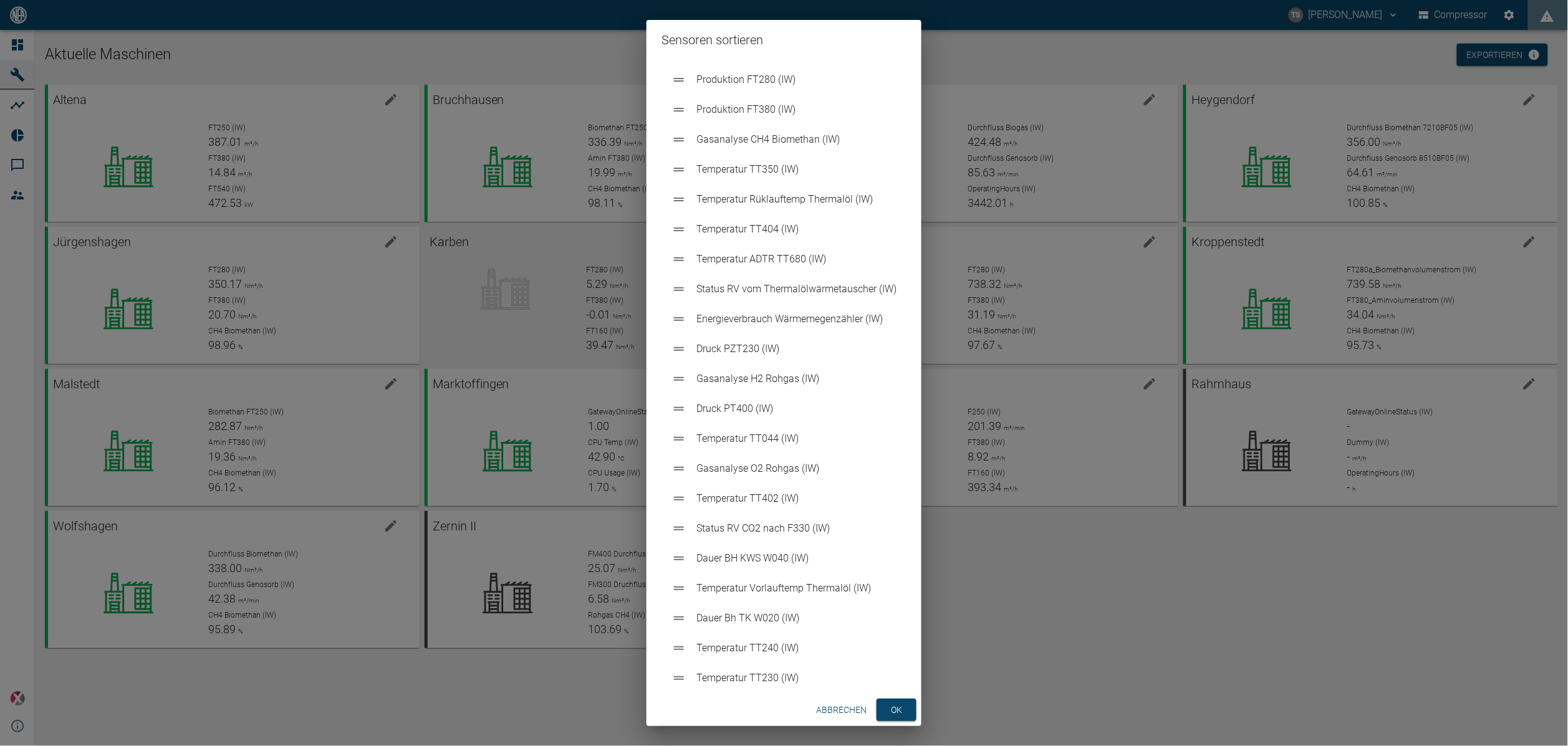
click at [298, 357] on div "Sensoren sortieren Produktion FT280 (IW) Produktion FT380 (IW) Gasanalyse CH4 B…" at bounding box center [784, 373] width 1568 height 746
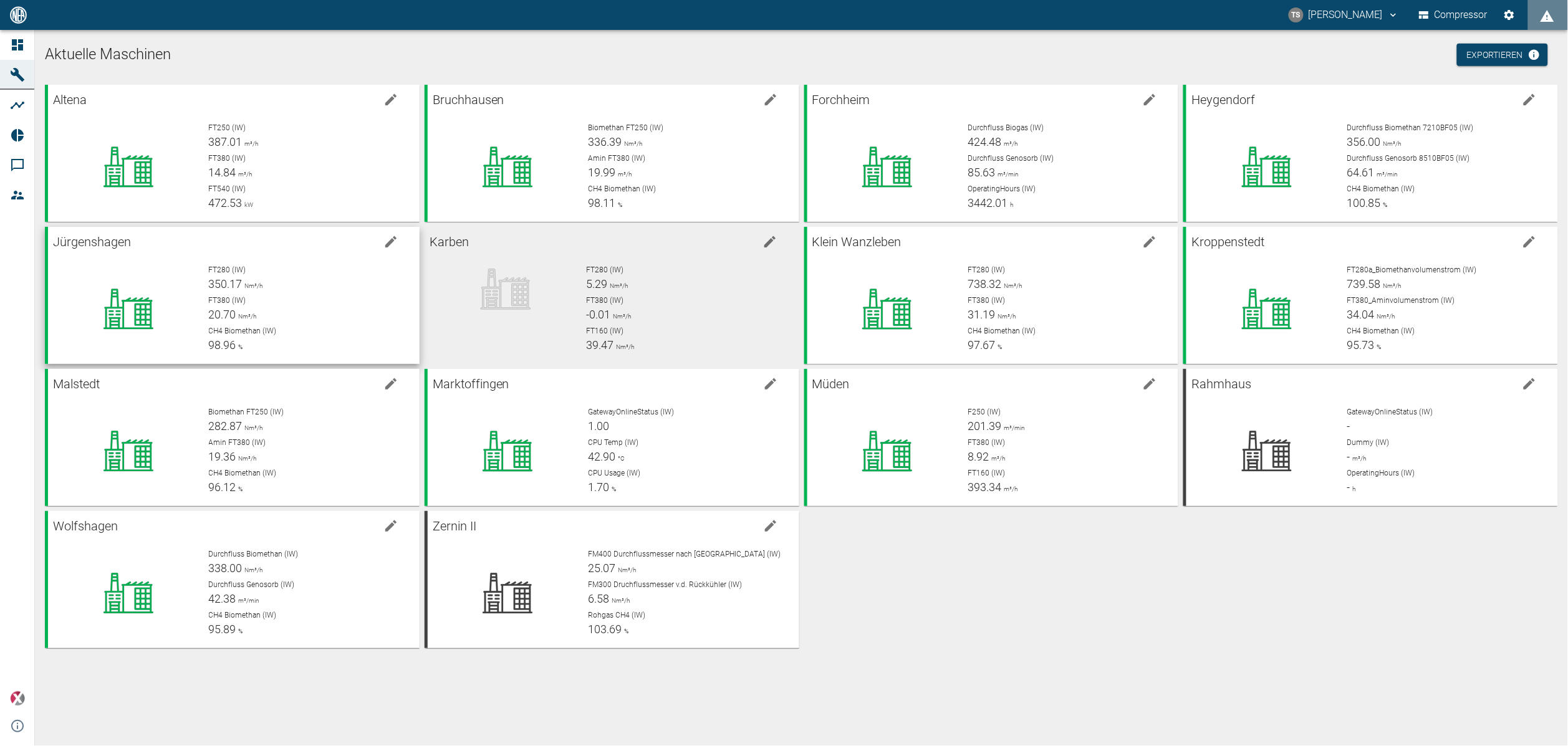
click at [324, 303] on p "FT380 (IW)" at bounding box center [310, 300] width 201 height 11
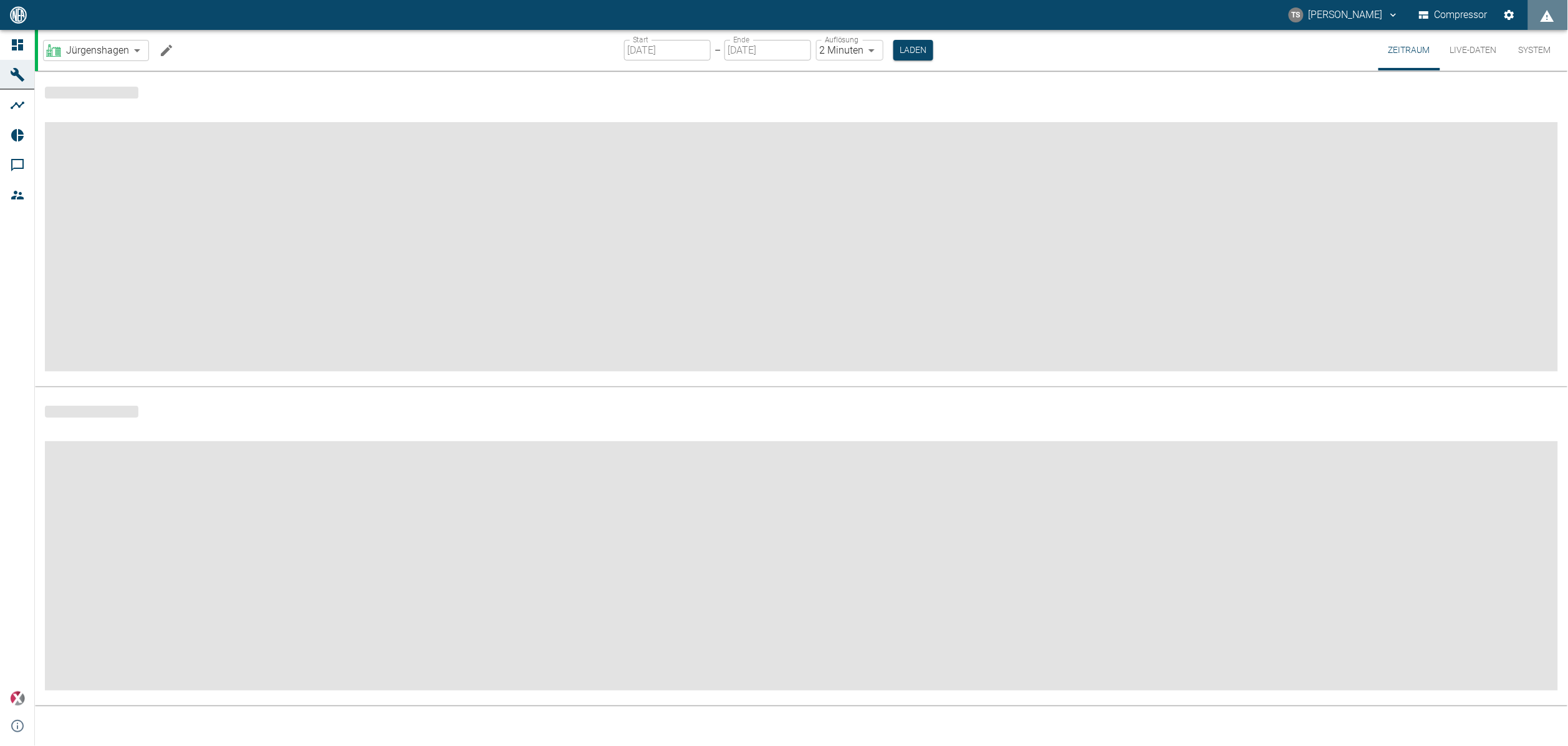
click at [159, 49] on icon "Machine bearbeiten" at bounding box center [166, 50] width 15 height 15
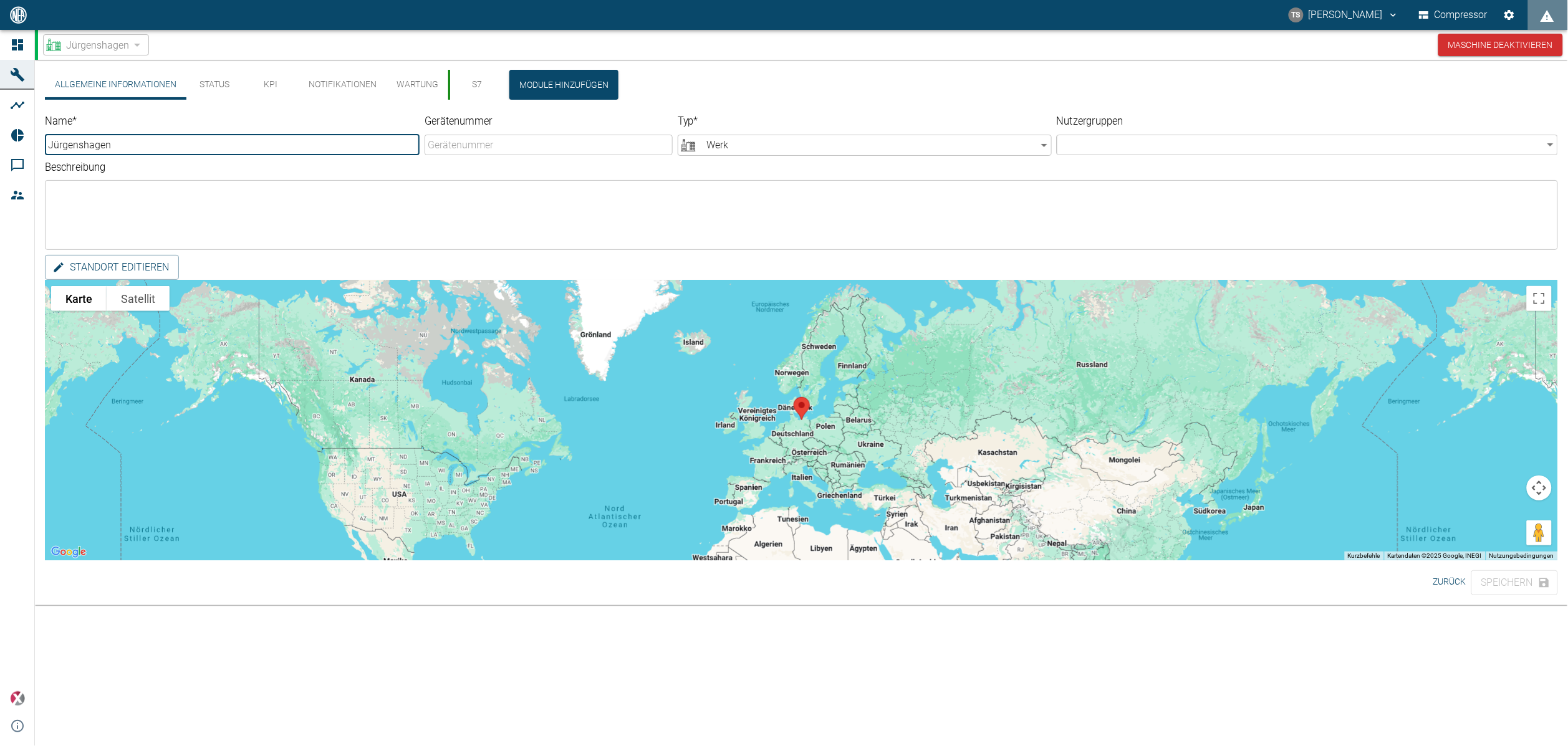
click at [270, 96] on button "KPI" at bounding box center [271, 85] width 56 height 30
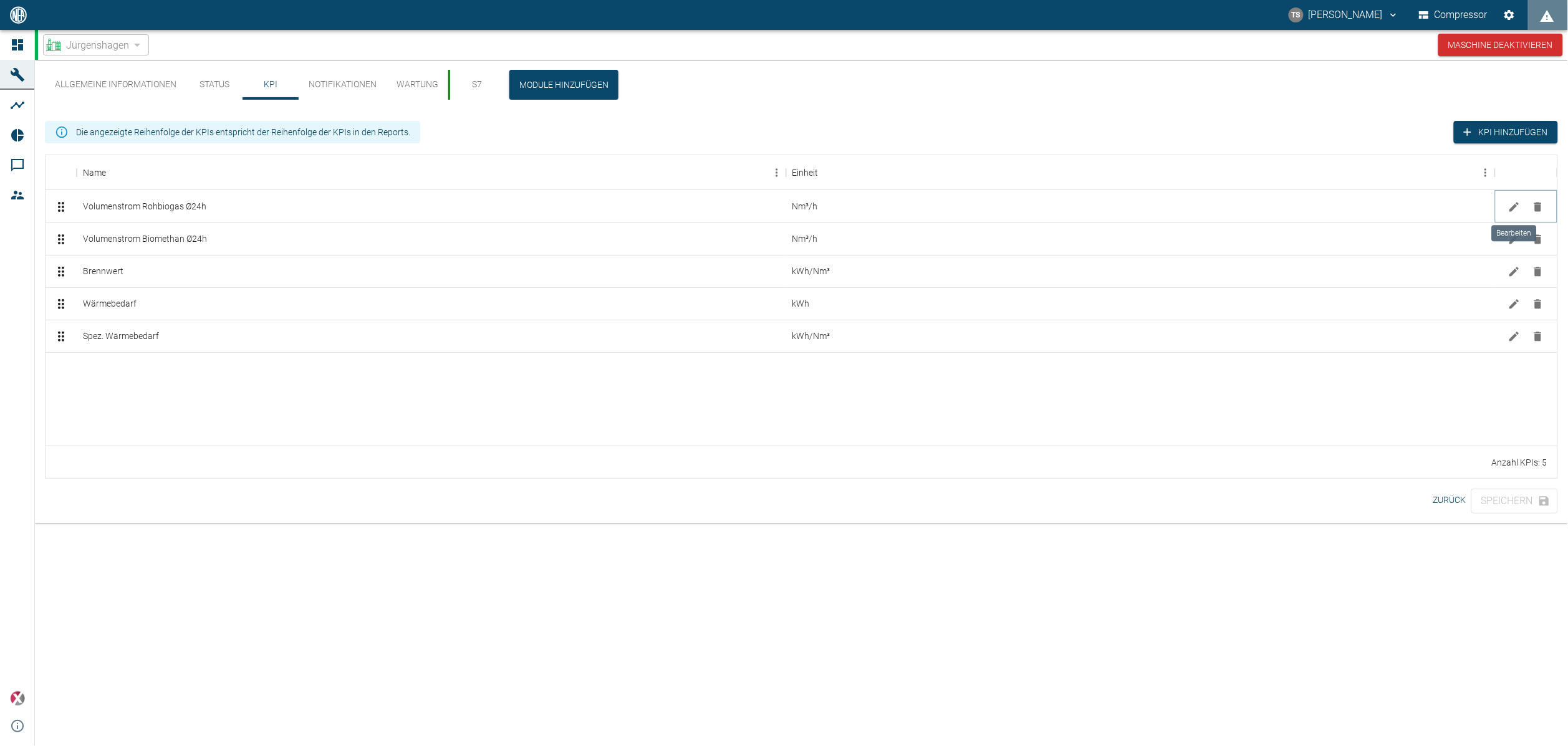
click at [1517, 204] on icon "Bearbeiten" at bounding box center [1515, 206] width 9 height 9
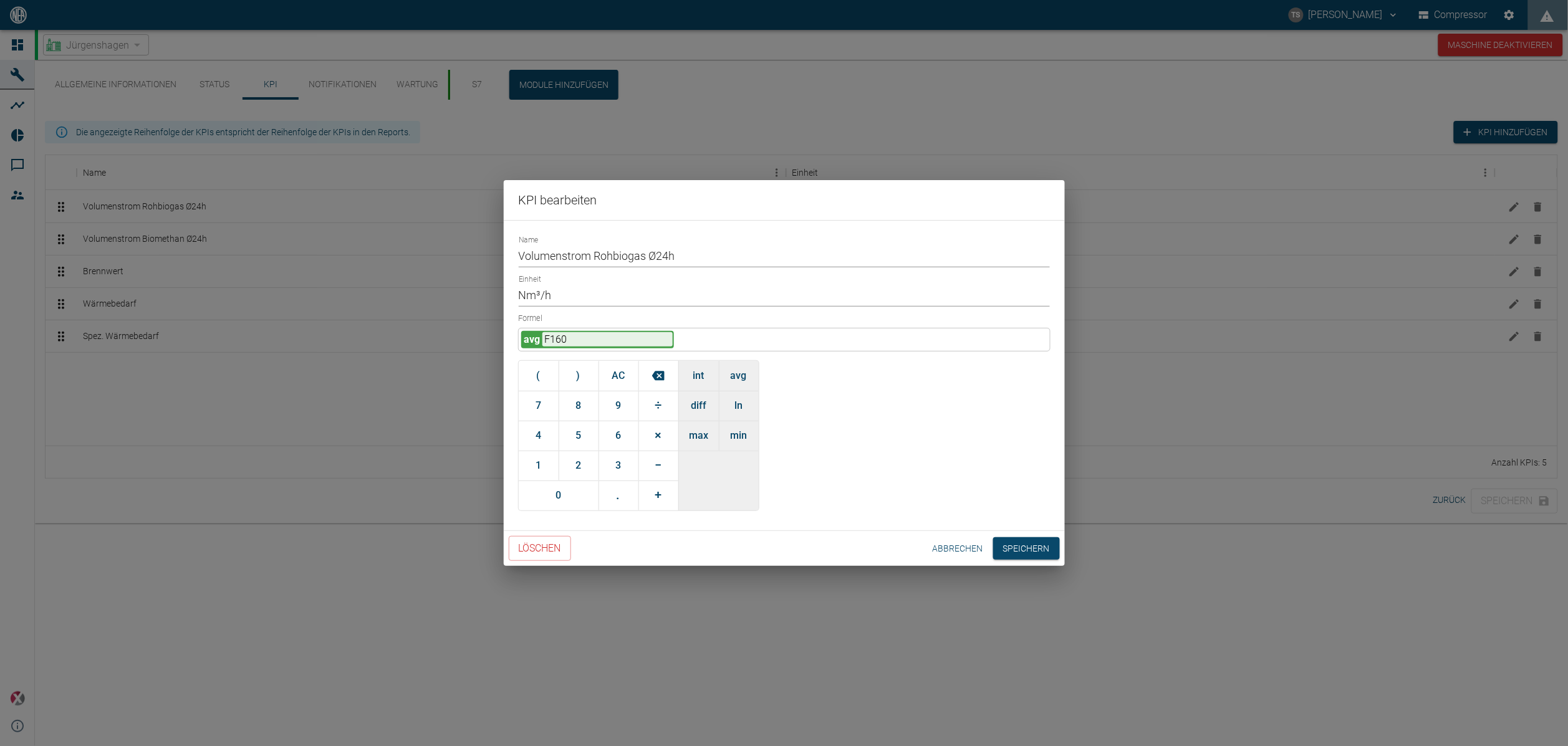
click at [684, 262] on input "Volumenstrom Rohbiogas Ø24h" at bounding box center [784, 256] width 531 height 22
click at [517, 253] on div "Name Volumenstrom Rohbiogas Ø Einheit Nm³/h Formel avg F160 ( ) AC 7 8 9 ÷ 4 5 …" at bounding box center [785, 375] width 562 height 311
click at [523, 255] on input "Volumenstrom Rohbiogas Ø" at bounding box center [784, 256] width 531 height 22
click at [524, 255] on input "Volumenstrom Rohbiogas Ø" at bounding box center [784, 256] width 531 height 22
click at [519, 254] on input "Volumenstrom Rohbiogas Ø" at bounding box center [784, 256] width 531 height 22
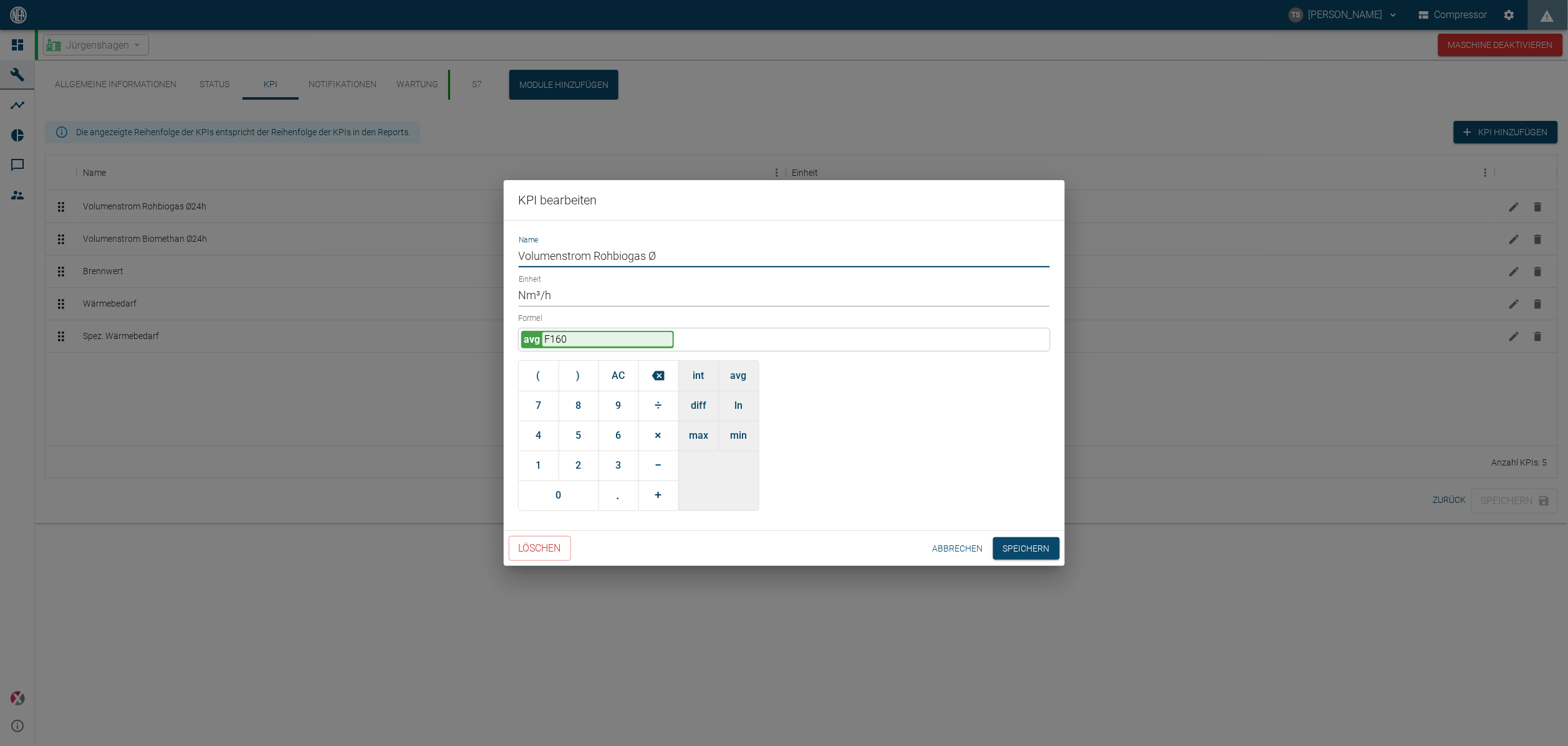
paste input "Ø"
click at [665, 258] on input "Ø Volumenstrom Rohbiogas Ø" at bounding box center [784, 256] width 531 height 22
type input "Ø Volumenstrom Rohbiogas"
click at [1014, 542] on button "Speichern" at bounding box center [1026, 549] width 67 height 23
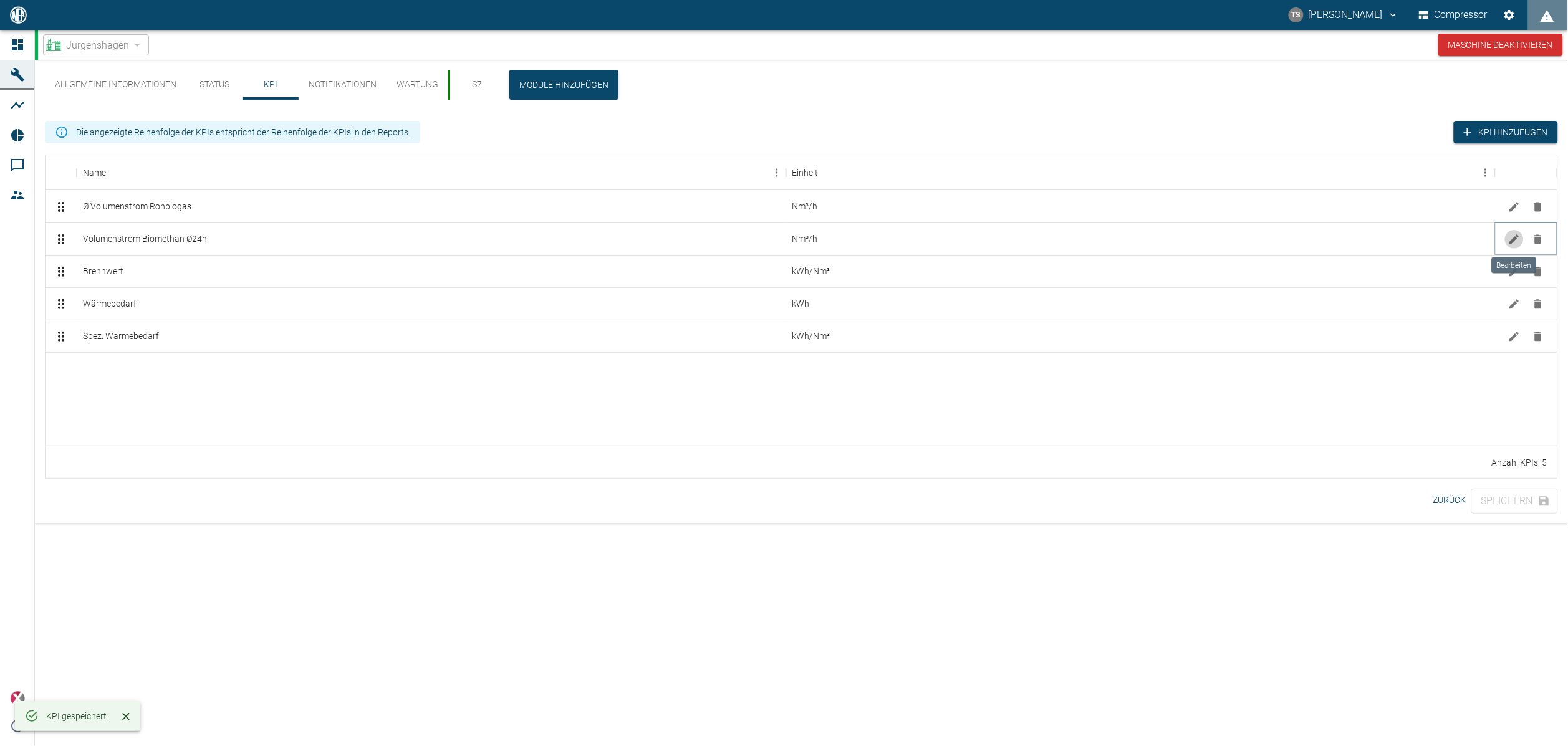
click at [1517, 245] on button "Bearbeiten" at bounding box center [1515, 239] width 19 height 19
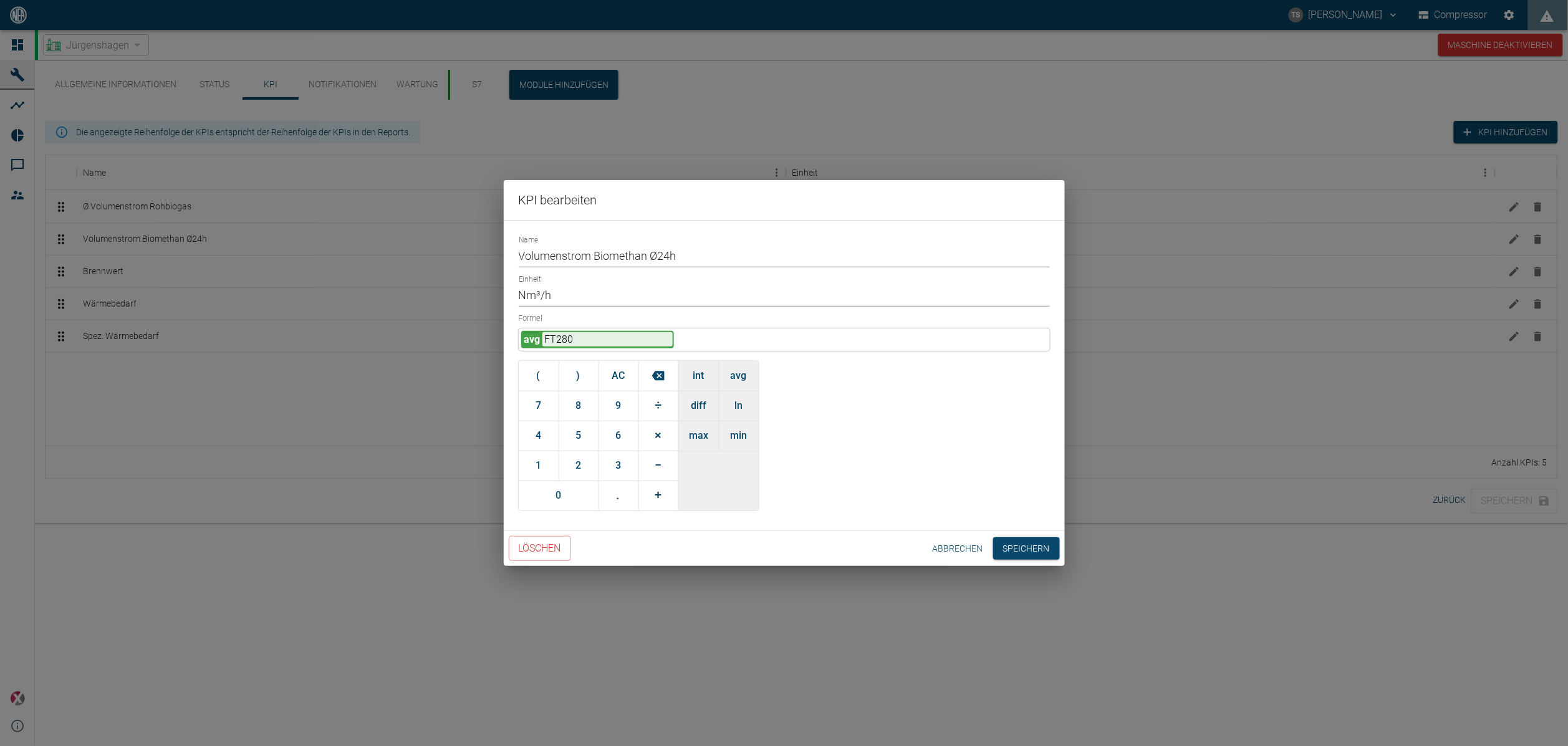
click at [521, 262] on input "Volumenstrom Biomethan Ø24h" at bounding box center [784, 256] width 531 height 22
paste input "Ø"
click at [698, 254] on input "Ø Volumenstrom Biomethan Ø24h" at bounding box center [784, 256] width 531 height 22
type input "Ø Volumenstrom Biomethan"
click at [998, 547] on button "Speichern" at bounding box center [1026, 549] width 67 height 23
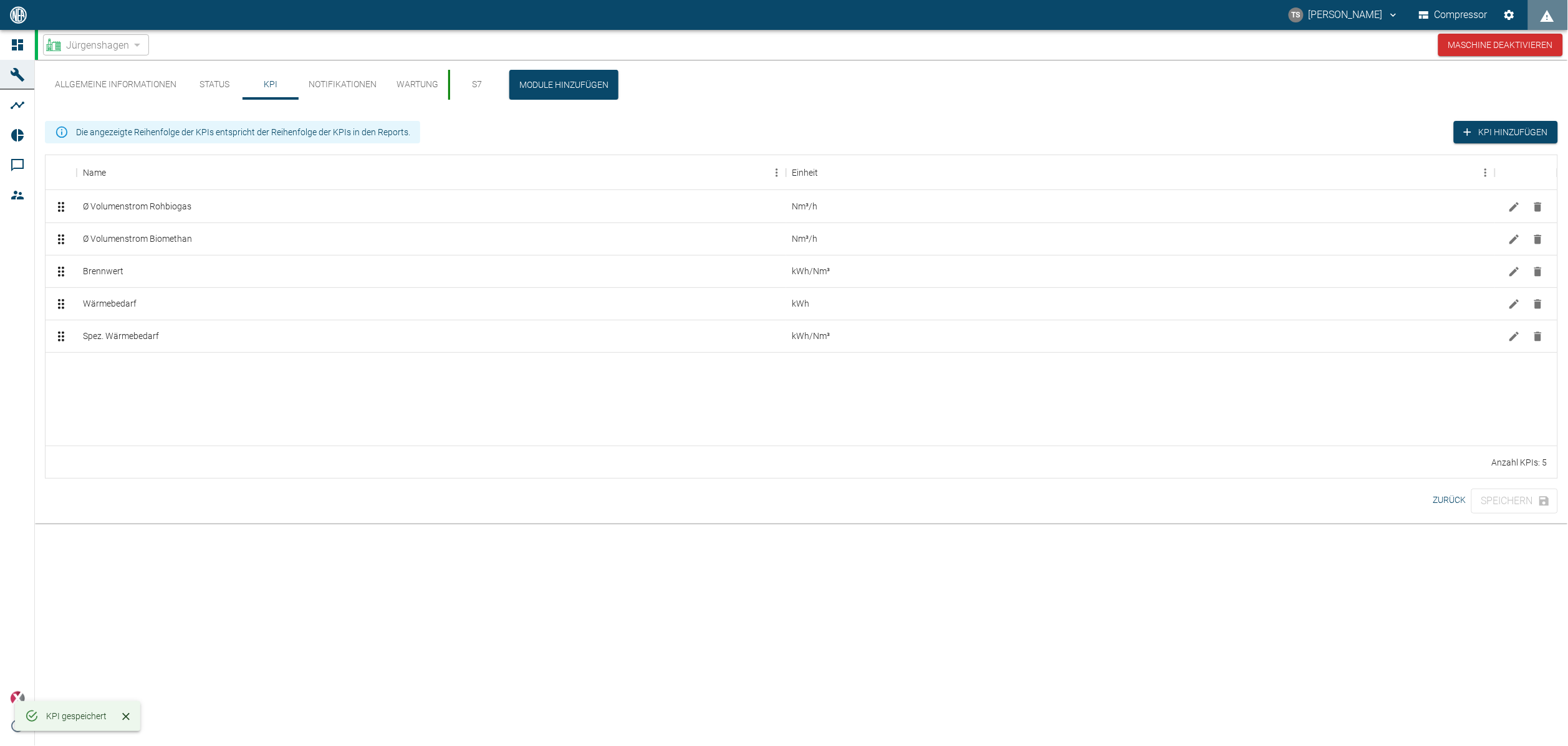
click at [155, 408] on div at bounding box center [802, 399] width 1512 height 93
click at [343, 408] on div at bounding box center [802, 399] width 1512 height 93
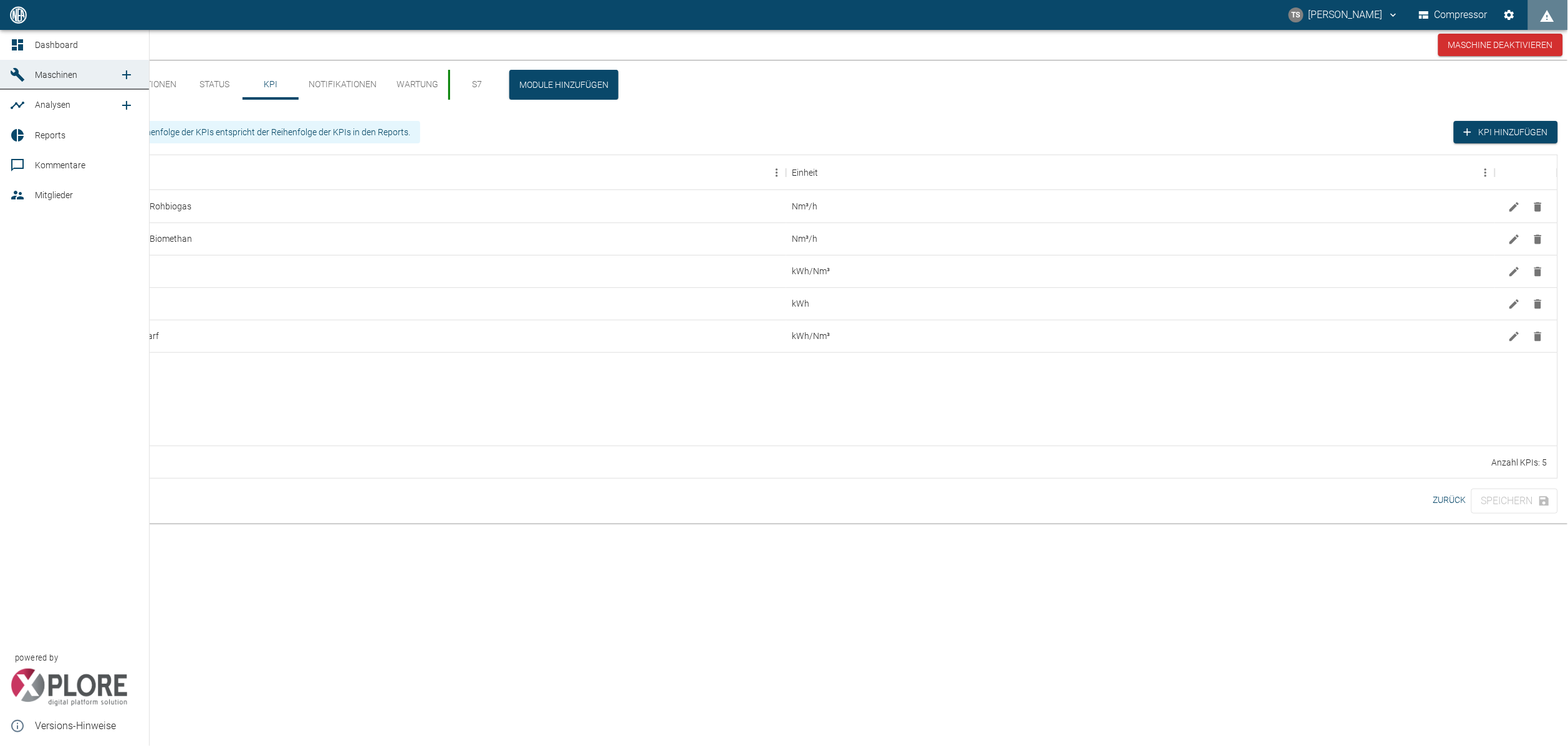
click at [20, 76] on icon at bounding box center [17, 74] width 15 height 15
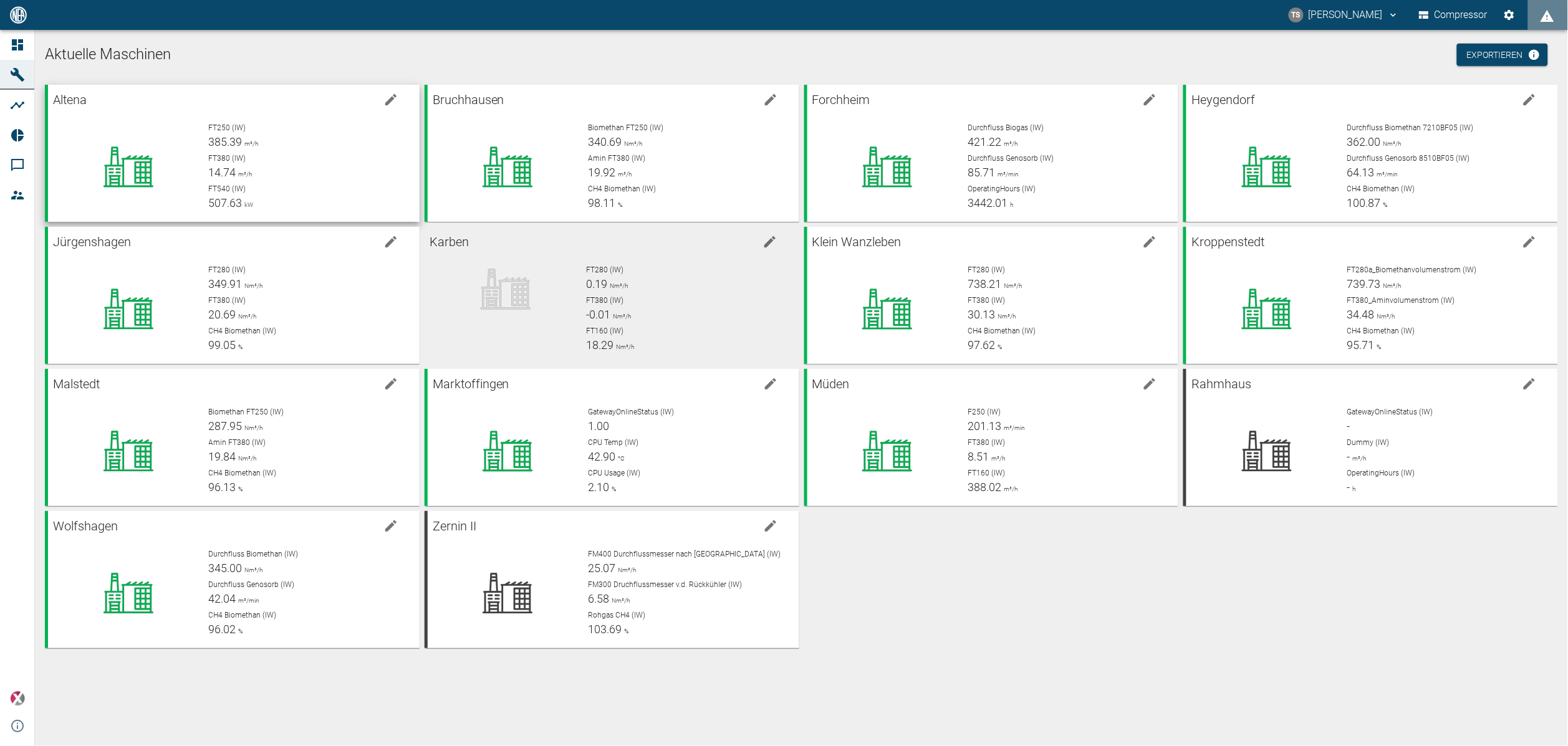
click at [319, 116] on div "FT250 (IW) 385.39 m³/h FT380 (IW) 14.74 m³/h FT540 (IW) 507.63 kW" at bounding box center [304, 162] width 211 height 100
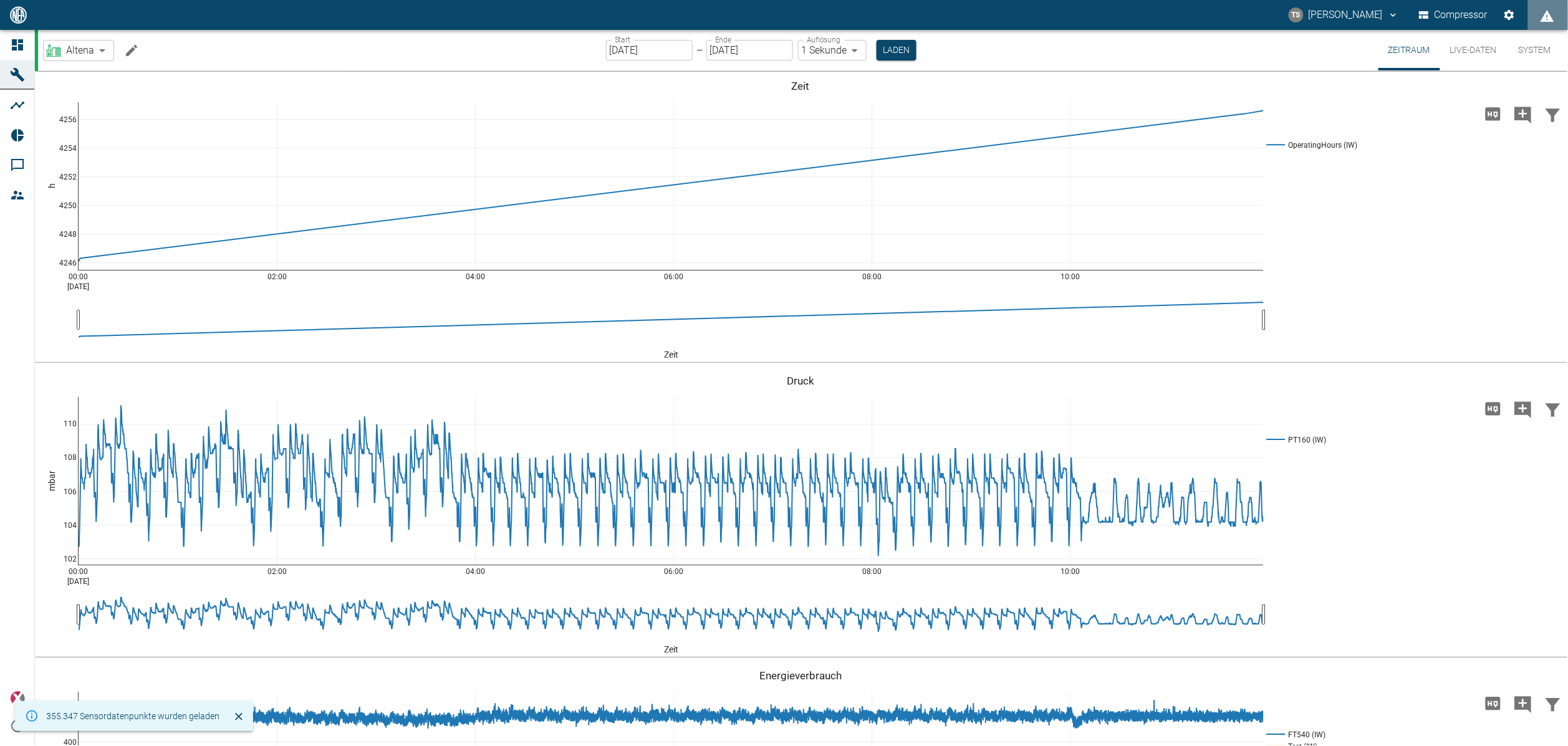
click at [132, 51] on icon "Machine bearbeiten" at bounding box center [131, 50] width 15 height 15
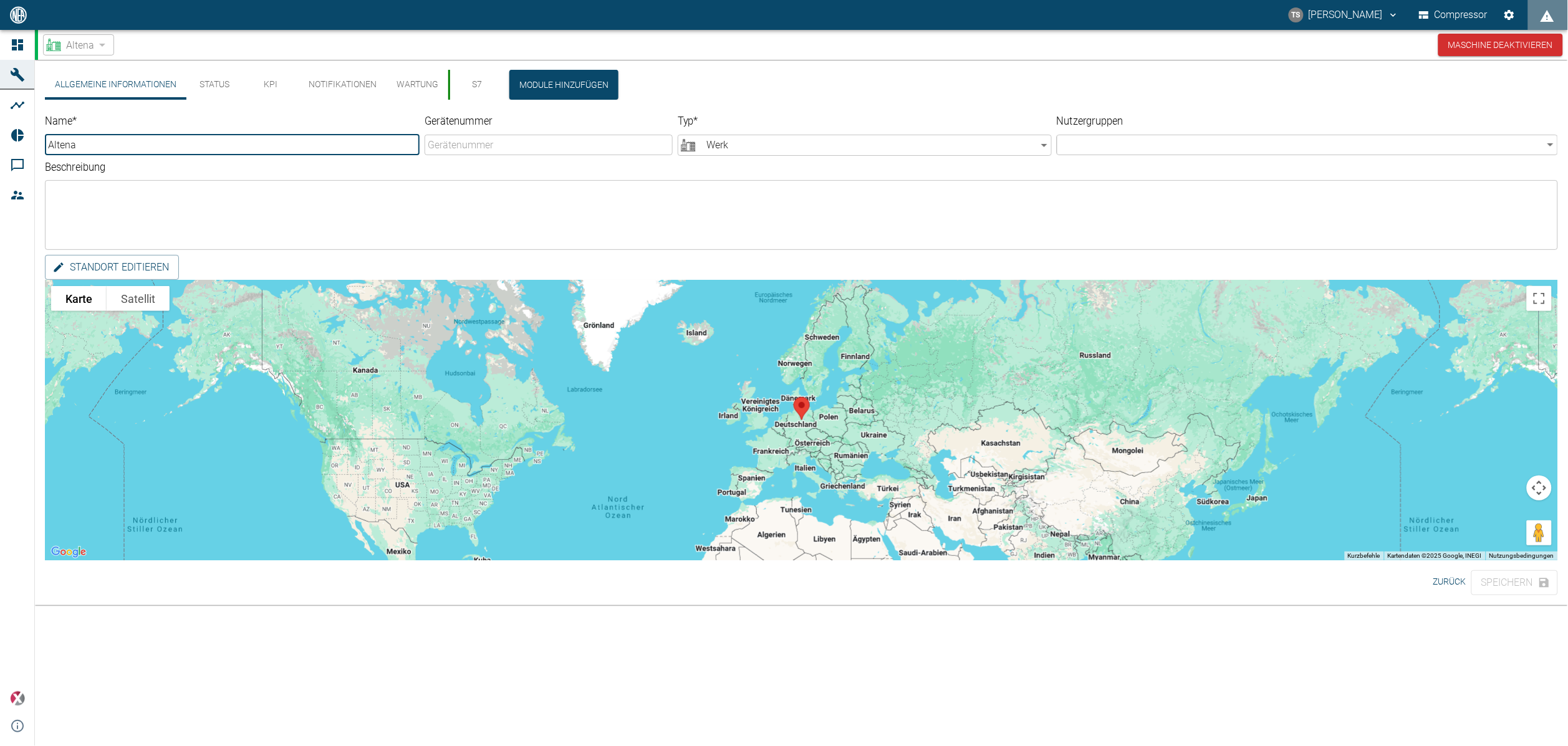
click at [271, 77] on button "KPI" at bounding box center [271, 85] width 56 height 30
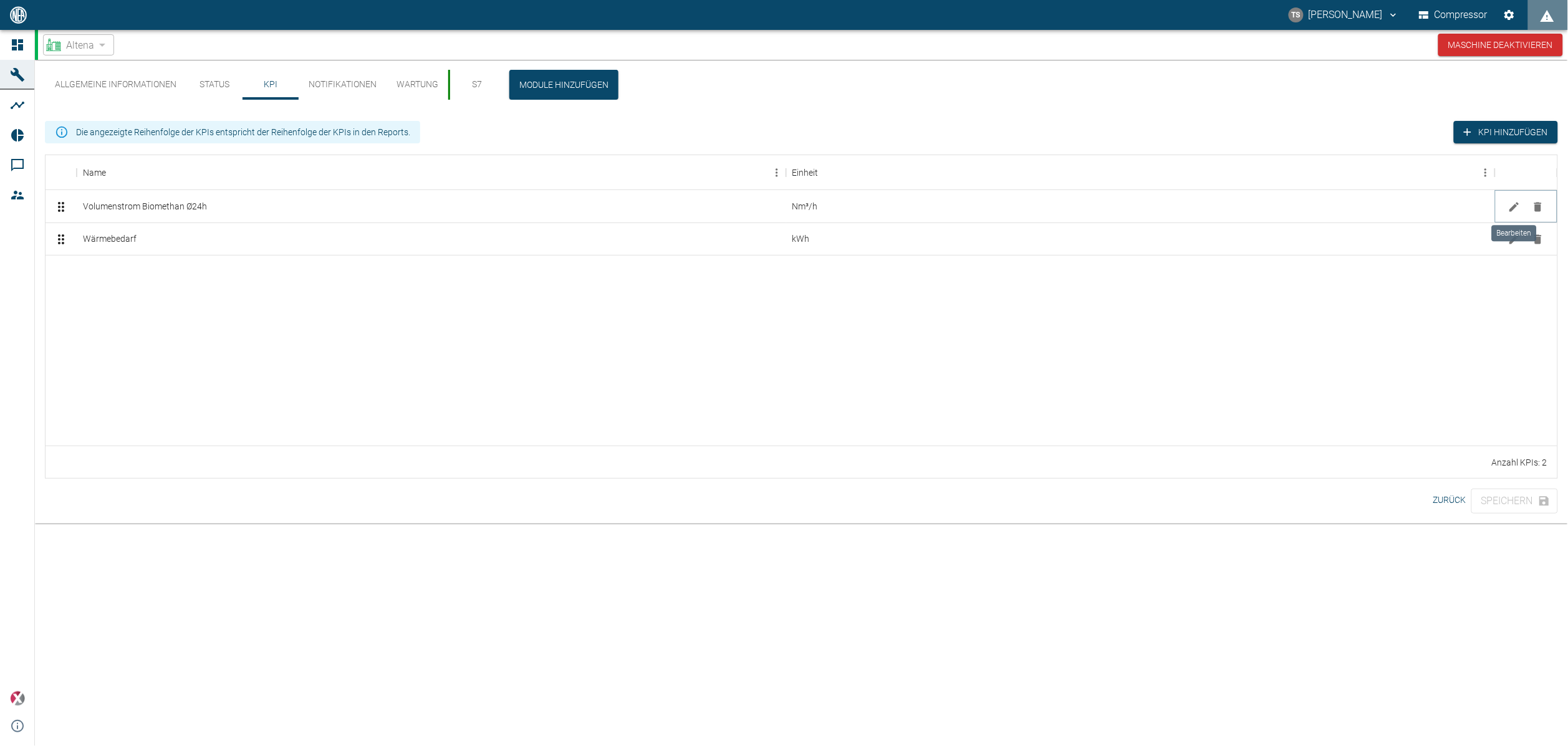
click at [1509, 206] on icon "Bearbeiten" at bounding box center [1515, 207] width 13 height 13
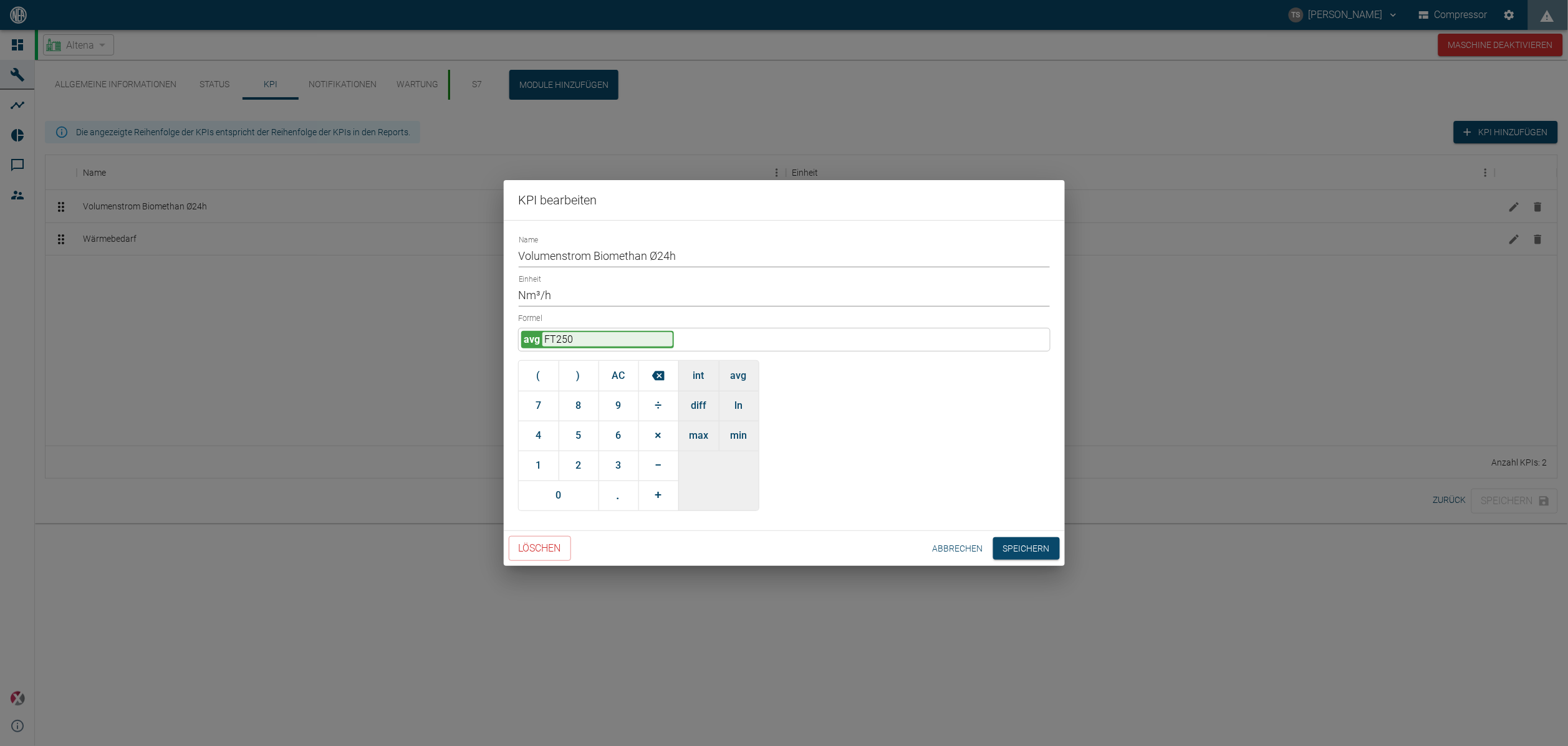
click at [521, 262] on input "Volumenstrom Biomethan Ø24h" at bounding box center [784, 256] width 531 height 22
drag, startPoint x: 637, startPoint y: 258, endPoint x: 634, endPoint y: 269, distance: 11.4
drag, startPoint x: 634, startPoint y: 269, endPoint x: 517, endPoint y: 254, distance: 118.0
click at [517, 254] on div "Name Volumenstrom Biomethan Ø24h Einheit Nm³/h Formel avg FT250 ( ) AC 7 8 9 ÷ …" at bounding box center [785, 375] width 562 height 311
click at [519, 255] on input "Volumenstrom Biomethan Ø24h" at bounding box center [784, 256] width 531 height 22
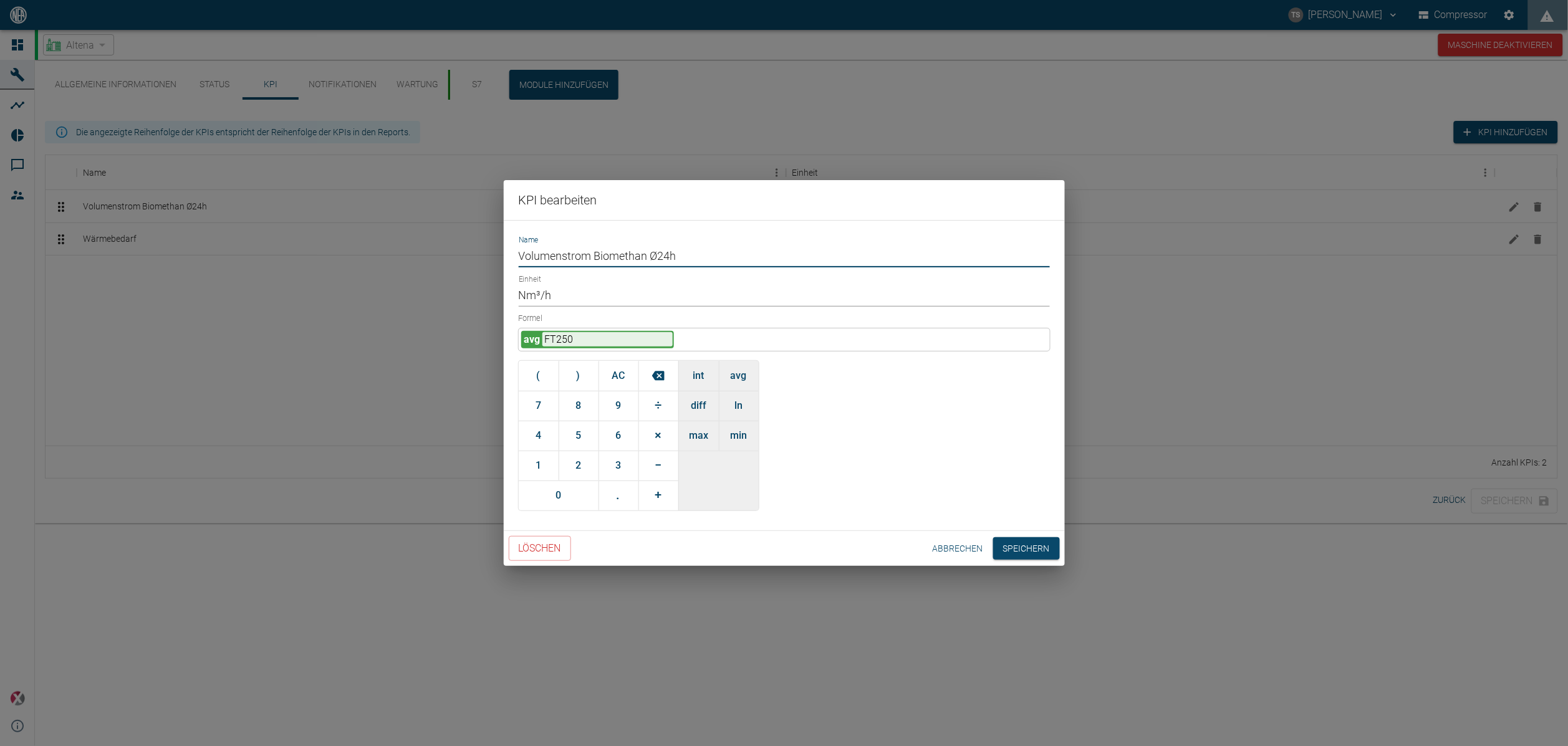
paste input "Ø"
drag, startPoint x: 696, startPoint y: 259, endPoint x: 686, endPoint y: 265, distance: 11.7
click at [696, 258] on input "Ø Volumenstrom Biomethan Ø24h" at bounding box center [784, 256] width 531 height 22
type input "Ø Volumenstrom Biomethan"
click at [1033, 555] on button "Speichern" at bounding box center [1026, 549] width 67 height 23
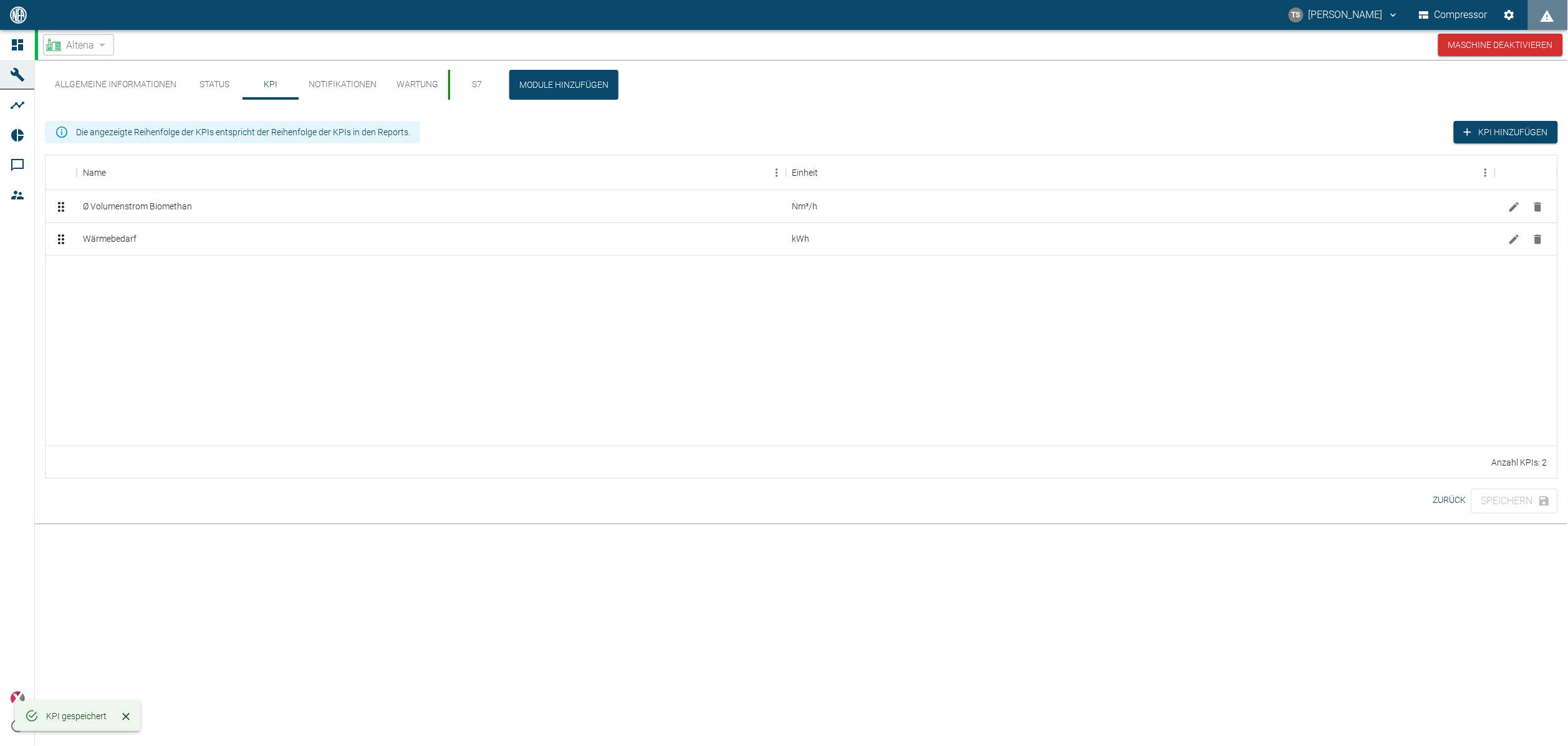
click at [319, 321] on div at bounding box center [802, 349] width 1512 height 190
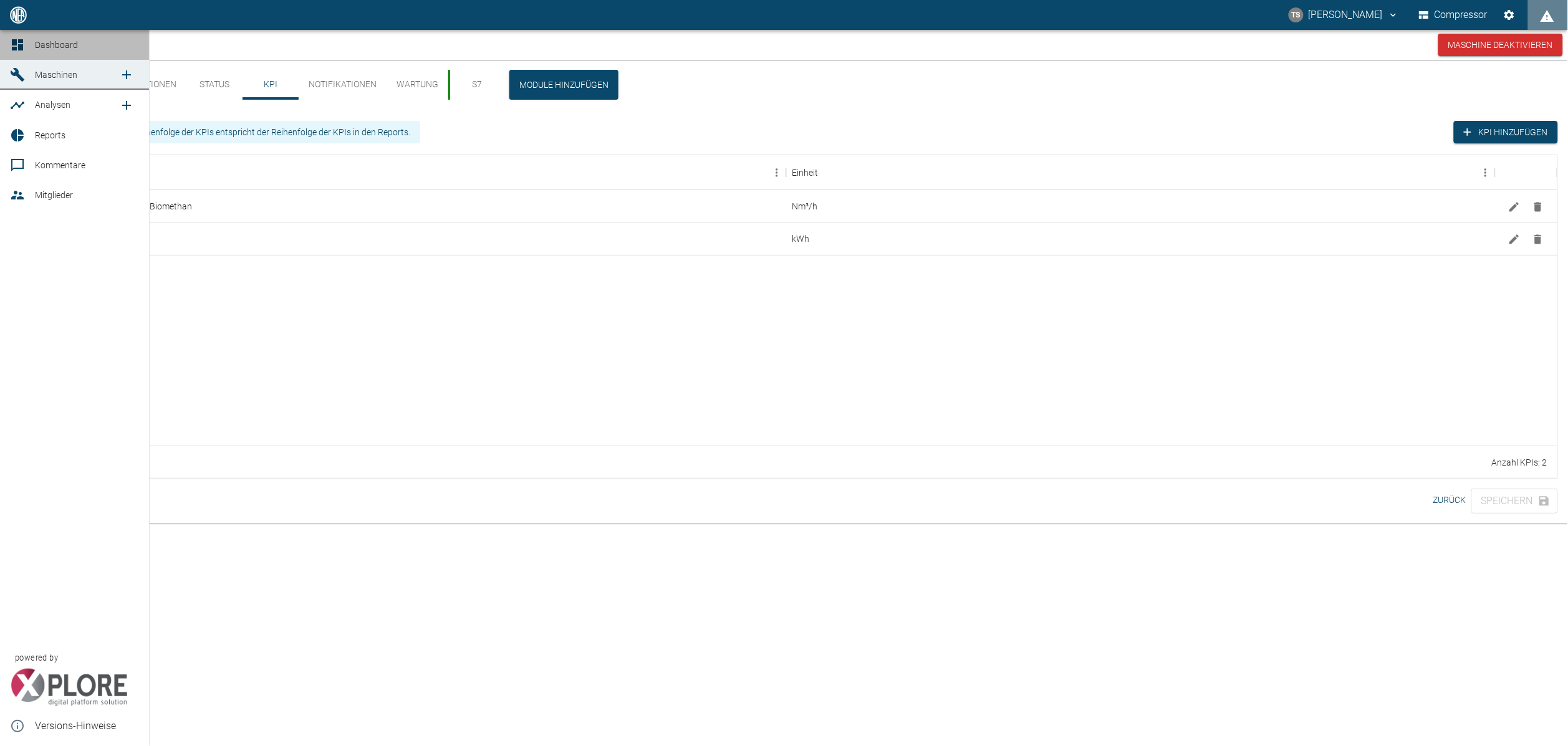
click at [42, 48] on span "Dashboard" at bounding box center [56, 45] width 43 height 10
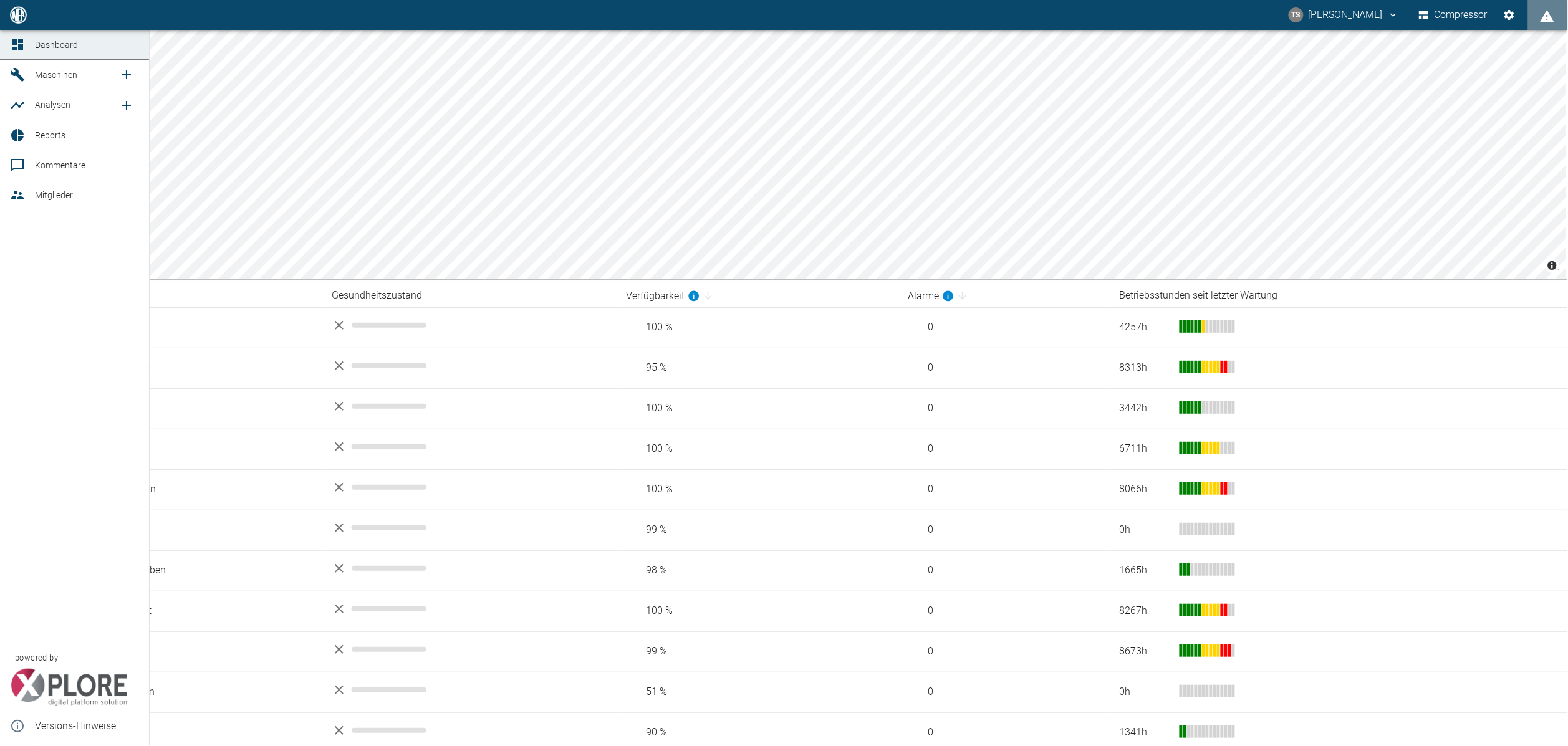
click at [38, 79] on span "Maschinen" at bounding box center [56, 75] width 42 height 10
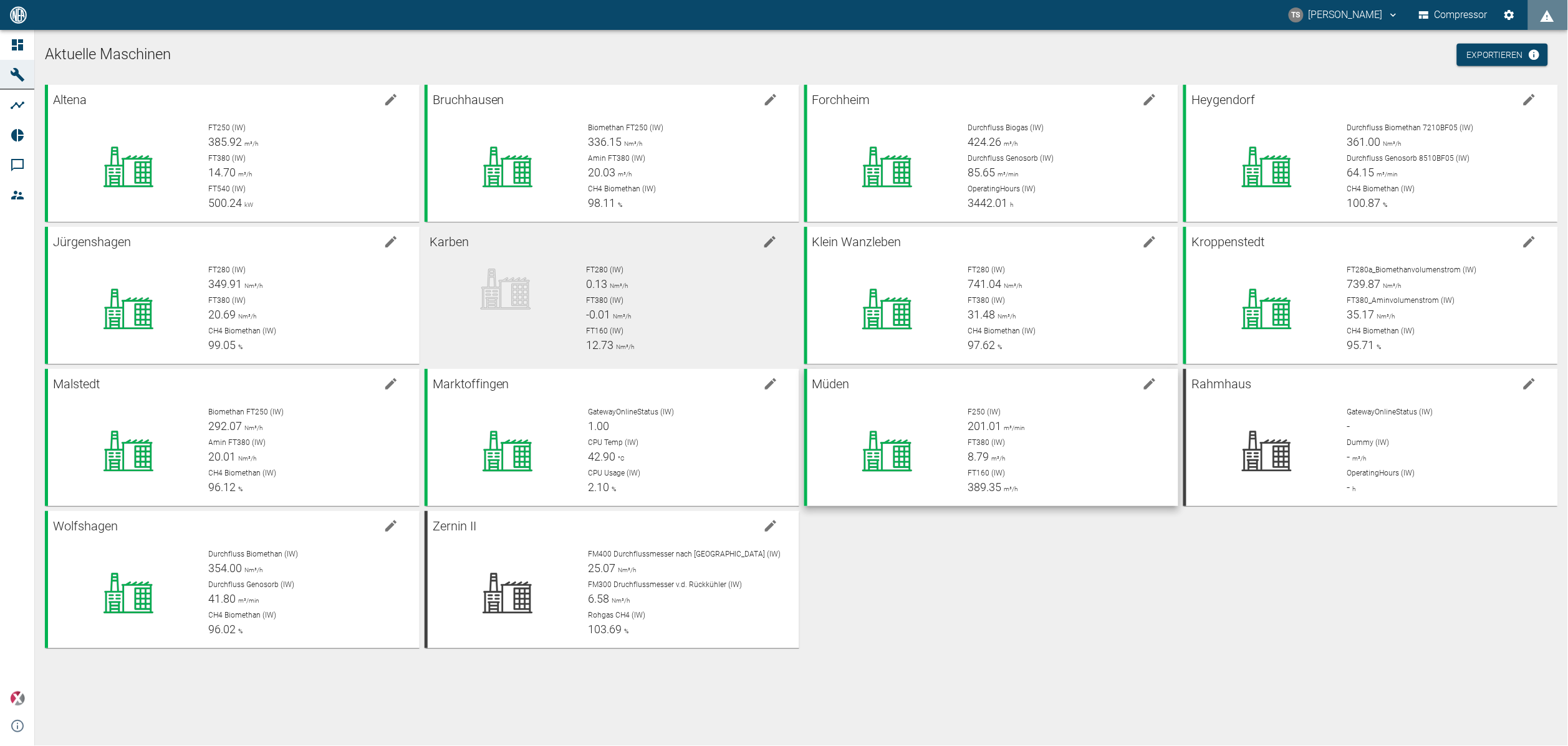
click at [1035, 434] on div "F250 (IW) 201.01 m³/min FT380 (IW) 8.79 m³/h FT160 (IW) 389.35 m³/h" at bounding box center [1063, 446] width 211 height 100
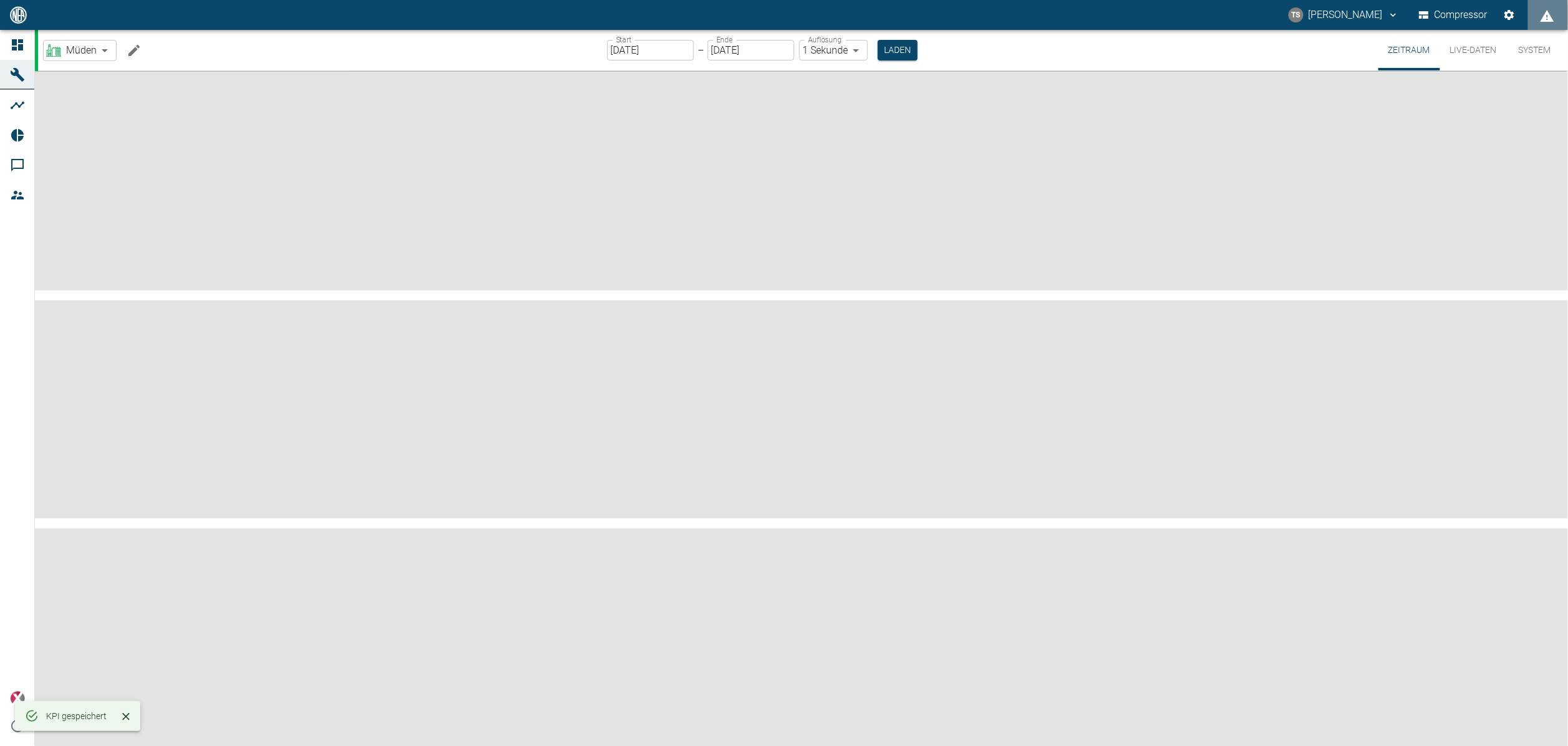
click at [133, 54] on icon "Machine bearbeiten" at bounding box center [133, 50] width 15 height 15
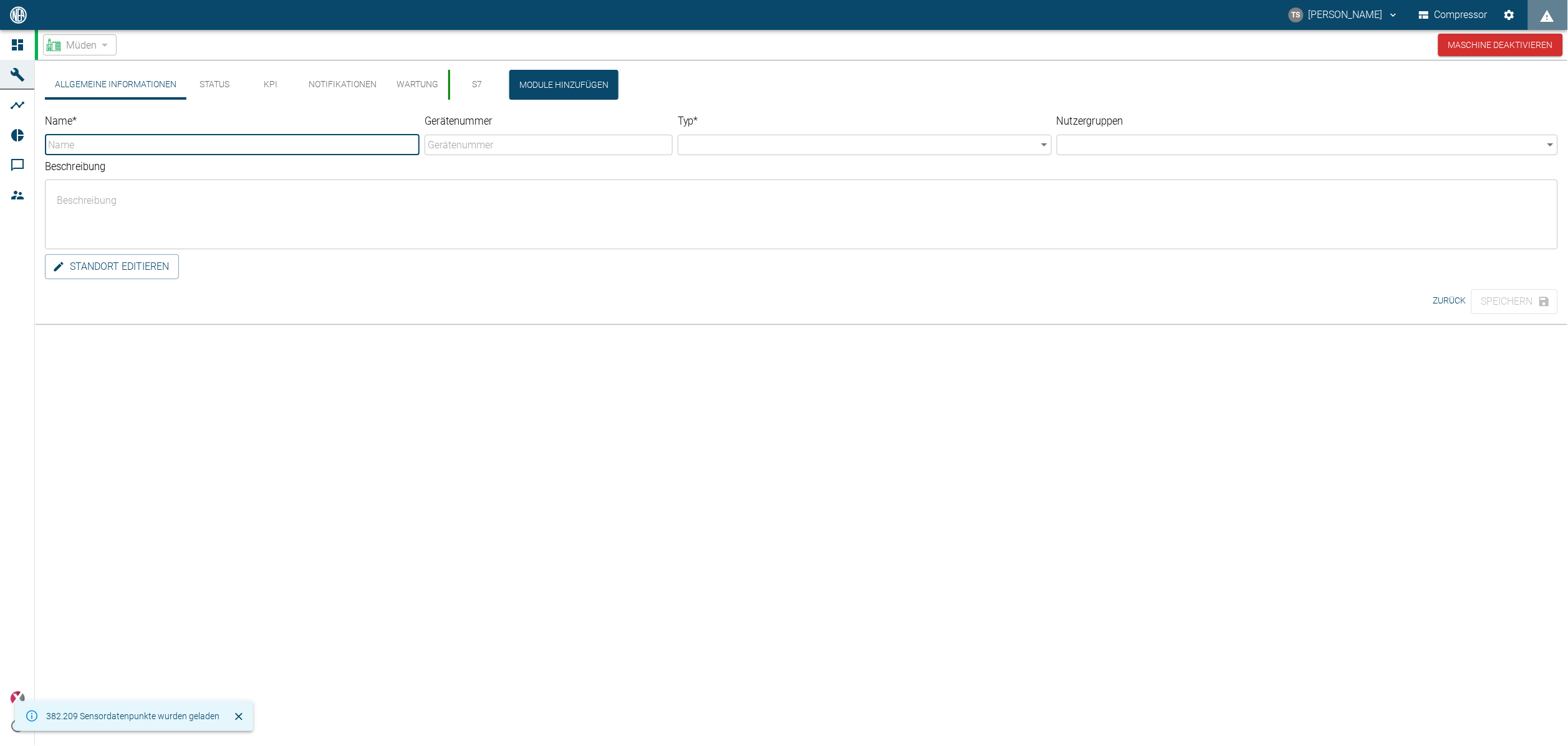
type input "Müden"
type input "Factory"
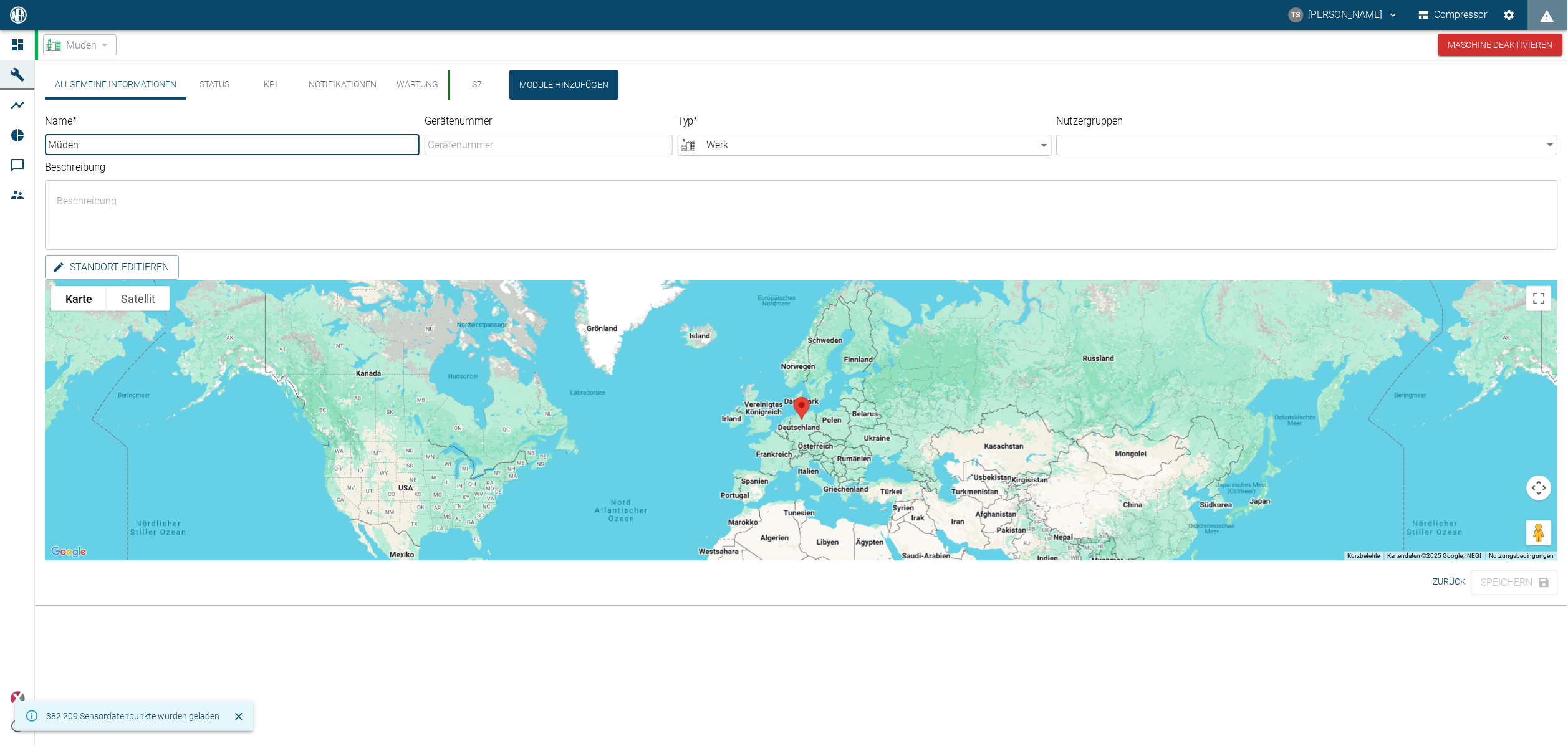
click at [263, 81] on button "KPI" at bounding box center [271, 85] width 56 height 30
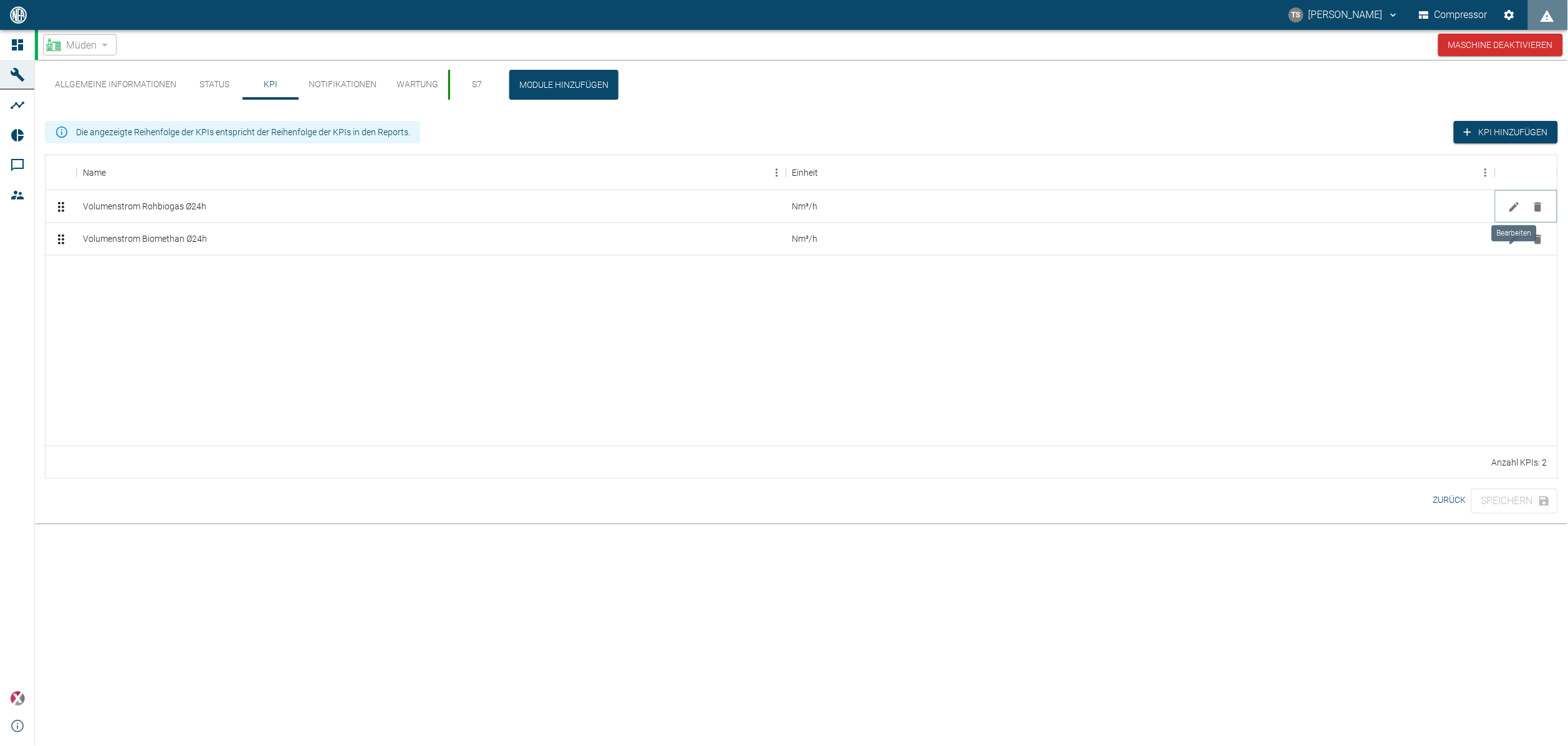
click at [1517, 199] on button "Bearbeiten" at bounding box center [1515, 207] width 19 height 19
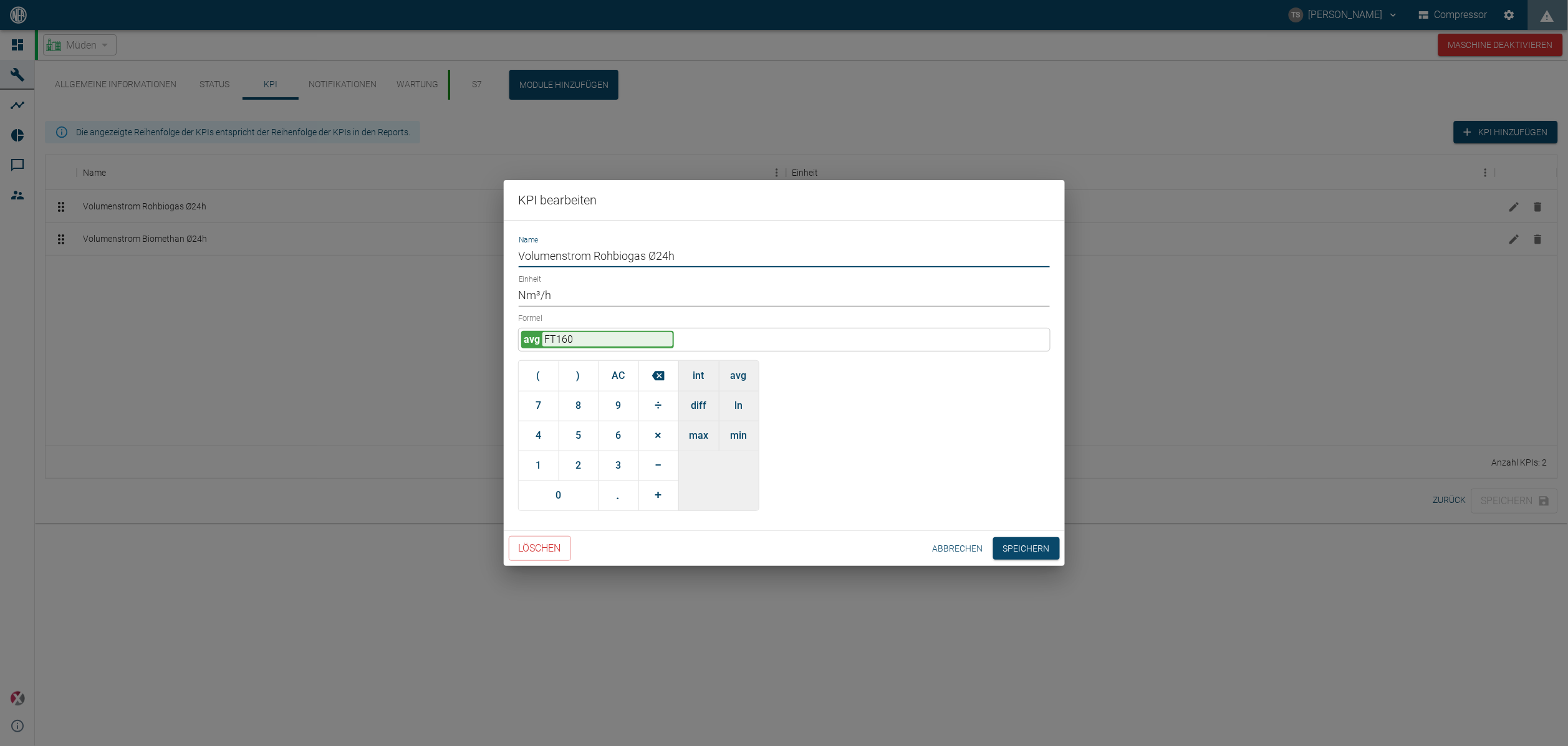
click at [520, 251] on input "Volumenstrom Rohbiogas Ø24h" at bounding box center [784, 256] width 531 height 22
paste input "Ø"
click at [684, 253] on input "ØVolumenstrom Rohbiogas Ø24h" at bounding box center [784, 256] width 531 height 22
click at [529, 254] on input "ØVolumenstrom Rohbiogas" at bounding box center [784, 256] width 531 height 22
click at [650, 259] on input "Ø Volumenstrom Rohbiogas" at bounding box center [784, 256] width 531 height 22
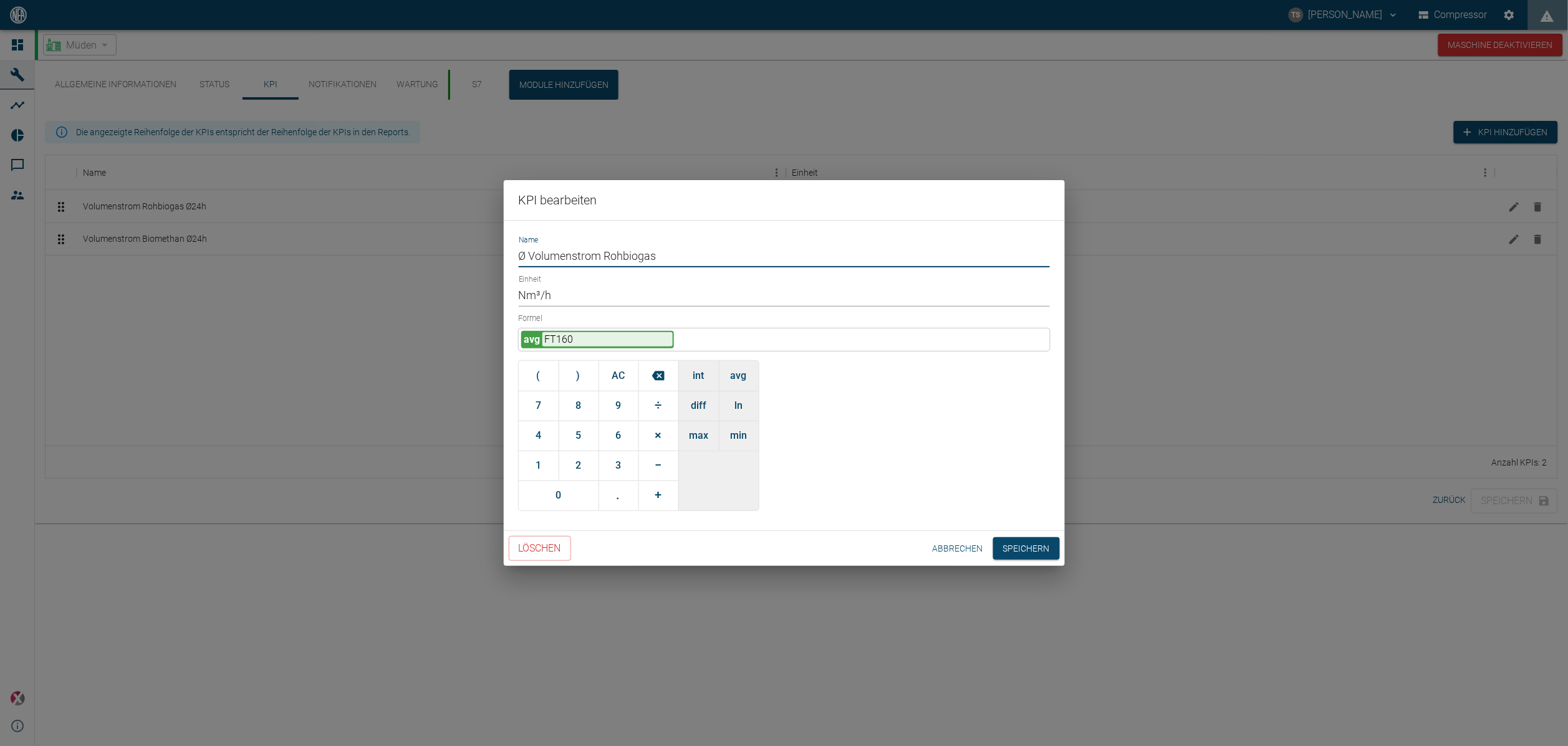
click at [657, 257] on input "Ø Volumenstrom Rohbiogas" at bounding box center [784, 256] width 531 height 22
type input "Ø Volumenstrom Rohbiogas"
click at [1011, 540] on button "Speichern" at bounding box center [1026, 549] width 67 height 23
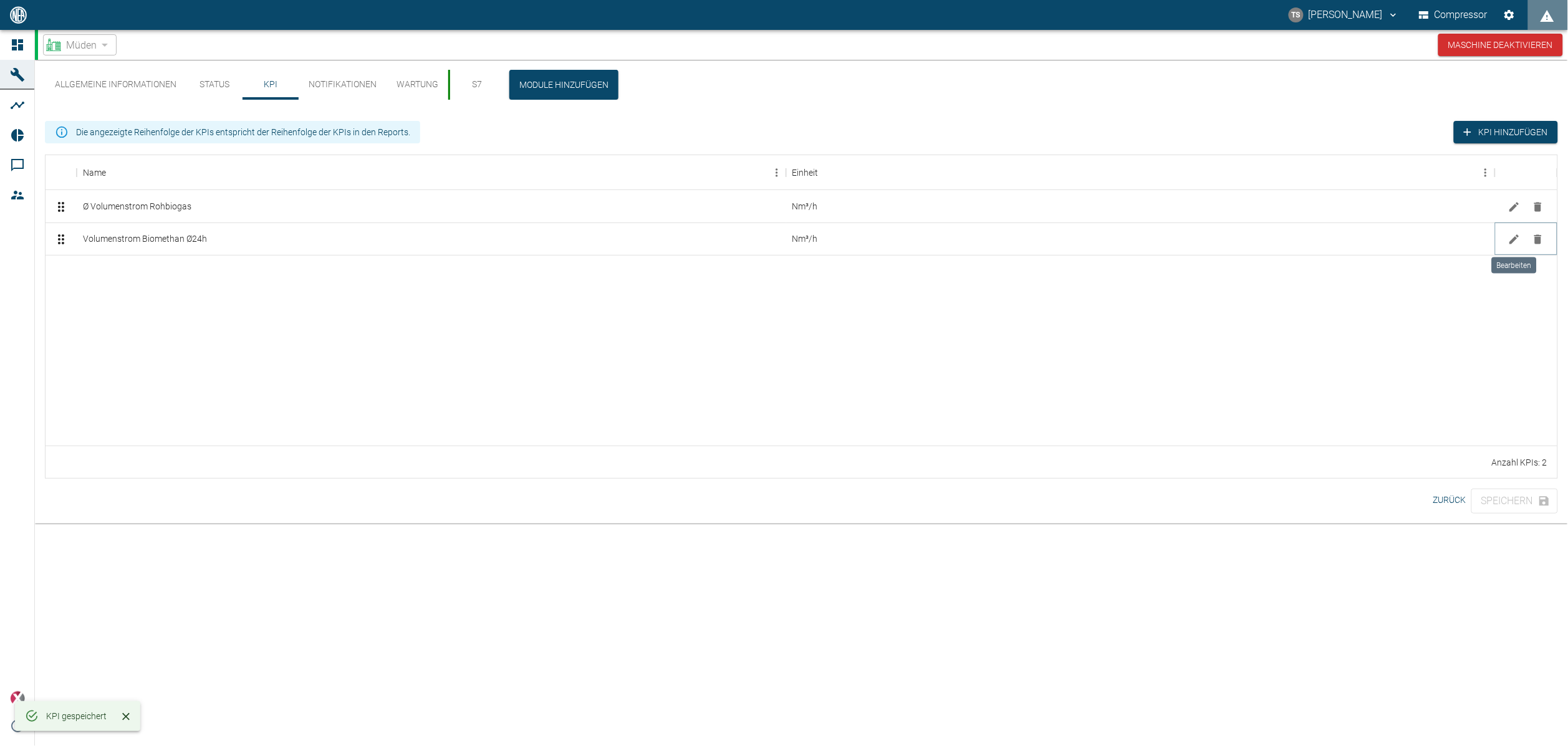
click at [1509, 231] on button "Bearbeiten" at bounding box center [1515, 239] width 19 height 19
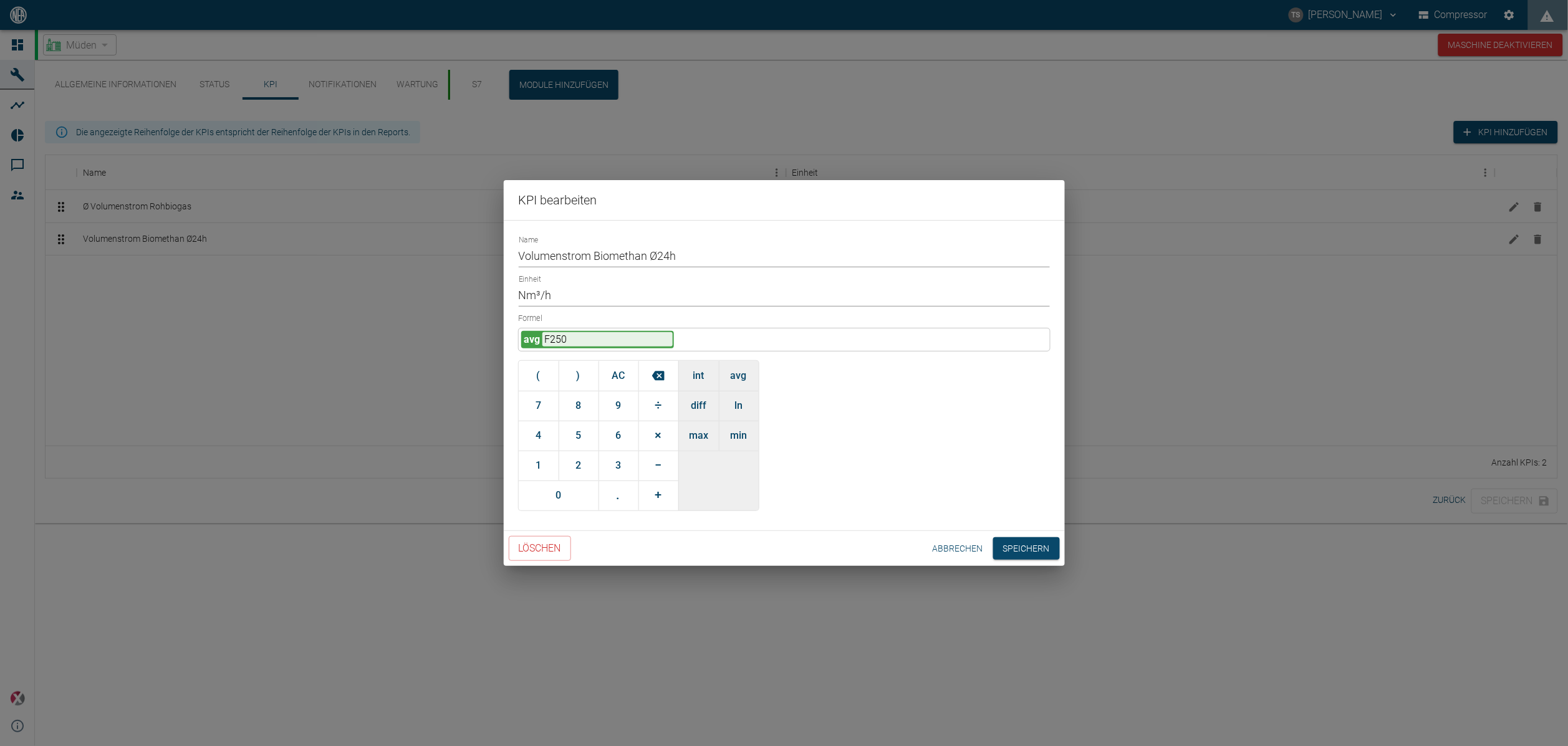
click at [515, 260] on div "Name Volumenstrom Biomethan Ø24h Einheit Nm³/h Formel avg F250 ( ) AC 7 8 9 ÷ 4…" at bounding box center [785, 375] width 562 height 311
click at [523, 248] on input "Volumenstrom Biomethan Ø24h" at bounding box center [784, 256] width 531 height 22
click at [517, 251] on div "Name Volumenstrom Biomethan Ø24h Einheit Nm³/h Formel avg F250 ( ) AC 7 8 9 ÷ 4…" at bounding box center [785, 375] width 562 height 311
click at [519, 253] on input "Volumenstrom Biomethan Ø24h" at bounding box center [784, 256] width 531 height 22
paste input "Ø"
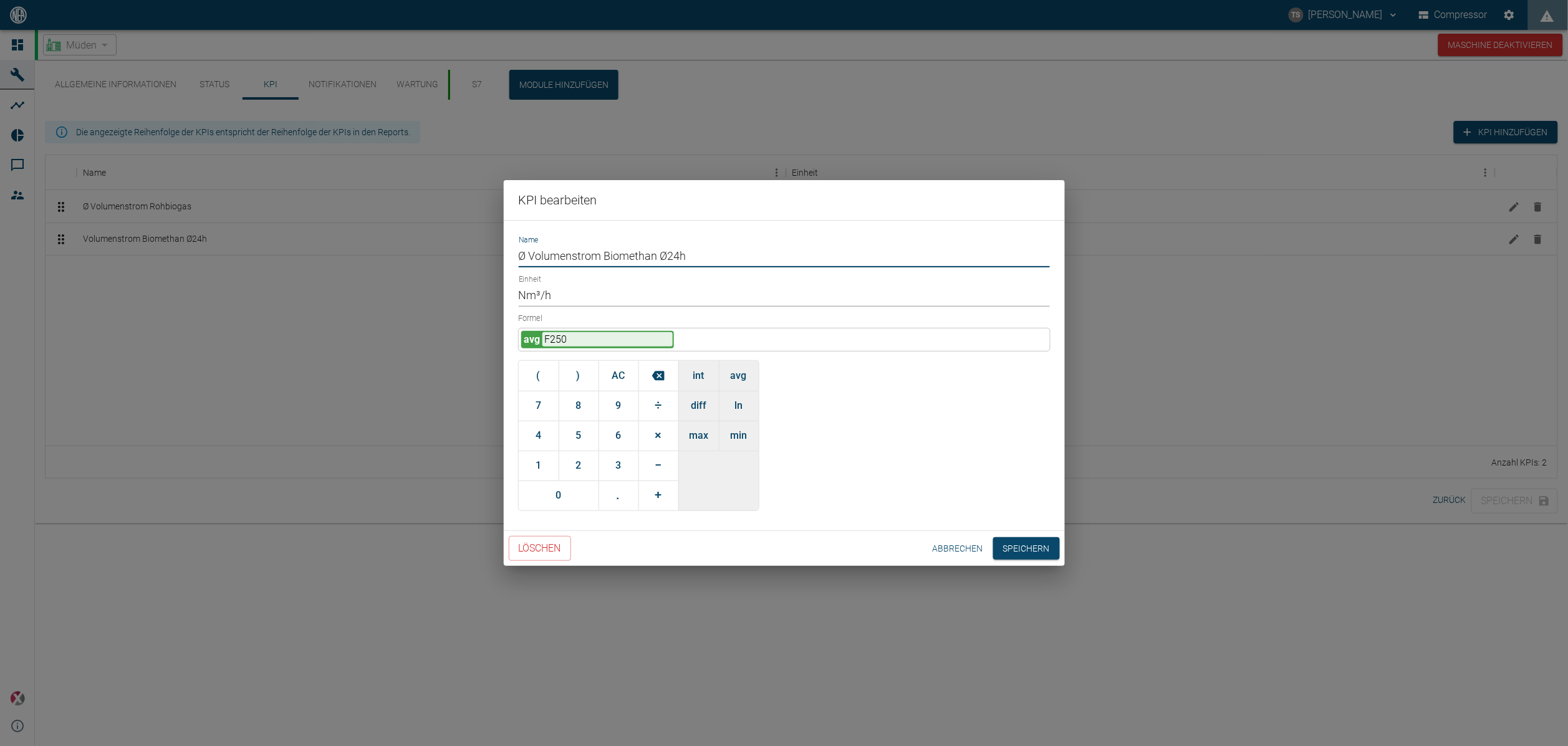
click at [715, 250] on input "Ø Volumenstrom Biomethan Ø24h" at bounding box center [784, 256] width 531 height 22
type input "Ø Volumenstrom Biomethan"
click at [1025, 543] on button "Speichern" at bounding box center [1026, 549] width 67 height 23
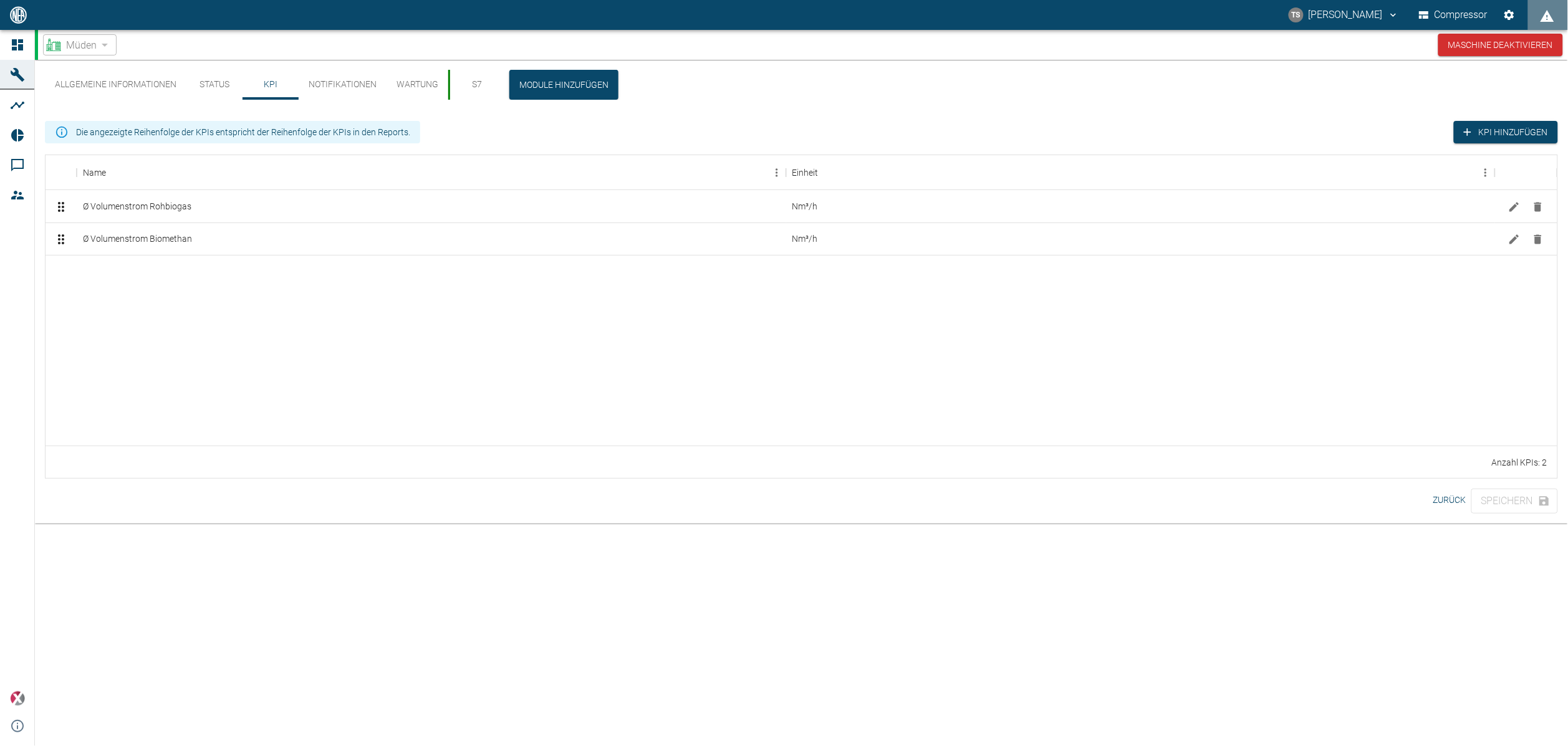
click at [122, 324] on div at bounding box center [802, 349] width 1512 height 190
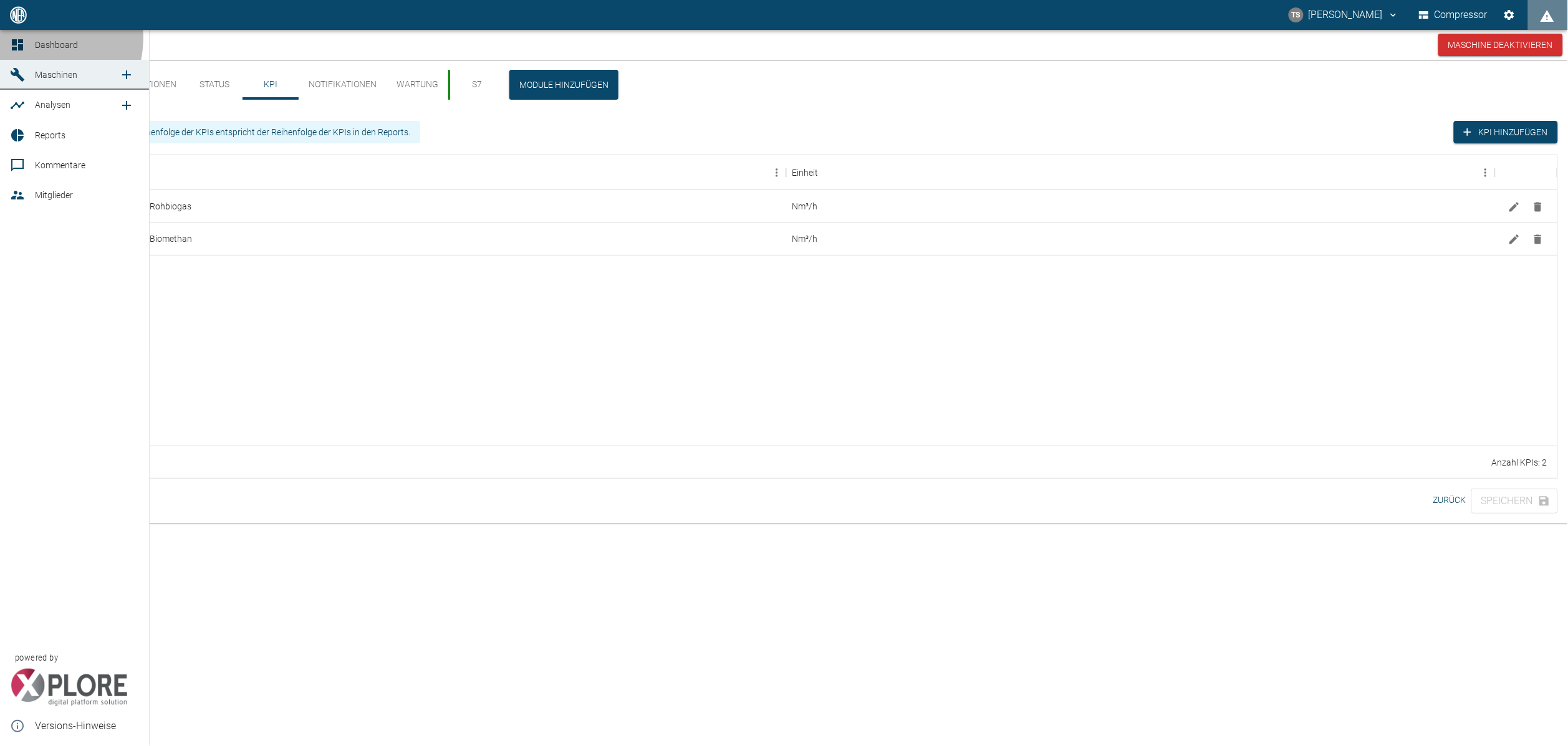
click at [25, 37] on div at bounding box center [19, 44] width 19 height 15
